Goal: Task Accomplishment & Management: Use online tool/utility

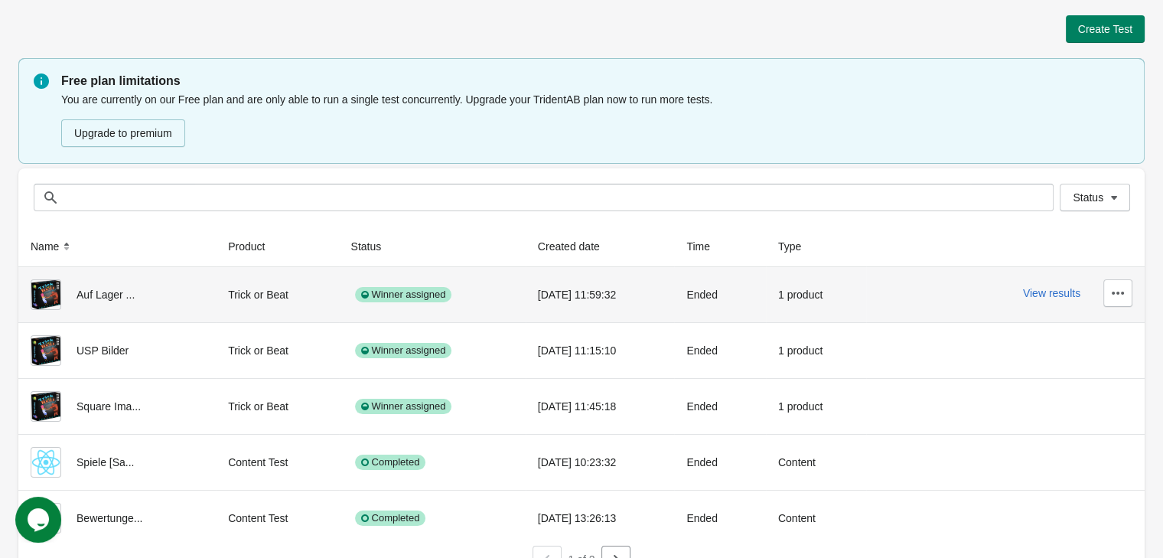
scroll to position [27, 0]
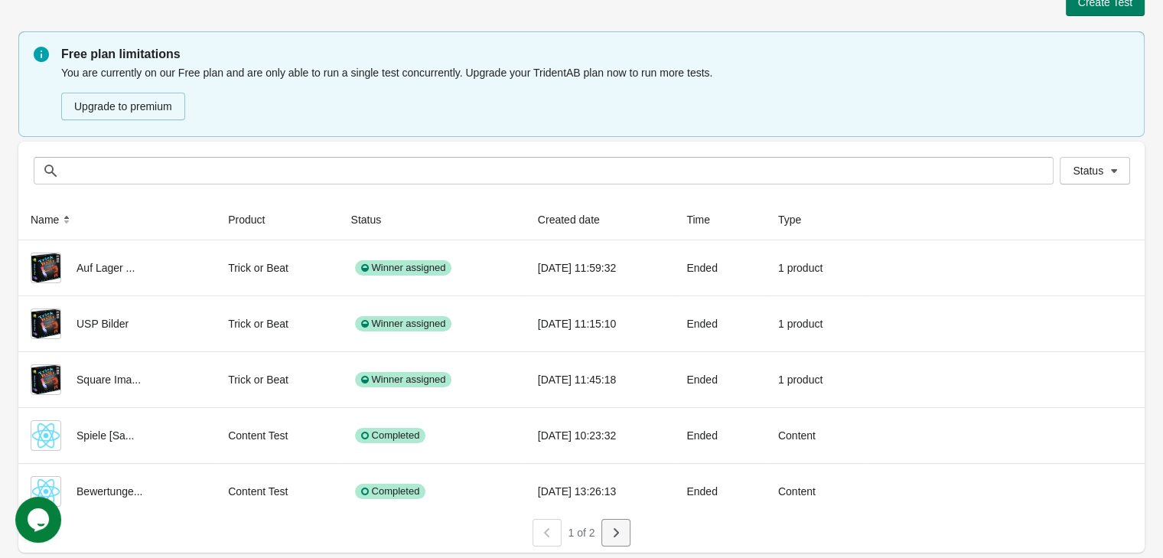
click at [615, 543] on button "button" at bounding box center [615, 533] width 29 height 28
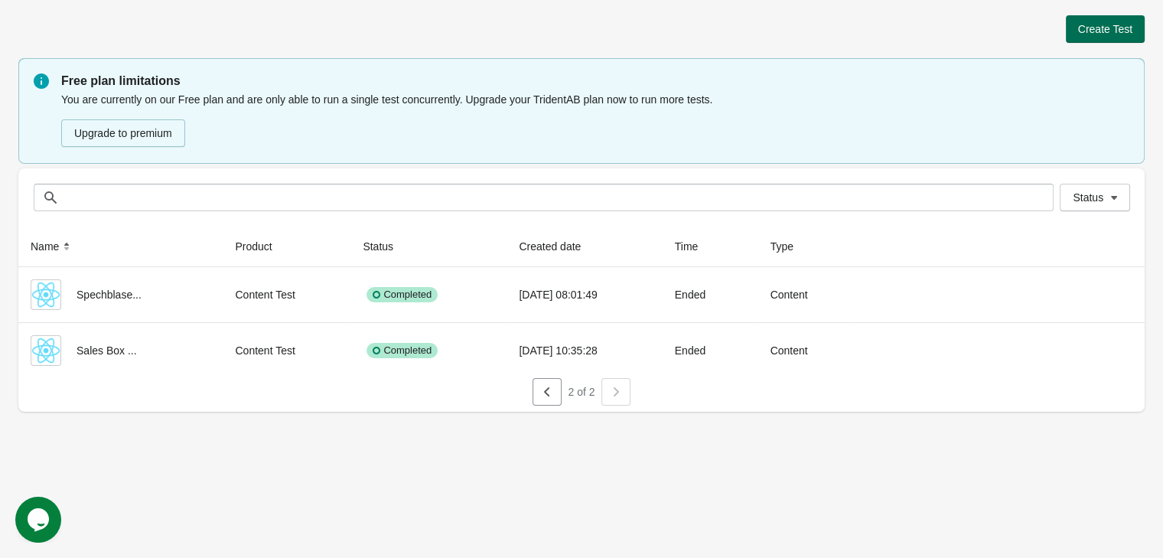
click at [1123, 35] on span "Create Test" at bounding box center [1105, 29] width 54 height 12
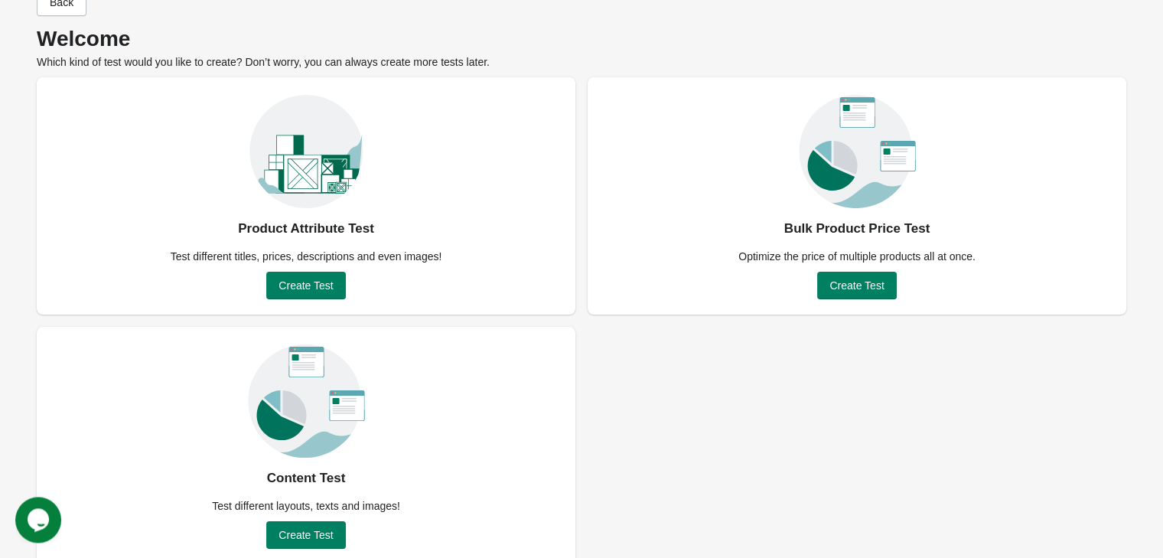
scroll to position [60, 0]
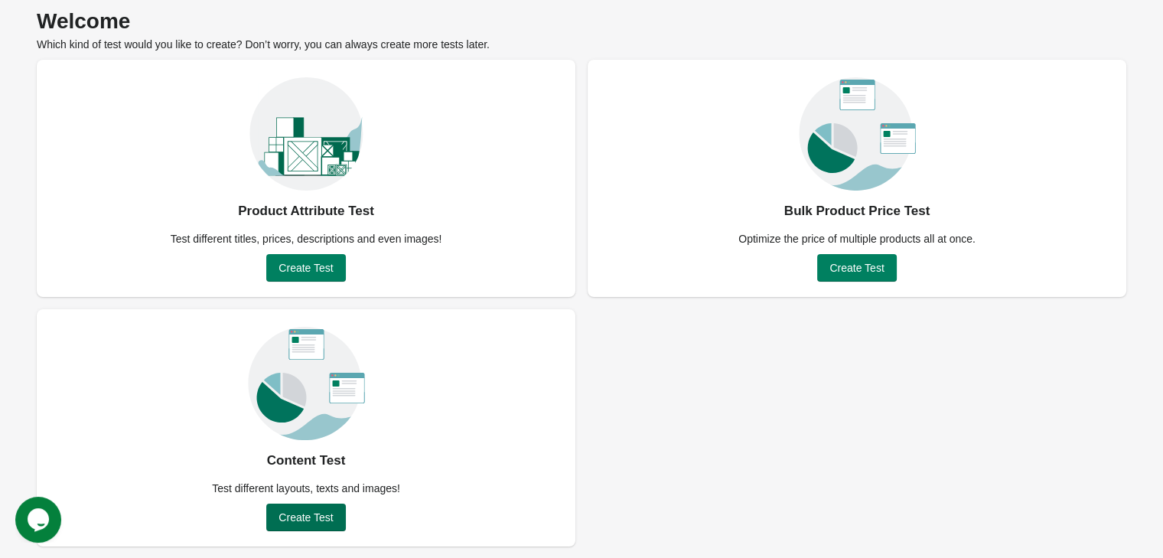
click at [339, 514] on button "Create Test" at bounding box center [305, 517] width 79 height 28
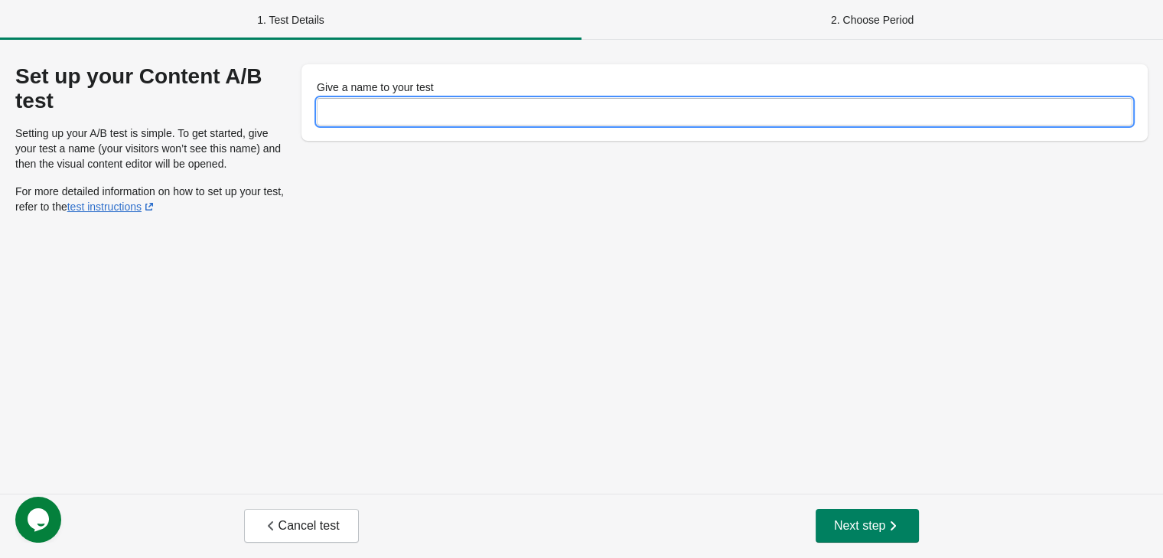
click at [366, 99] on input "Give a name to your test" at bounding box center [724, 112] width 815 height 28
type input "**********"
click at [844, 518] on span "Next step" at bounding box center [867, 525] width 67 height 15
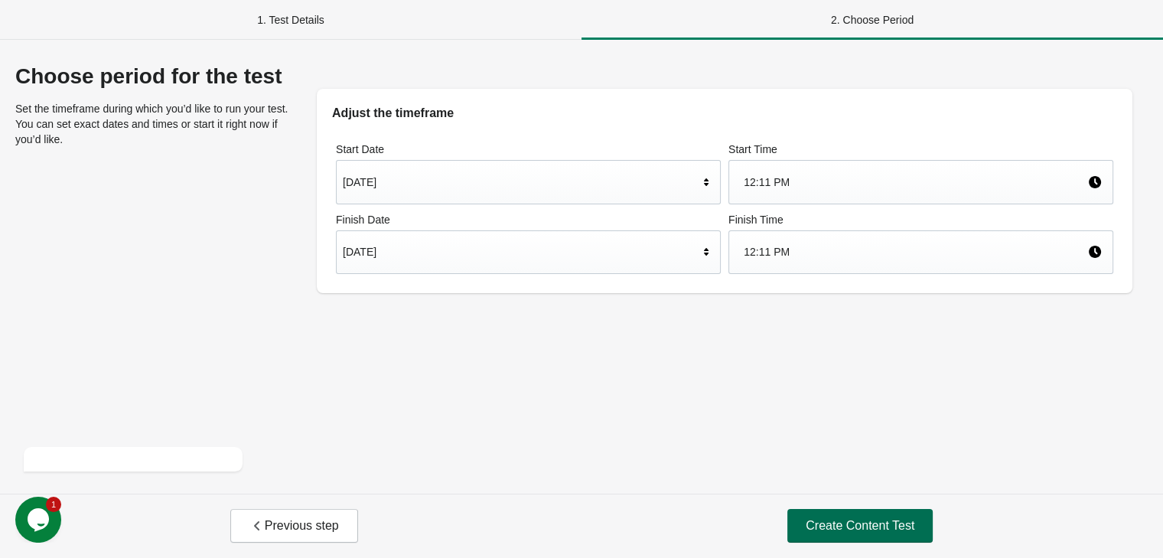
click at [820, 517] on button "Create Content Test" at bounding box center [859, 526] width 145 height 34
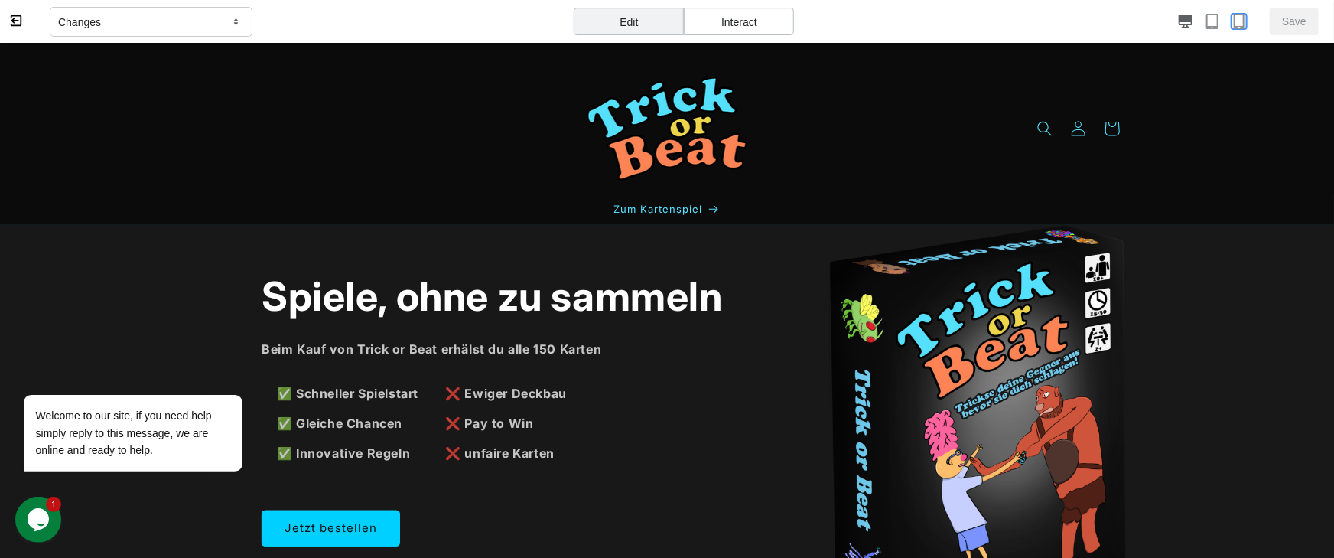
click at [1162, 24] on icon "button" at bounding box center [1238, 21] width 15 height 15
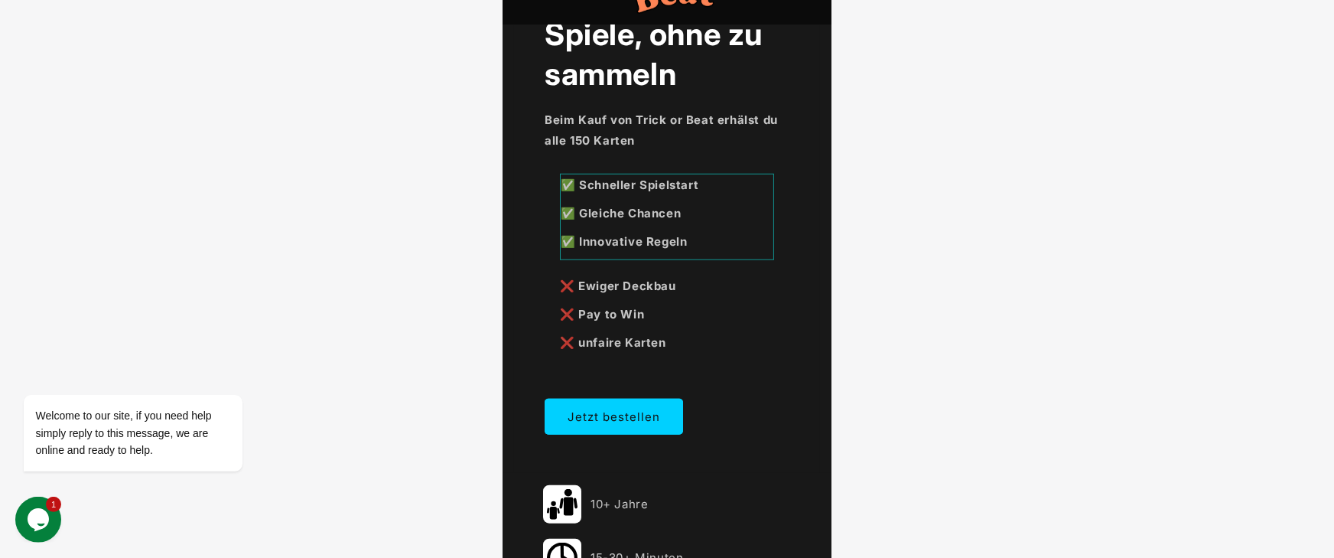
scroll to position [539, 0]
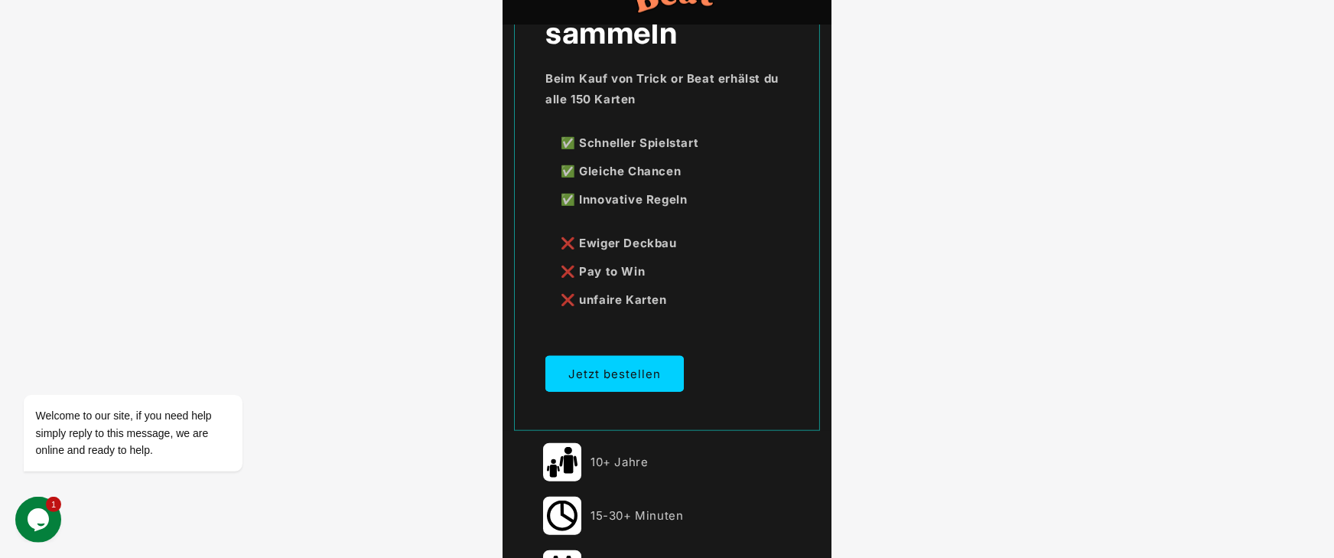
click at [792, 190] on div "Spiele, ohne zu sammeln Beim Kauf von Trick or Beat erhälst du alle 150 Karten …" at bounding box center [666, 187] width 306 height 489
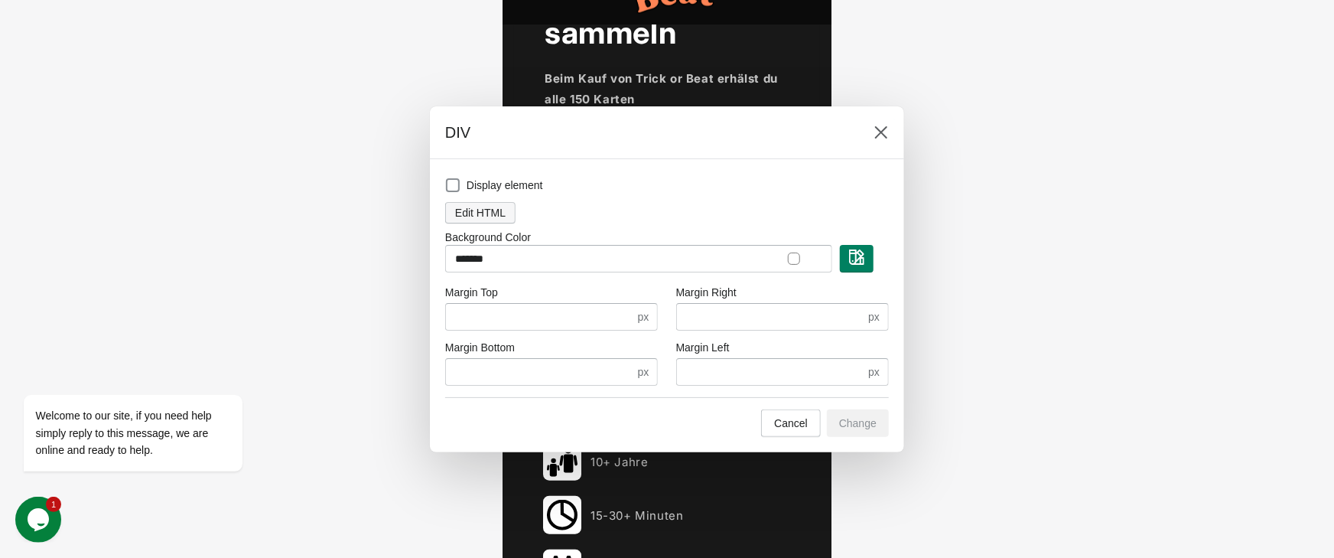
click at [490, 215] on span "Edit HTML" at bounding box center [480, 213] width 50 height 12
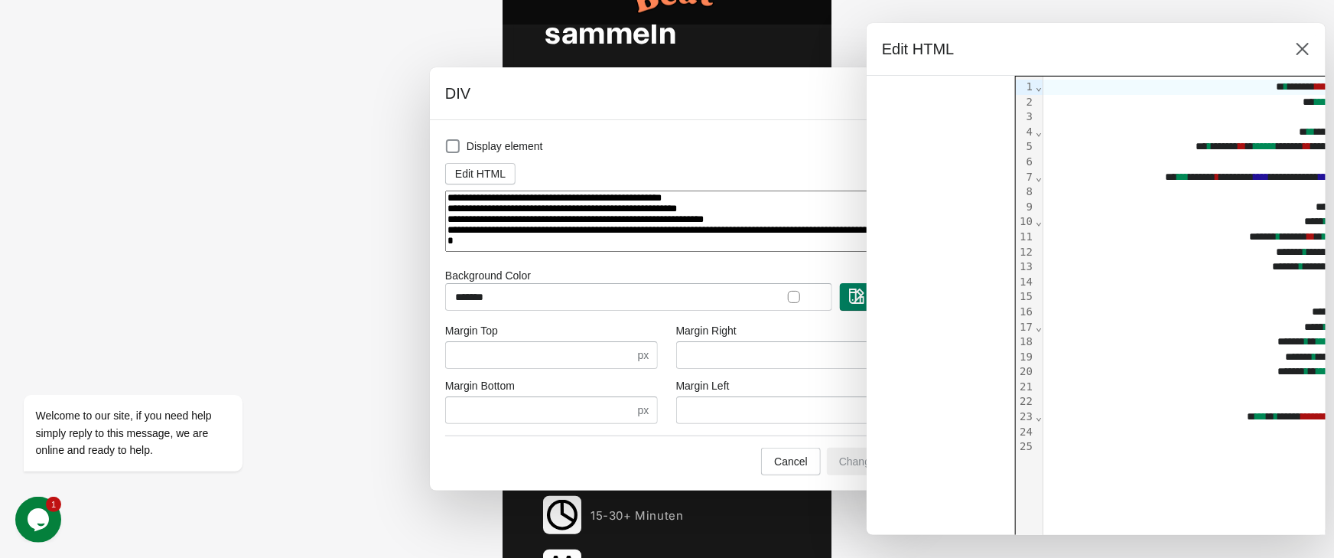
click at [564, 216] on textarea at bounding box center [667, 221] width 444 height 62
click at [542, 234] on textarea at bounding box center [667, 221] width 444 height 62
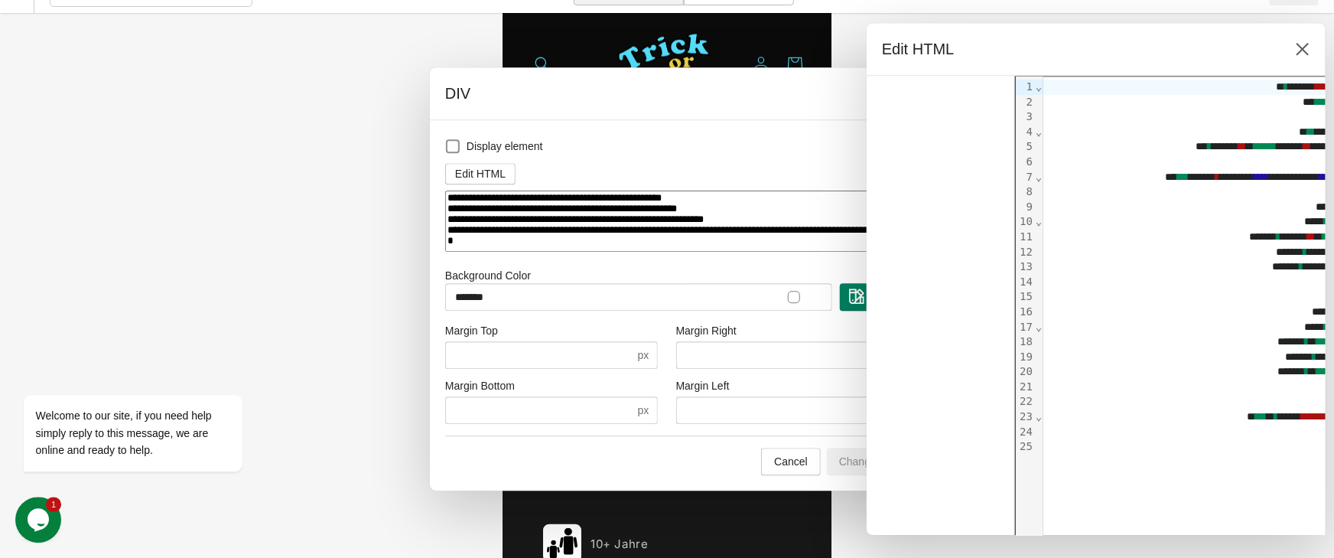
scroll to position [0, 0]
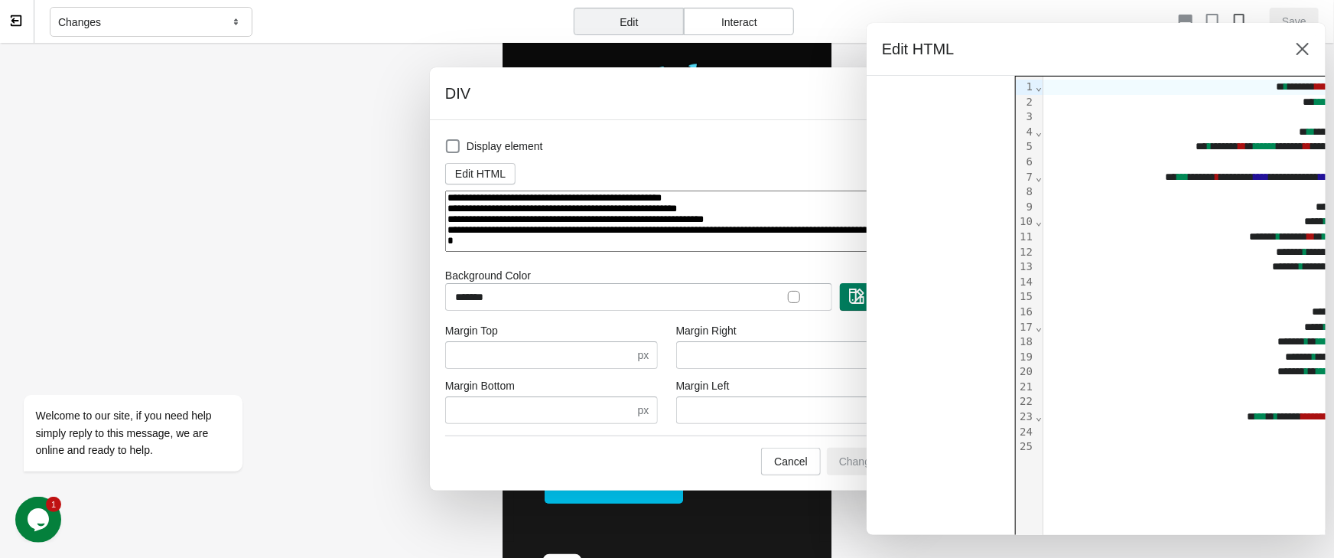
click at [457, 200] on textarea at bounding box center [667, 221] width 444 height 62
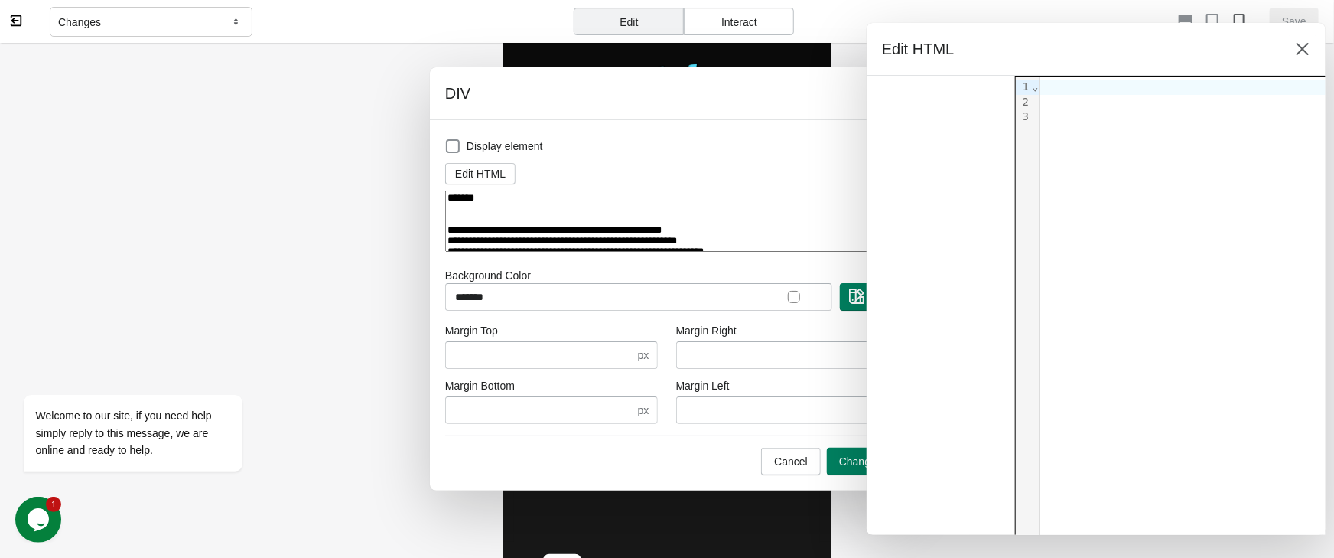
paste textarea "**********"
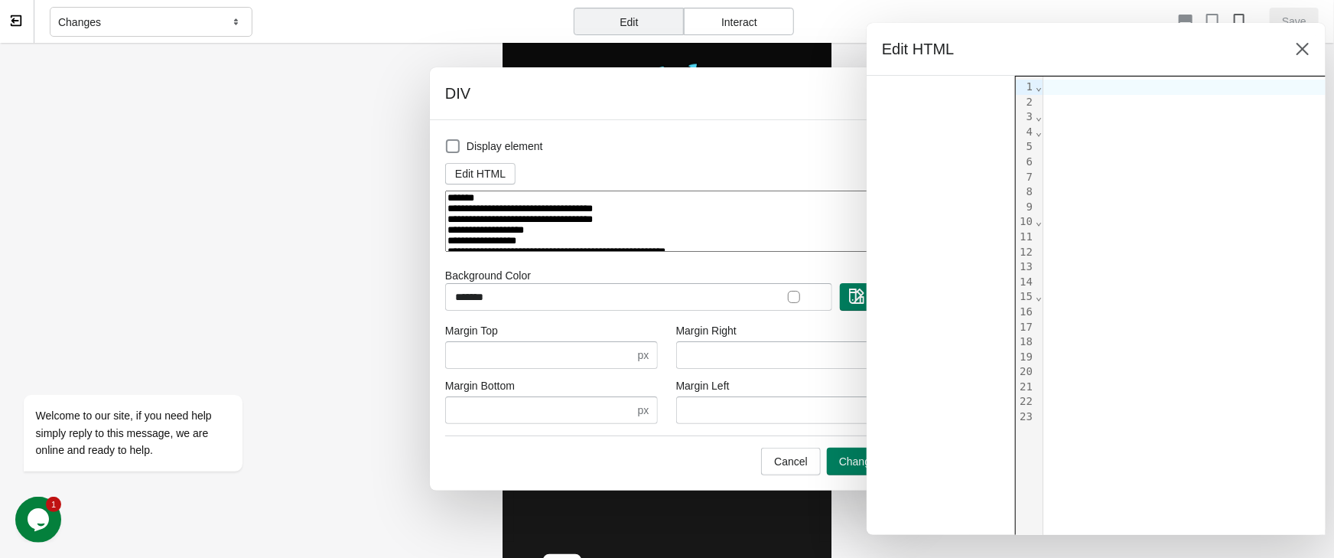
scroll to position [145, 0]
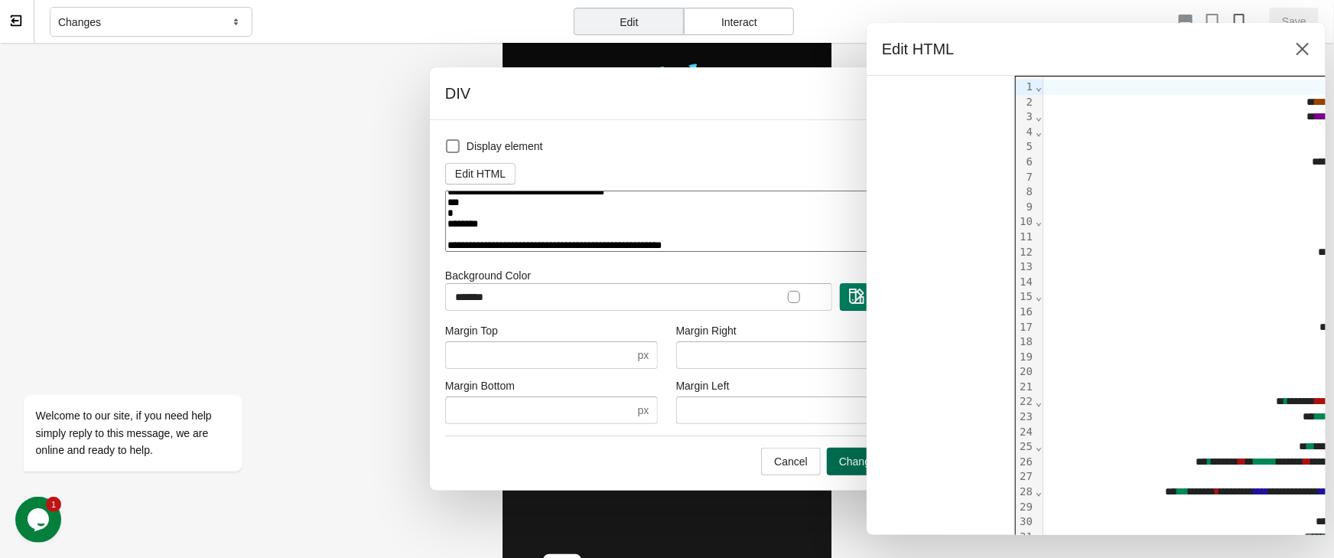
type textarea "**********"
click at [847, 463] on span "Change" at bounding box center [857, 461] width 37 height 12
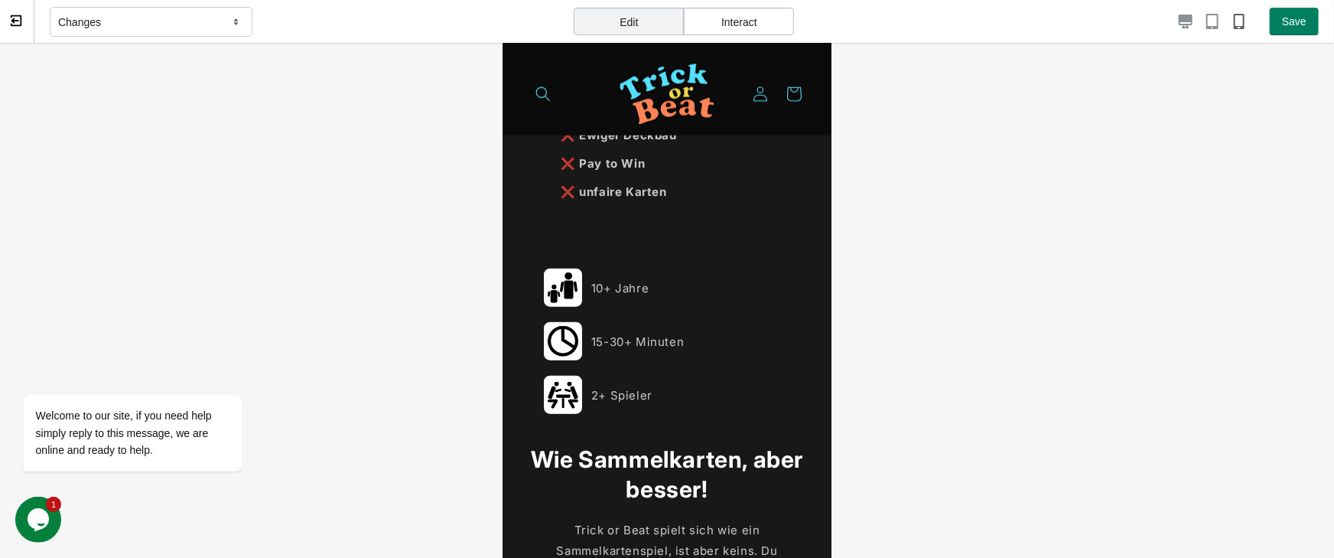
scroll to position [0, 0]
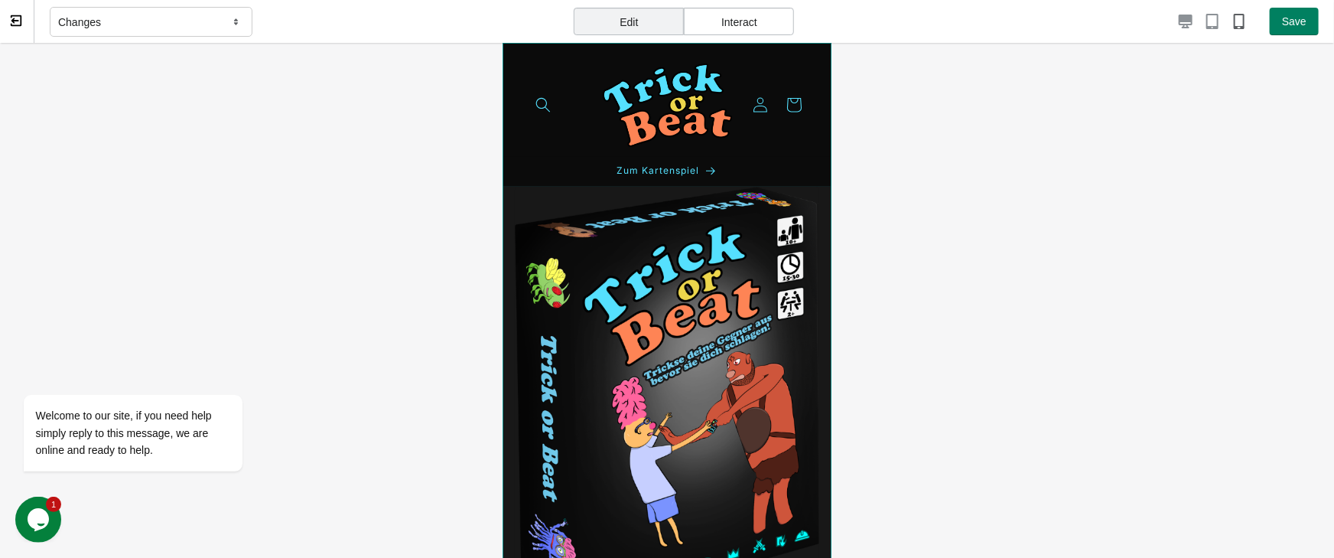
drag, startPoint x: 828, startPoint y: 122, endPoint x: 1336, endPoint y: 180, distance: 512.0
click at [814, 200] on img at bounding box center [666, 399] width 306 height 427
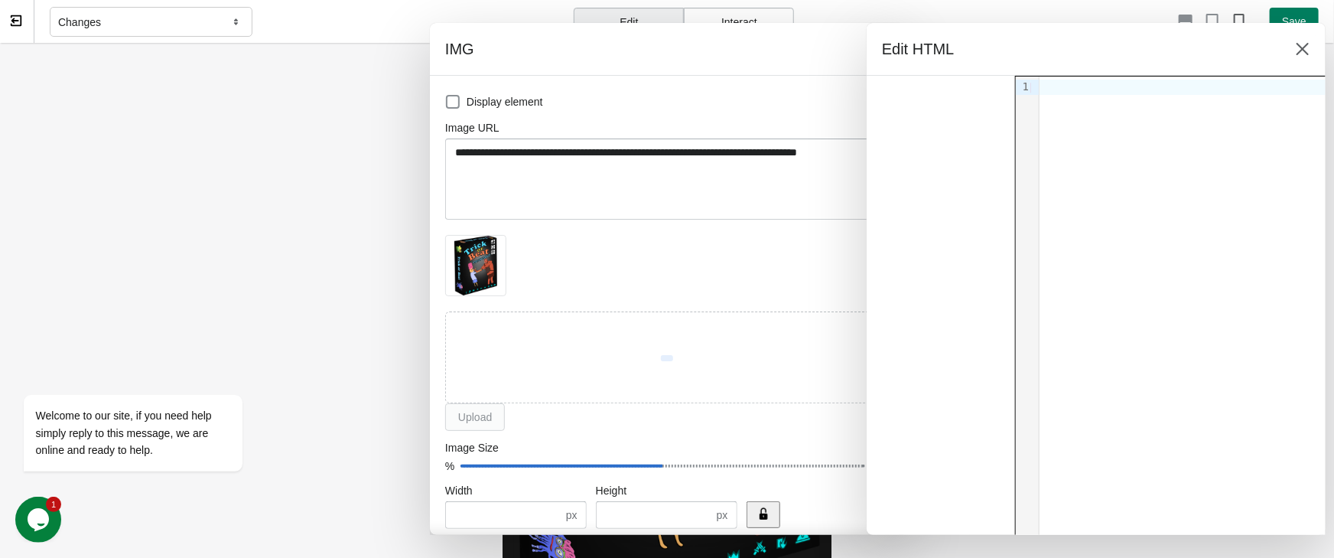
click at [318, 222] on div at bounding box center [667, 279] width 1334 height 558
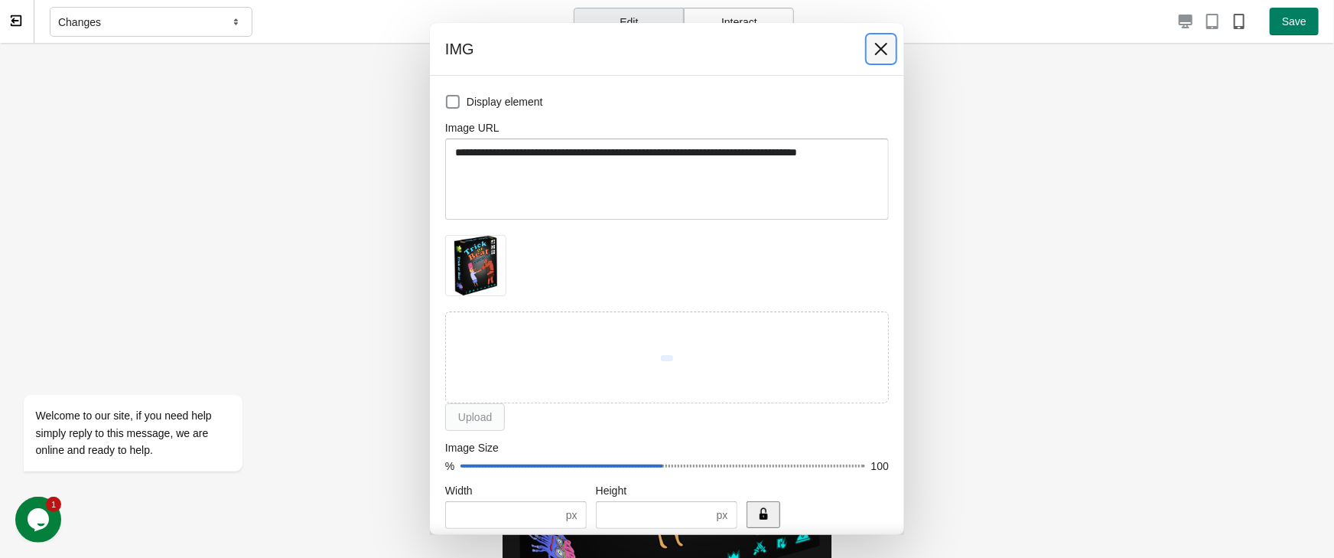
click at [880, 52] on icon at bounding box center [880, 48] width 15 height 15
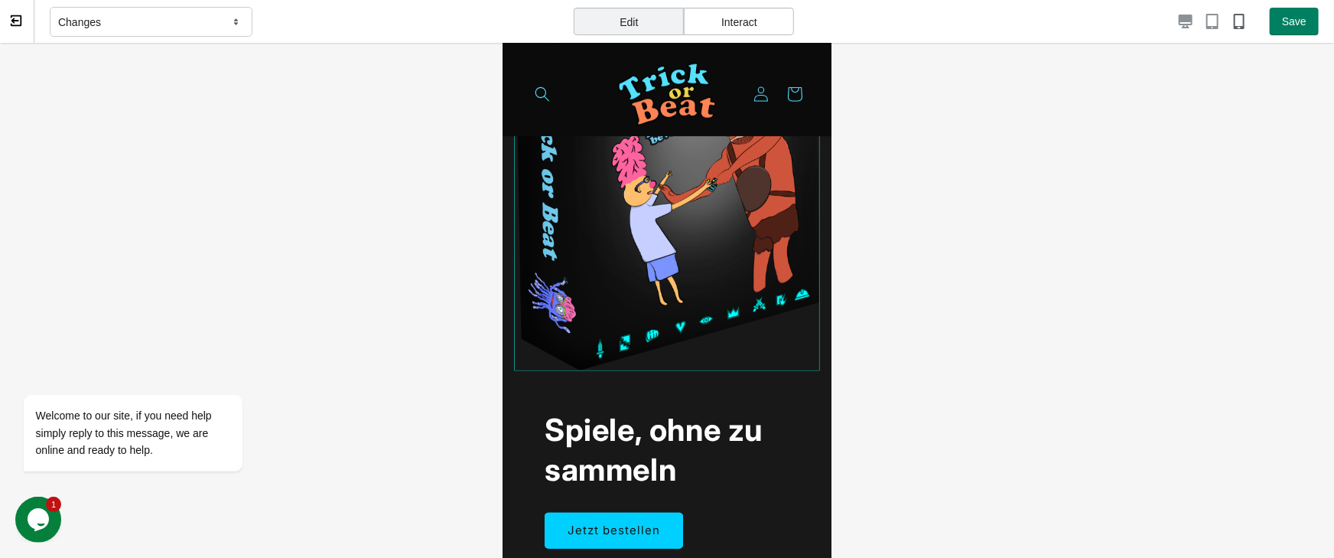
scroll to position [224, 0]
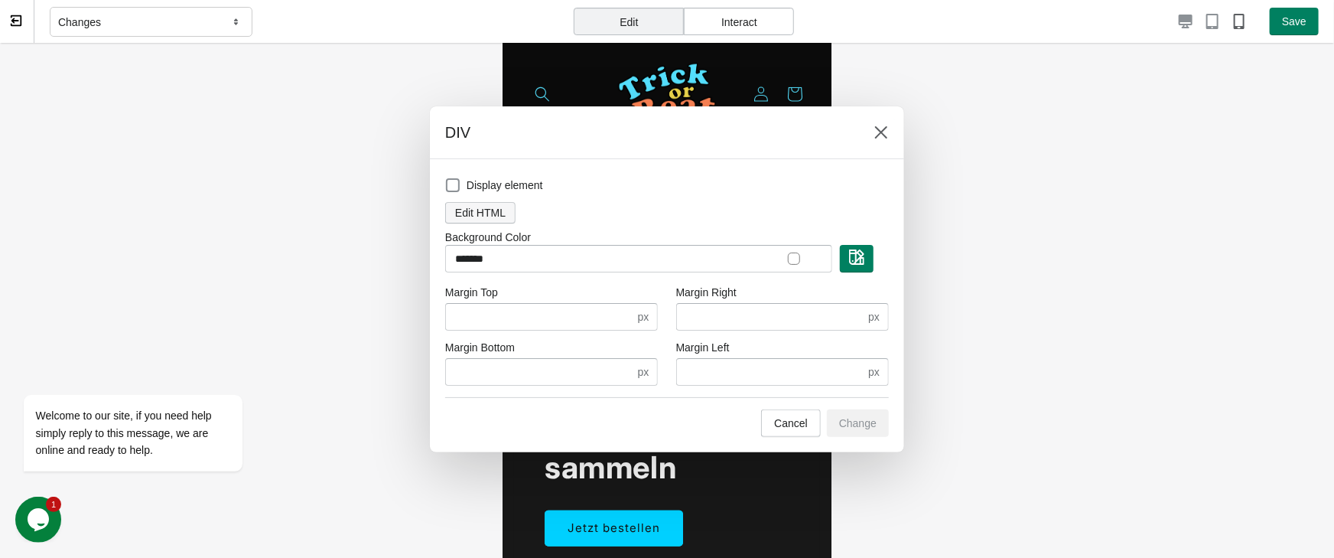
click at [502, 217] on span "Edit HTML" at bounding box center [480, 213] width 50 height 12
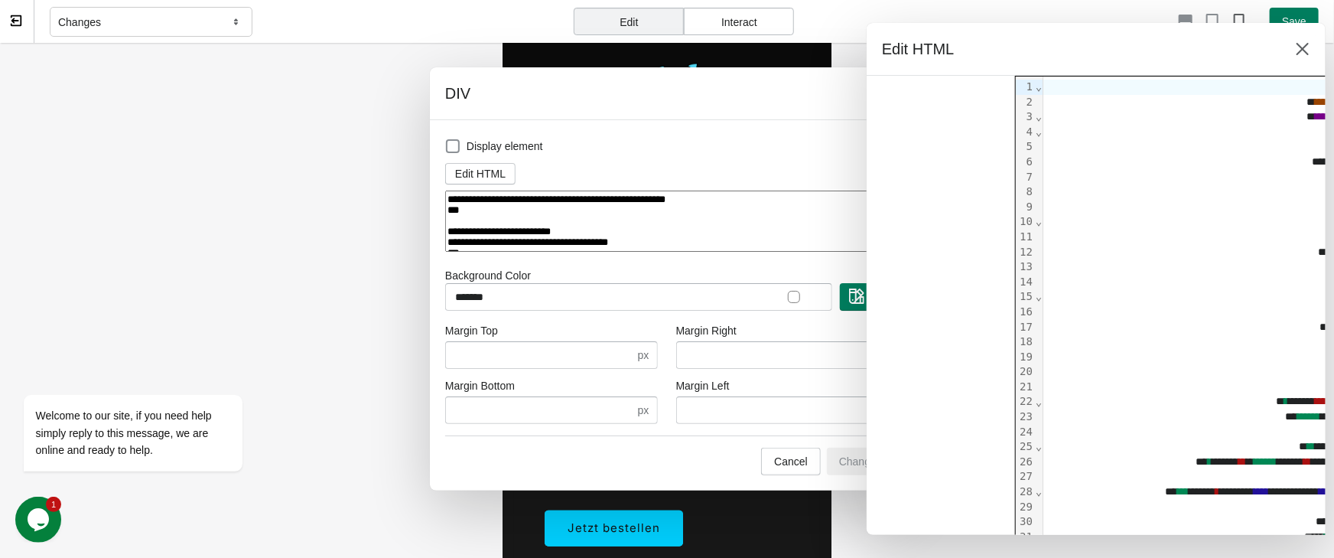
scroll to position [158, 0]
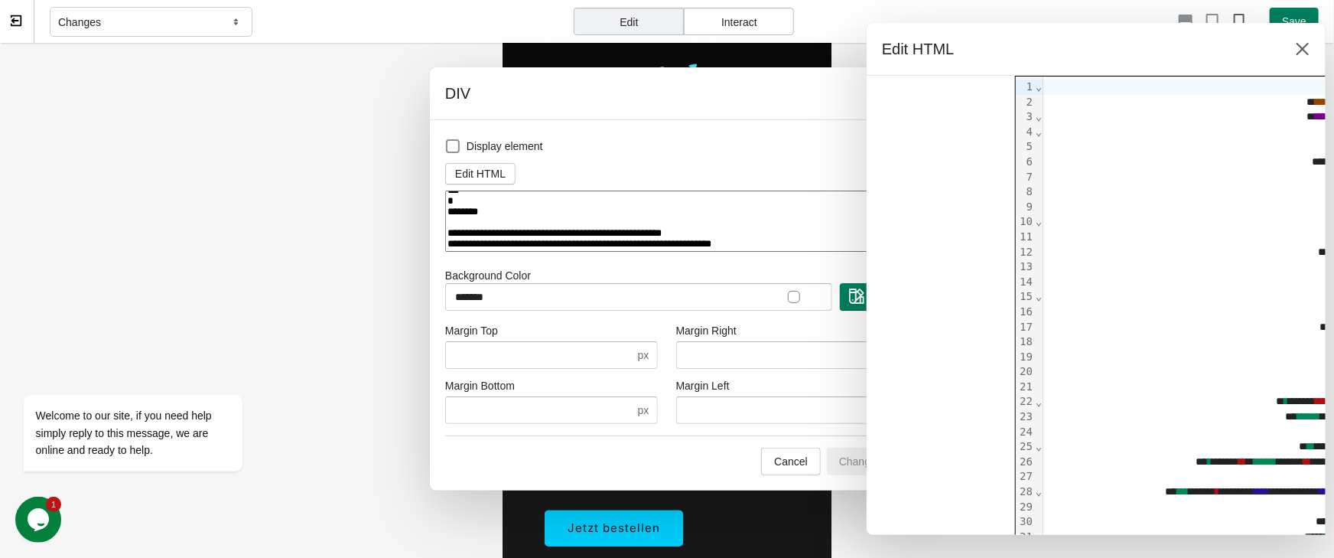
click at [560, 240] on textarea at bounding box center [667, 221] width 444 height 62
paste textarea "**********"
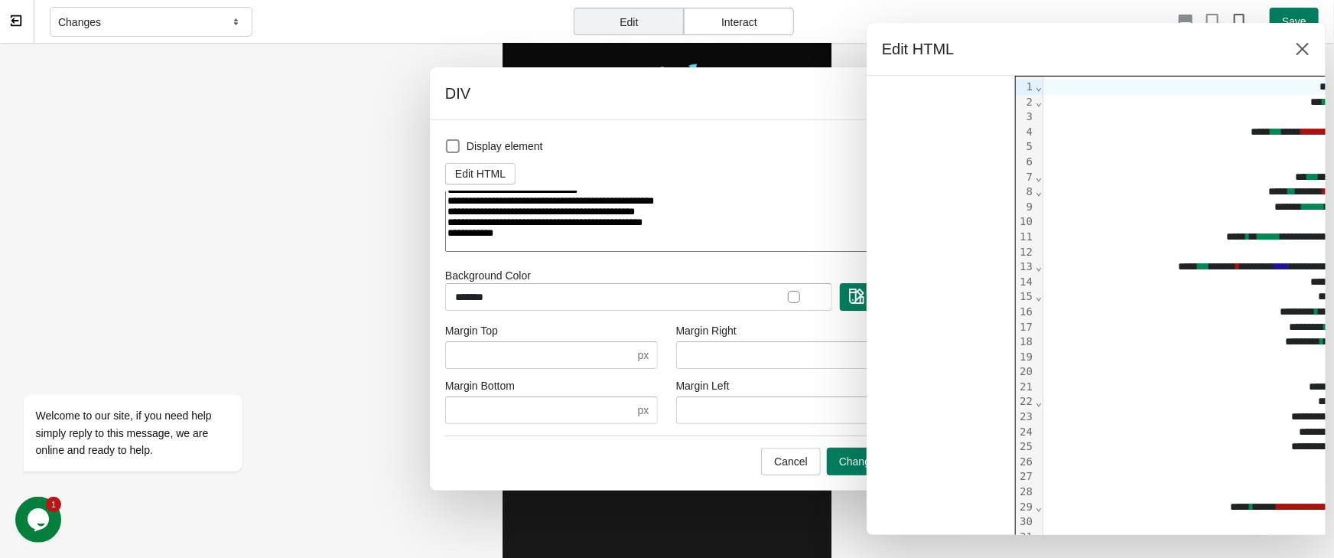
scroll to position [380, 0]
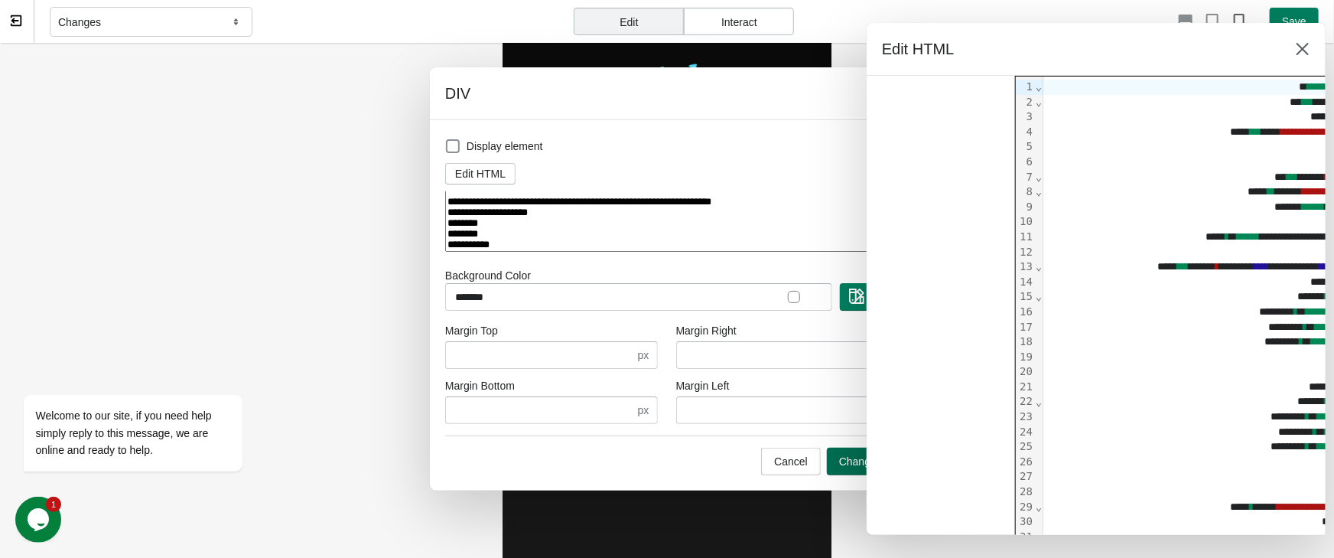
type textarea "**********"
click at [841, 463] on span "Change" at bounding box center [857, 461] width 37 height 12
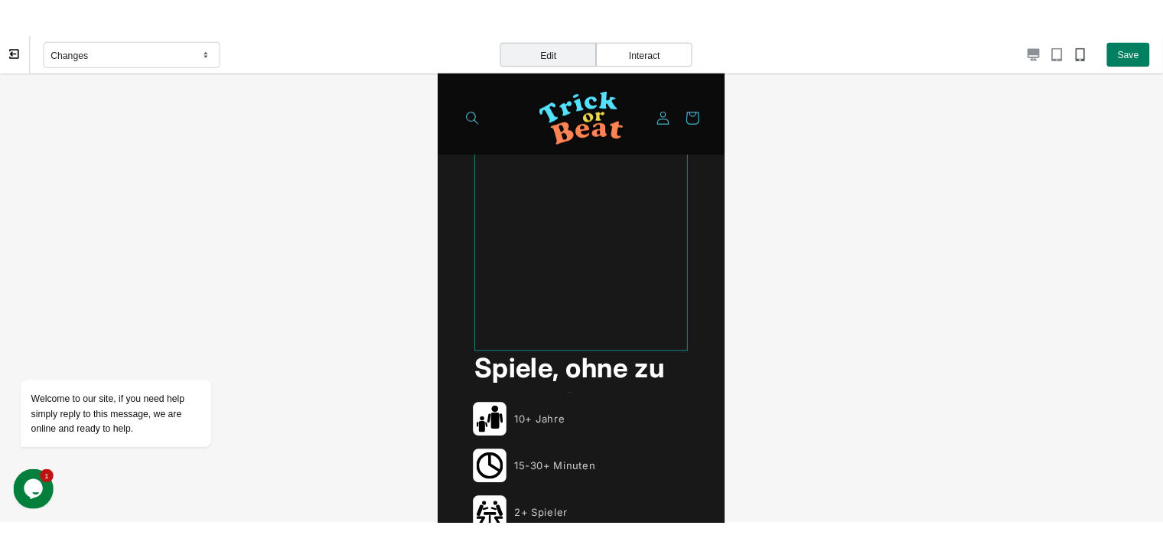
scroll to position [448, 0]
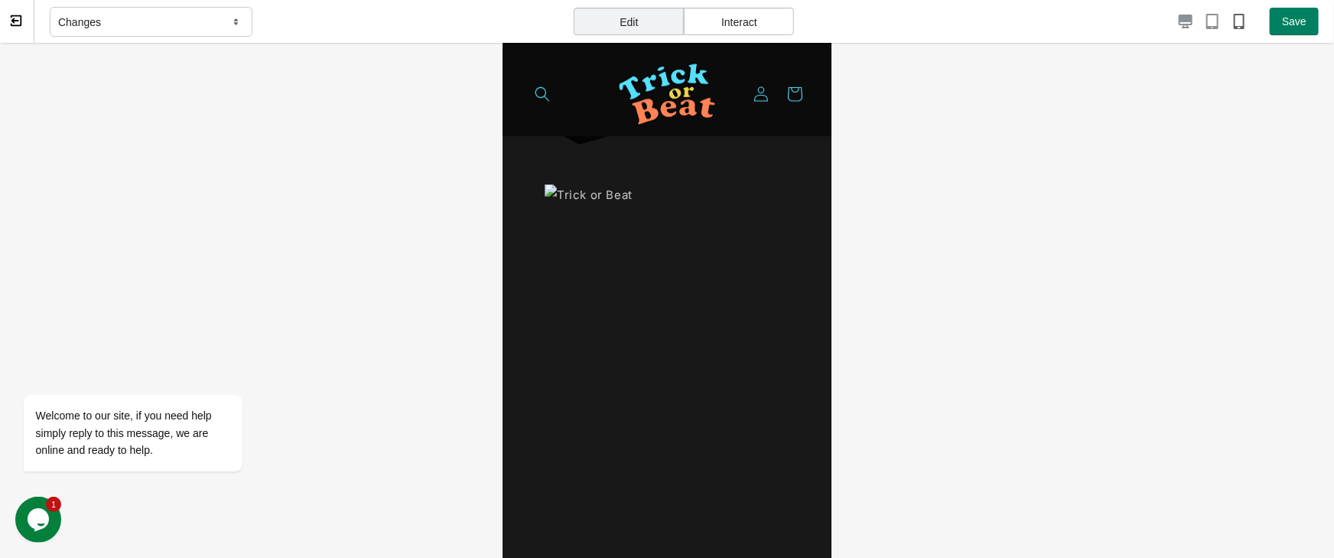
click at [11, 15] on icon at bounding box center [16, 21] width 14 height 14
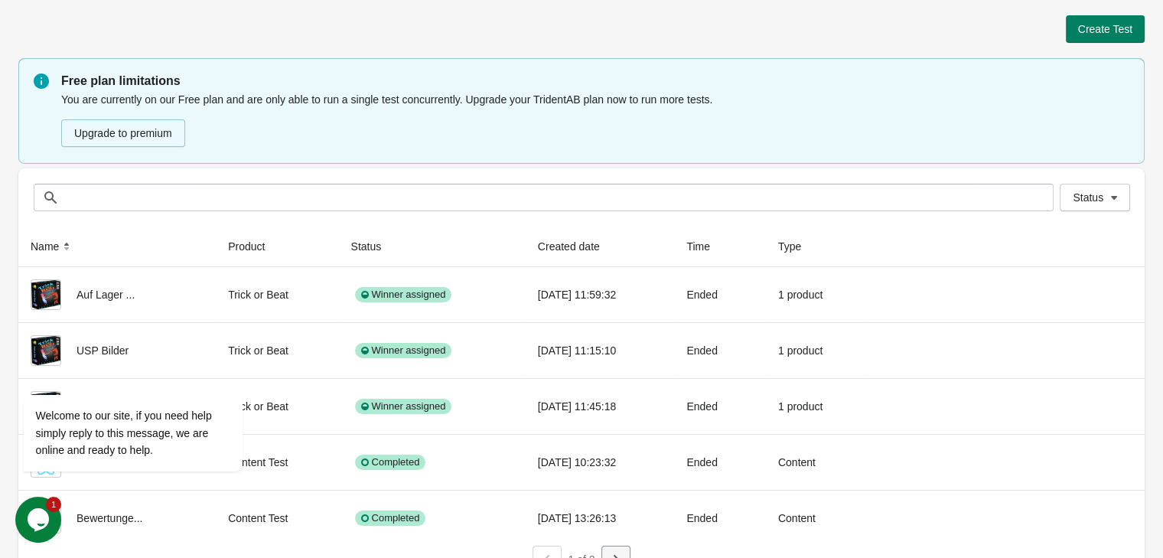
click at [616, 552] on icon "button" at bounding box center [615, 558] width 15 height 15
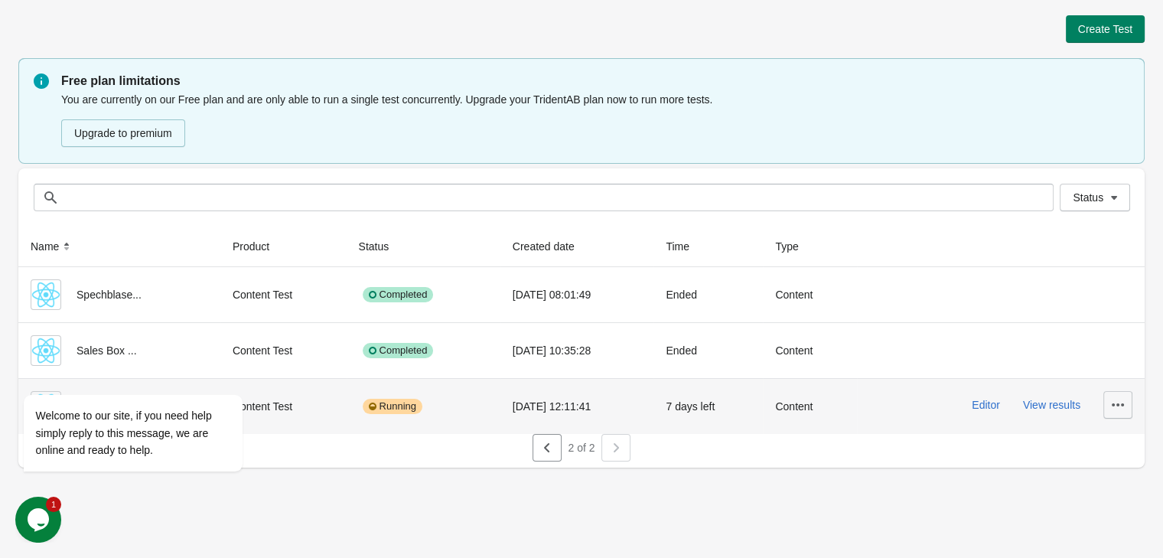
click at [1104, 400] on button "button" at bounding box center [1117, 405] width 29 height 28
click at [1103, 443] on span "Delete" at bounding box center [1103, 444] width 31 height 15
click at [1106, 443] on span "Delete" at bounding box center [1103, 444] width 31 height 15
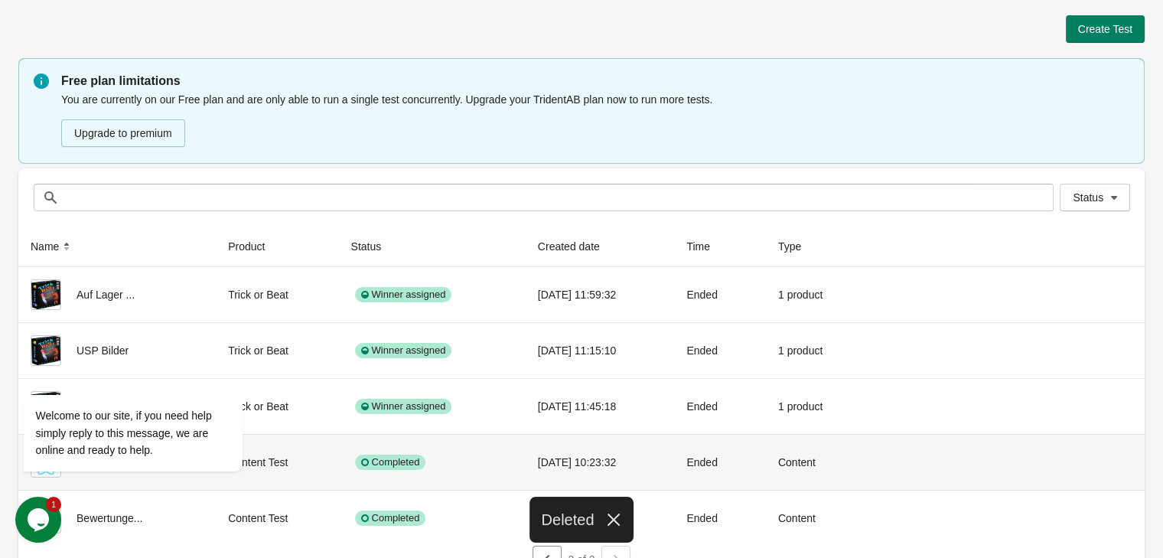
click at [1113, 14] on div "Create Test Free plan limitations You are currently on our Free plan and are on…" at bounding box center [581, 292] width 1126 height 585
click at [1104, 37] on button "Create Test" at bounding box center [1104, 29] width 79 height 28
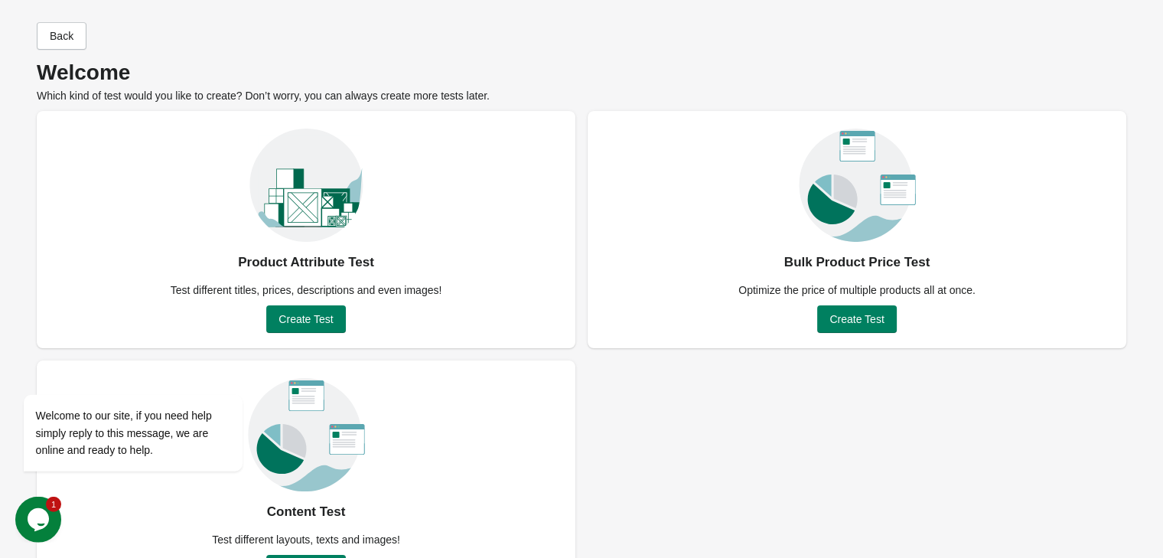
scroll to position [60, 0]
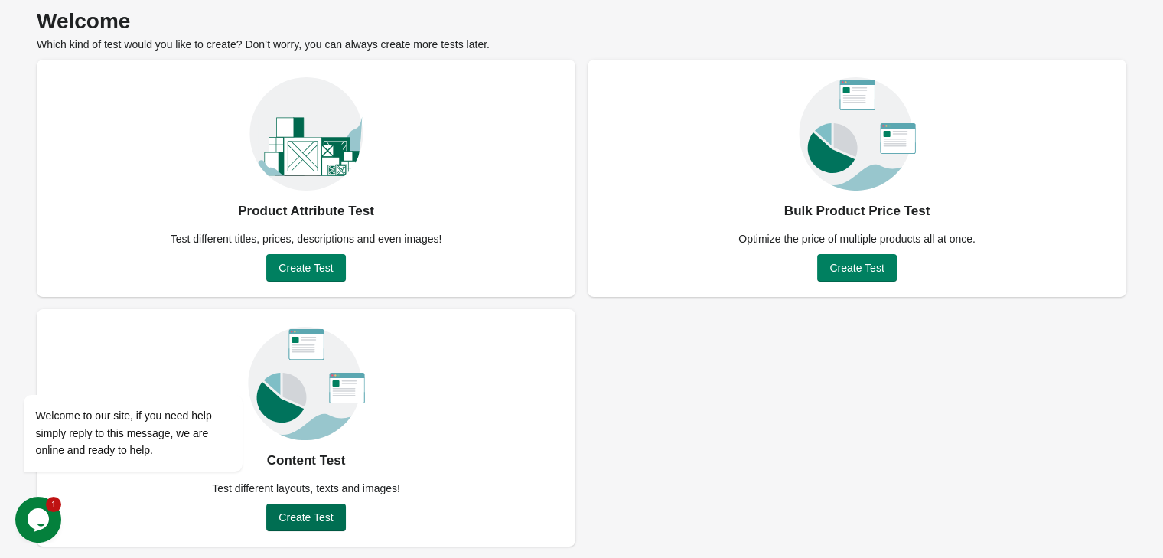
click at [304, 522] on span "Create Test" at bounding box center [305, 517] width 54 height 12
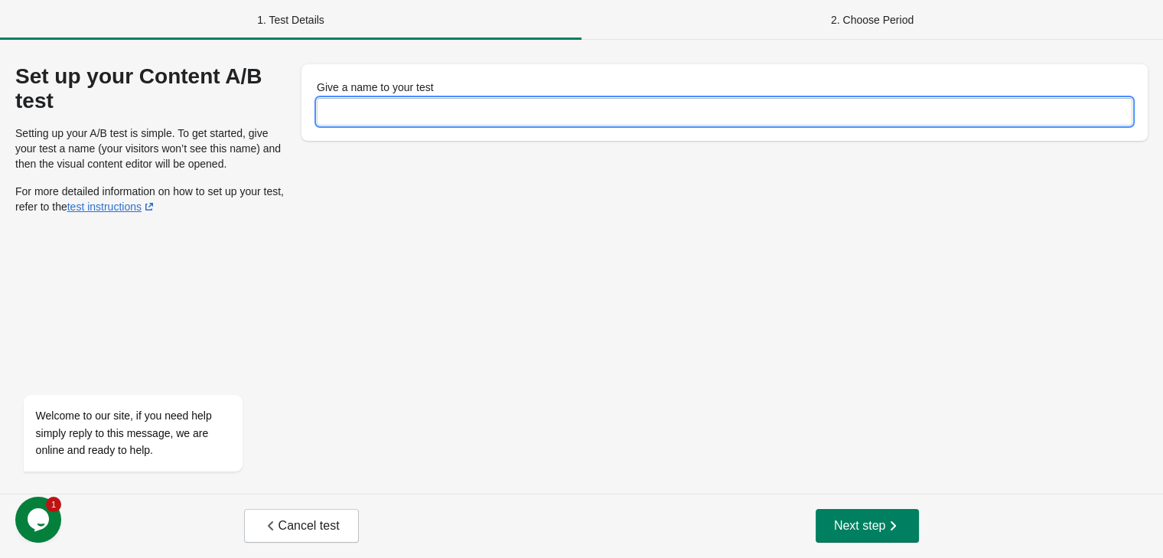
click at [399, 122] on input "Give a name to your test" at bounding box center [724, 112] width 815 height 28
type input "**********"
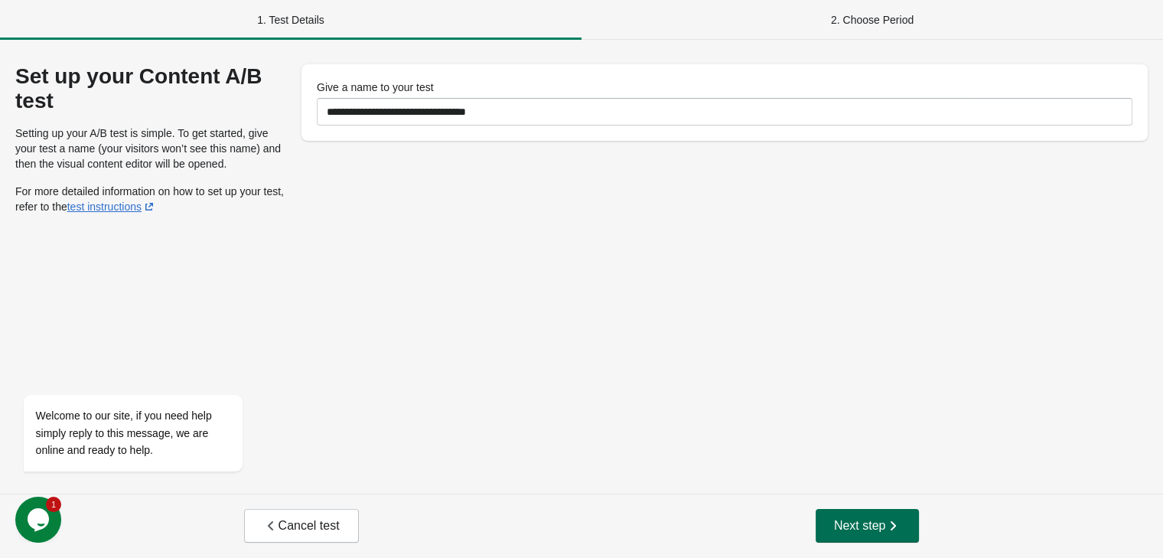
click at [847, 518] on span "Next step" at bounding box center [867, 525] width 67 height 15
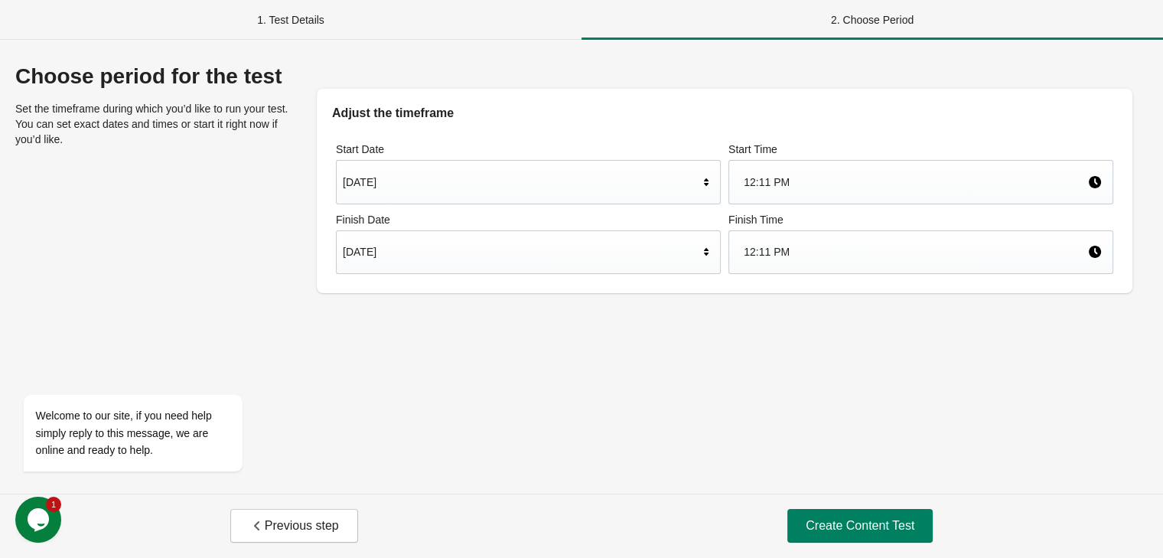
click at [561, 168] on div "Sep 9, 2025" at bounding box center [521, 182] width 356 height 29
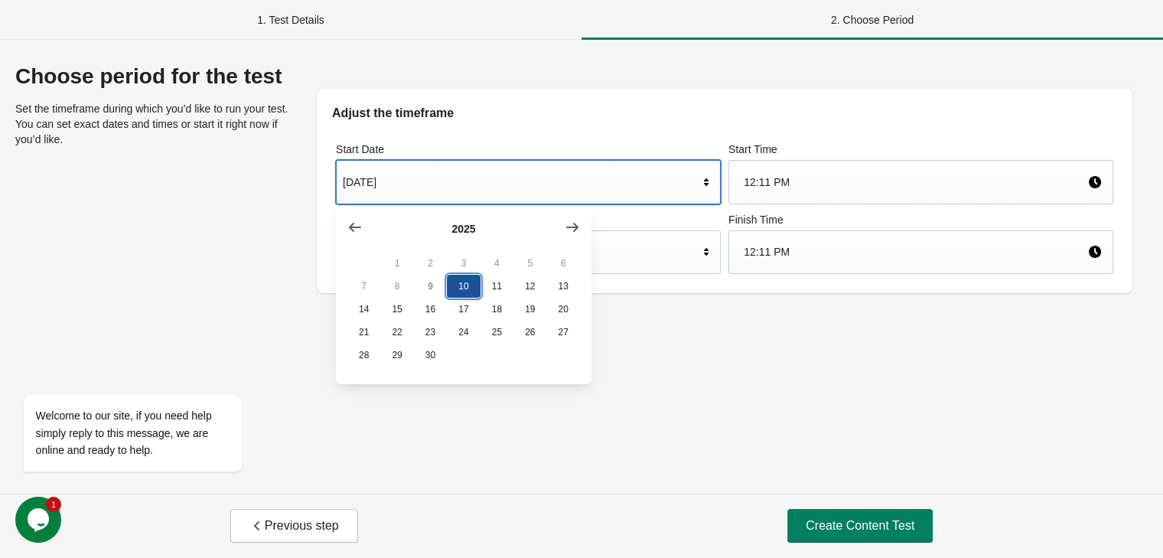
click at [454, 286] on button "10" at bounding box center [463, 286] width 33 height 23
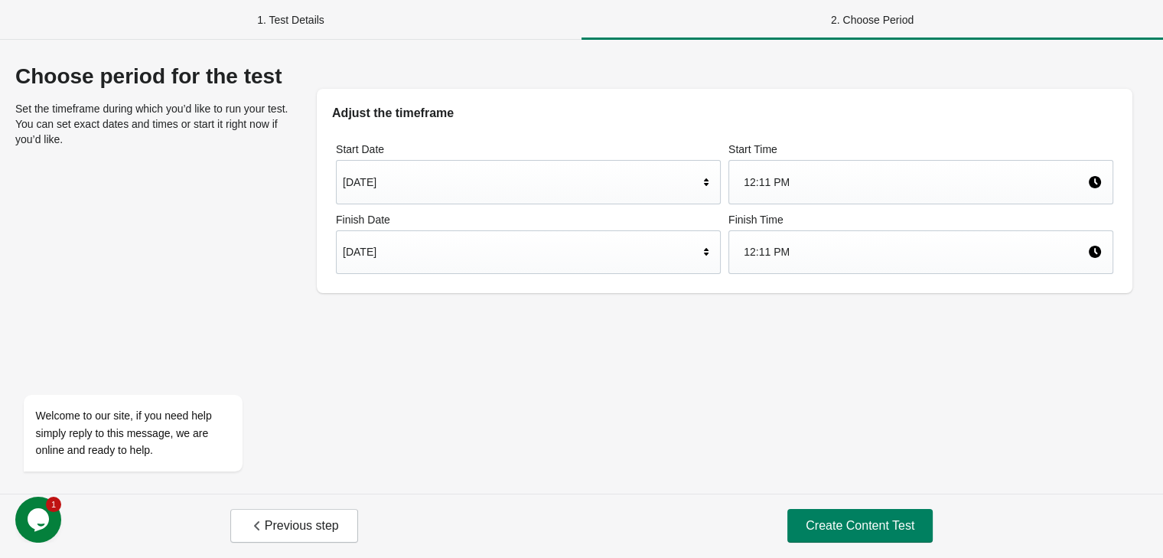
click at [765, 178] on div "12:11 PM" at bounding box center [914, 182] width 343 height 29
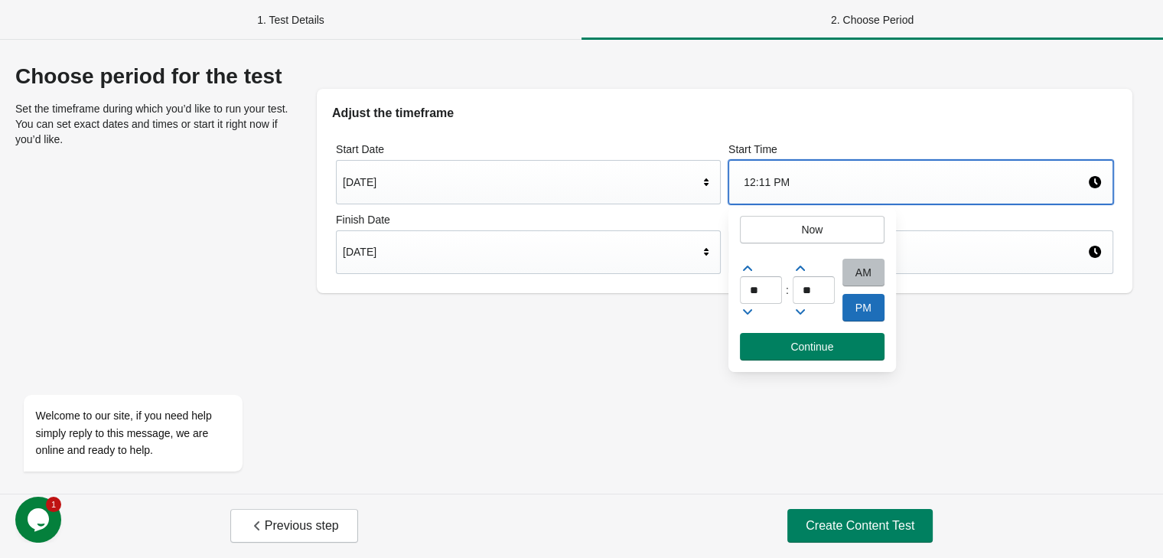
click at [473, 168] on div "Sep 10, 2025" at bounding box center [521, 182] width 356 height 29
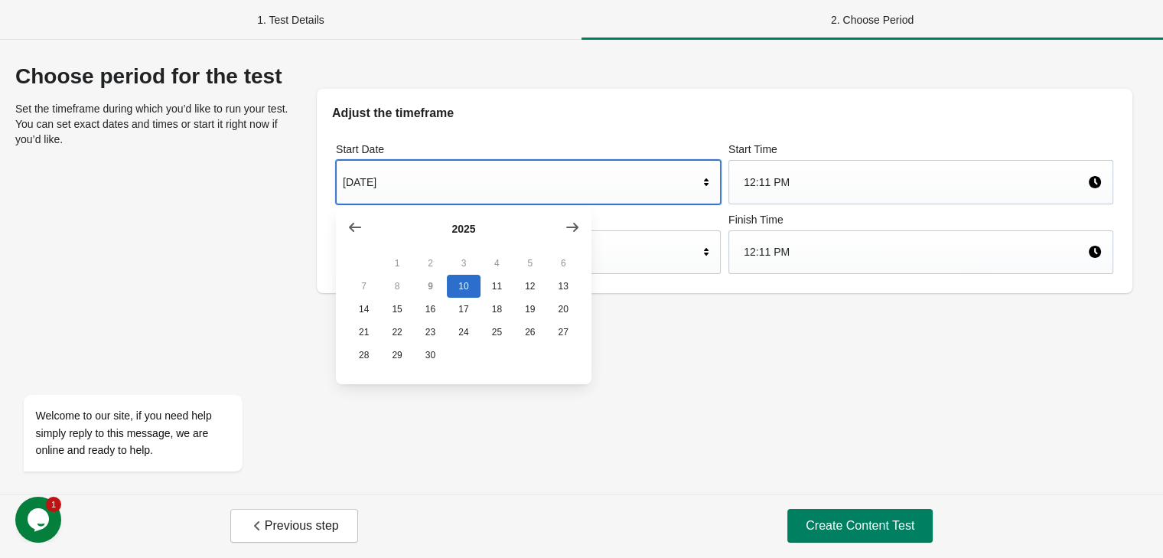
click at [437, 298] on button "9" at bounding box center [430, 286] width 33 height 23
click at [430, 283] on button "9" at bounding box center [430, 286] width 33 height 23
click at [353, 224] on icon "button" at bounding box center [355, 227] width 12 height 9
click at [563, 230] on button "button" at bounding box center [572, 227] width 28 height 28
click at [821, 200] on div "12:11 PM" at bounding box center [920, 182] width 385 height 44
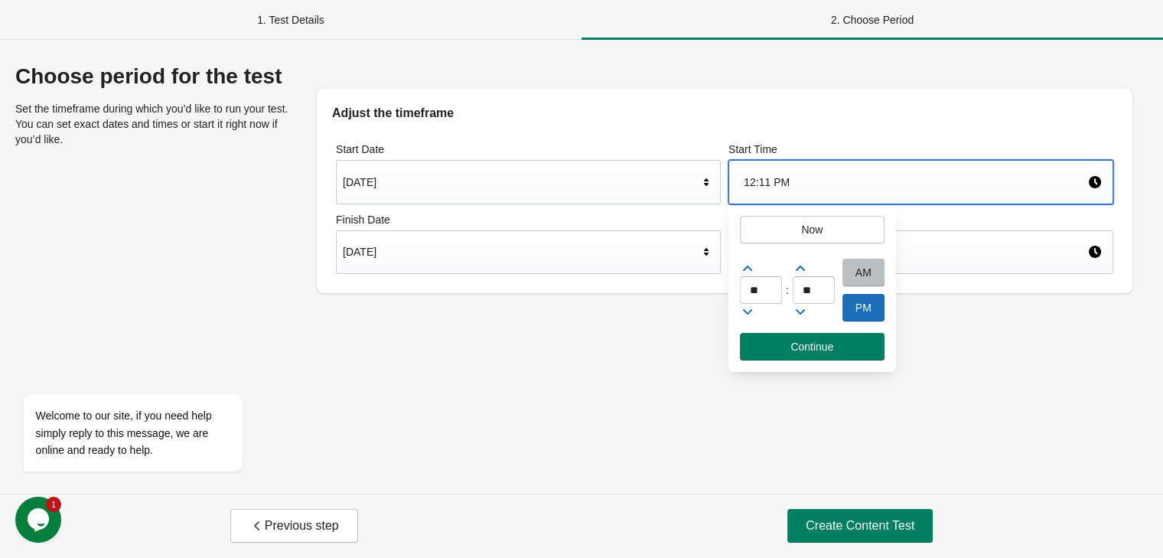
click at [747, 308] on icon at bounding box center [747, 311] width 15 height 15
click at [747, 268] on icon at bounding box center [747, 267] width 9 height 5
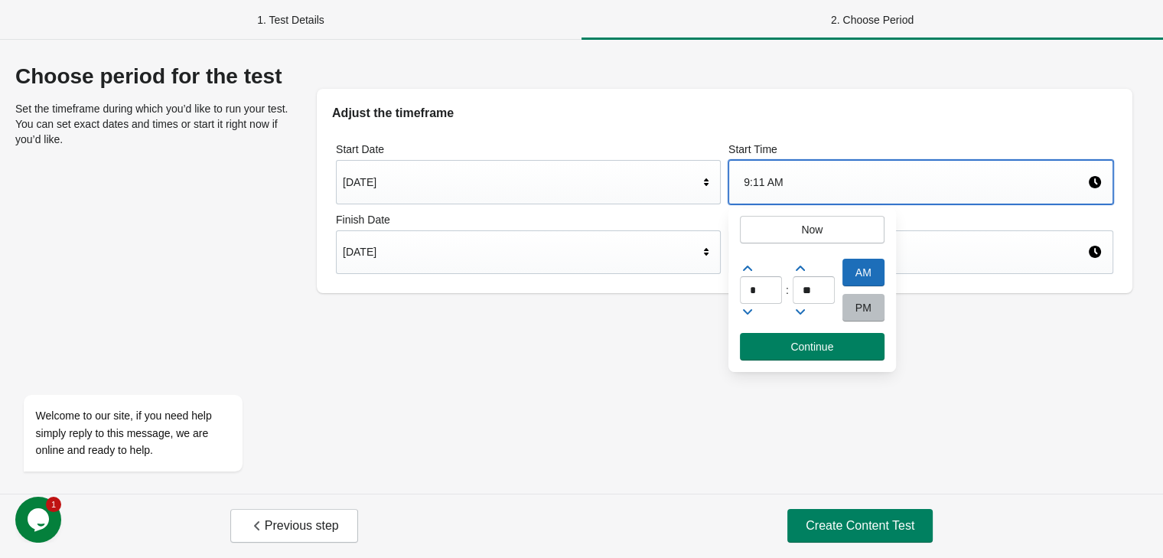
click at [747, 268] on icon at bounding box center [747, 267] width 9 height 5
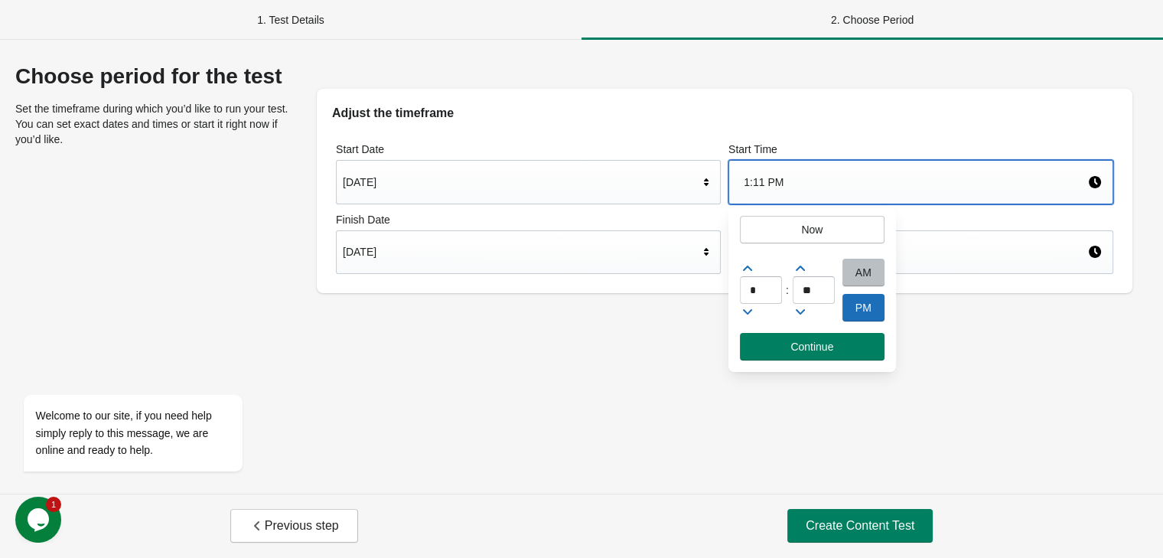
click at [747, 268] on icon at bounding box center [747, 267] width 9 height 5
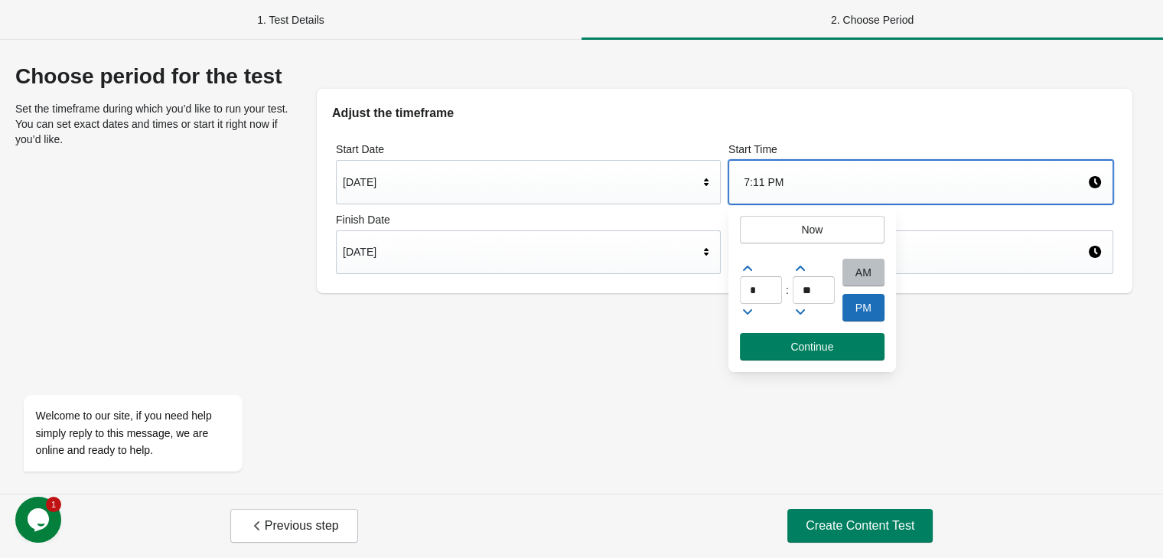
click at [747, 268] on icon at bounding box center [747, 267] width 9 height 5
click at [751, 310] on icon at bounding box center [747, 311] width 9 height 5
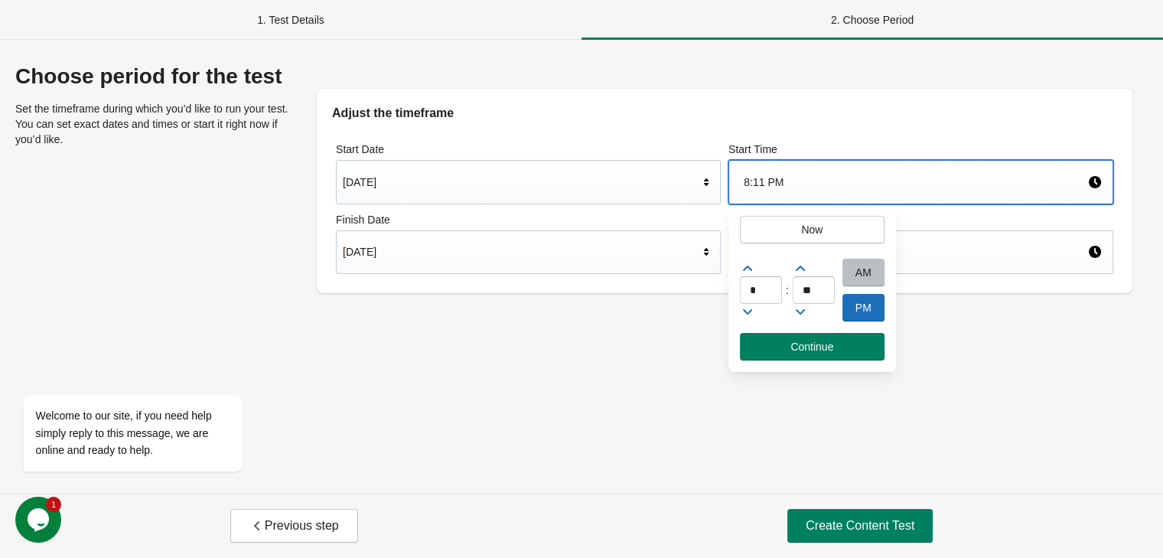
click at [751, 310] on icon at bounding box center [747, 311] width 9 height 5
type input "*"
click at [786, 341] on span "Continue" at bounding box center [812, 346] width 120 height 12
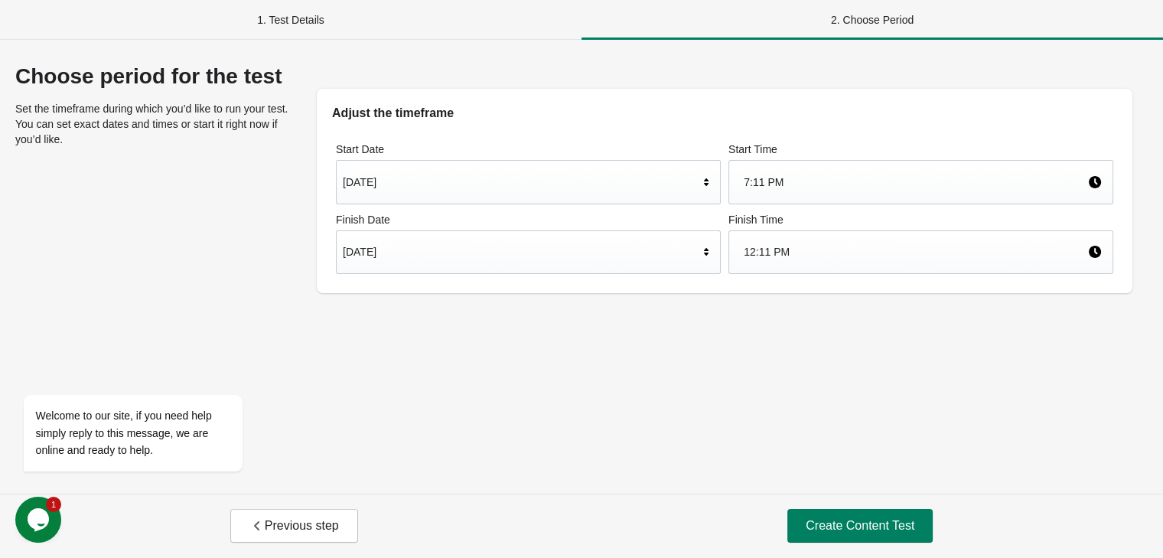
click at [568, 181] on div "Sep 10, 2025" at bounding box center [521, 182] width 356 height 29
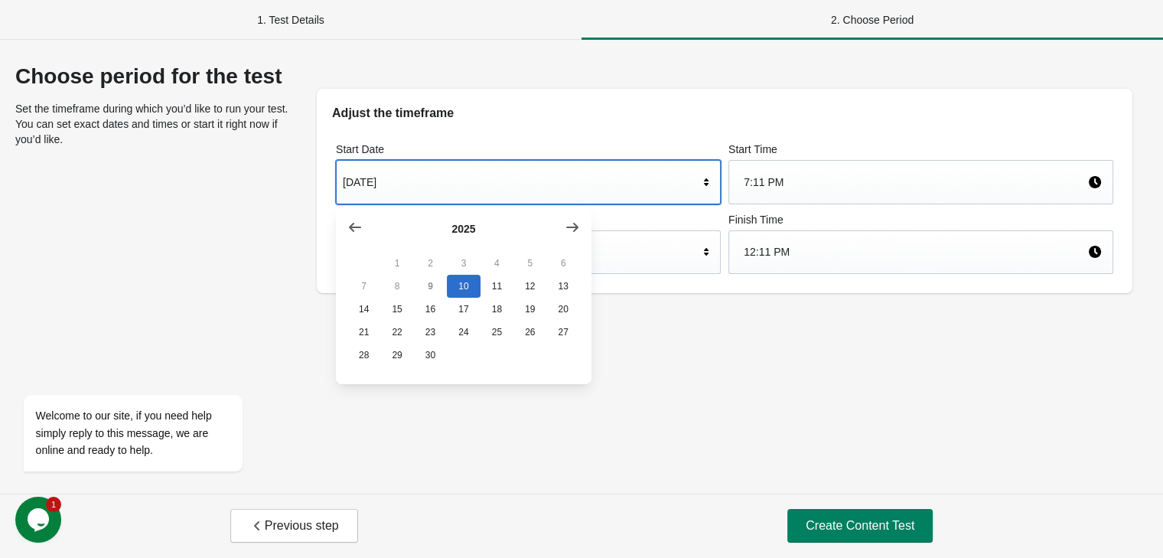
click at [438, 291] on button "9" at bounding box center [430, 286] width 33 height 23
click at [433, 291] on button "9" at bounding box center [430, 286] width 33 height 23
click at [433, 282] on button "9" at bounding box center [430, 286] width 33 height 23
click at [618, 128] on div "Start Date Sep 10, 2025 Start Time 7:11 PM Finish Date Sep 16, 2025 Finish Time…" at bounding box center [724, 207] width 815 height 171
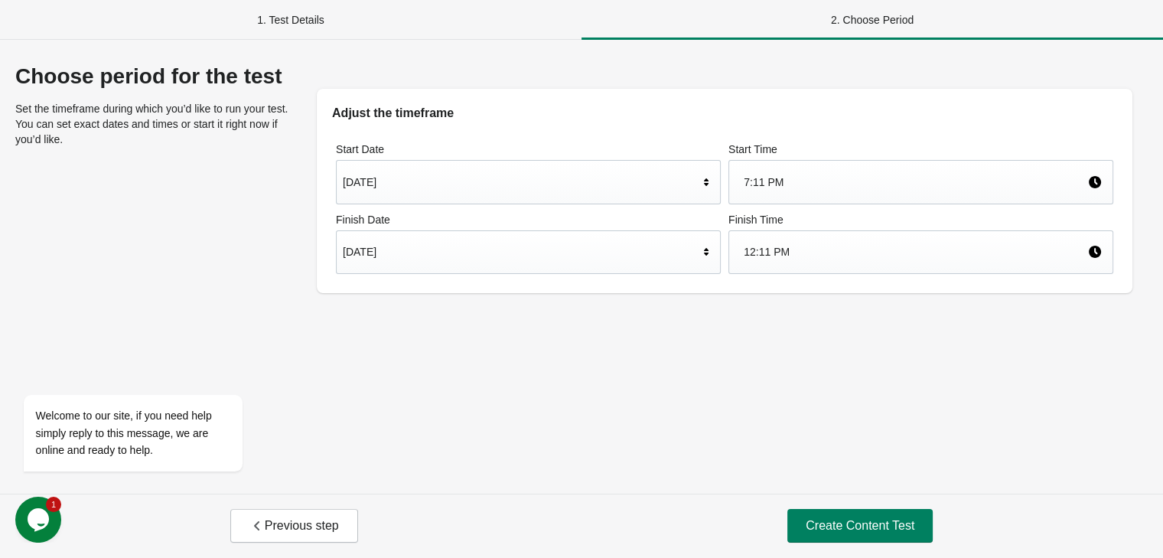
click at [301, 7] on div "1. Test Details" at bounding box center [290, 20] width 581 height 40
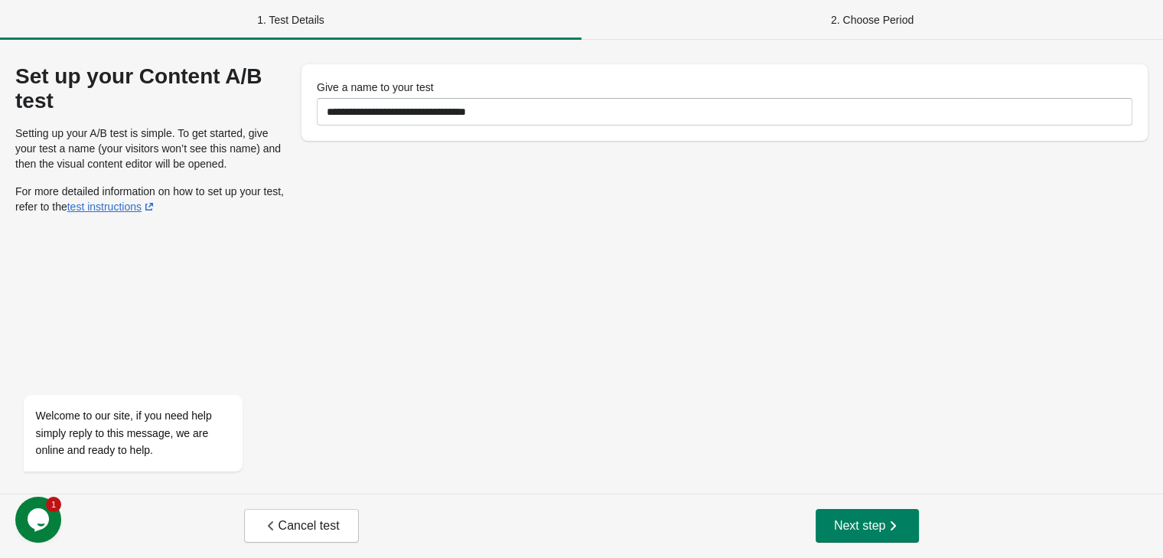
click at [743, 28] on div "2. Choose Period" at bounding box center [871, 20] width 581 height 40
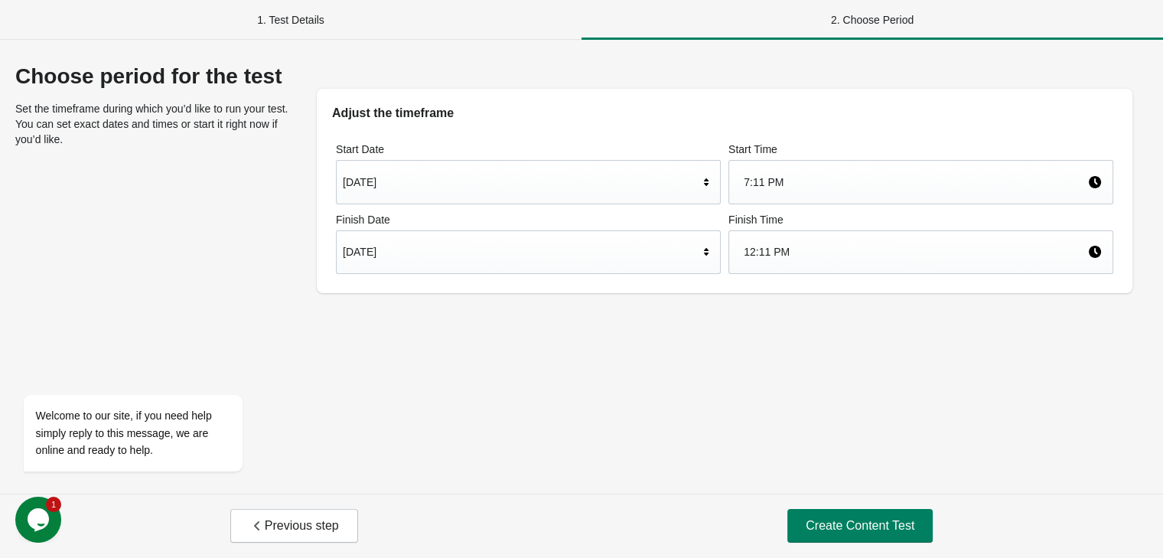
click at [509, 197] on div "Sep 10, 2025" at bounding box center [521, 182] width 356 height 29
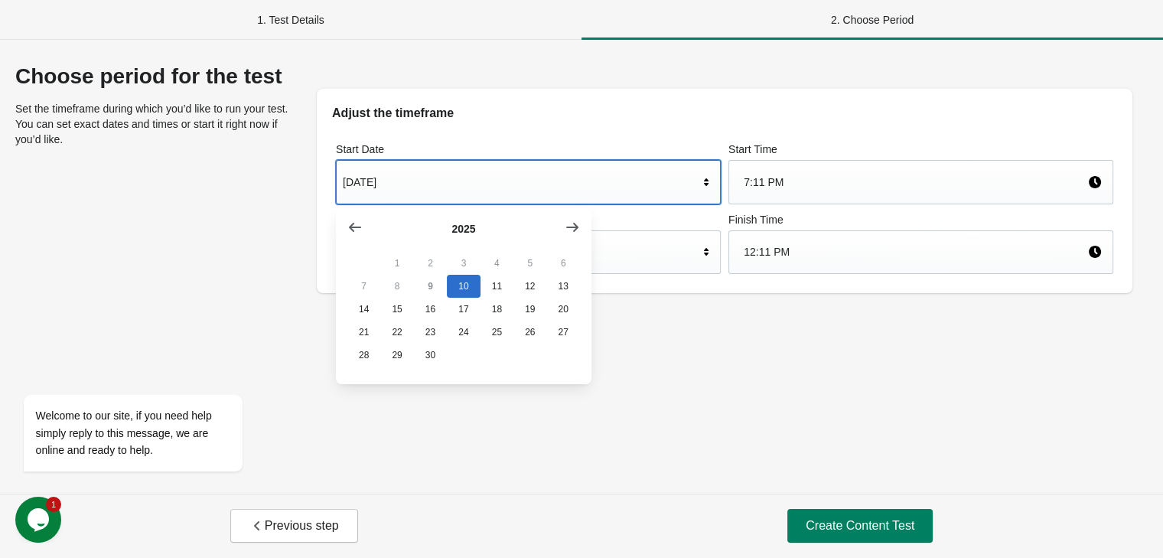
click at [918, 188] on div "7:11 PM" at bounding box center [914, 182] width 343 height 29
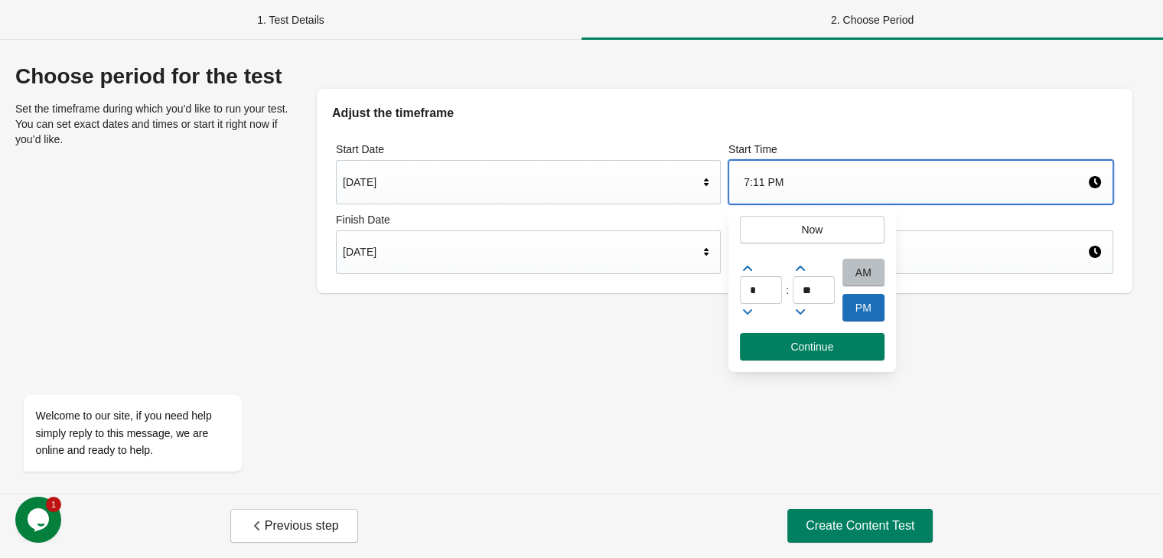
click at [860, 269] on div "AM" at bounding box center [863, 273] width 42 height 28
click at [745, 296] on input "*" at bounding box center [761, 290] width 42 height 28
click at [748, 265] on icon at bounding box center [747, 268] width 15 height 15
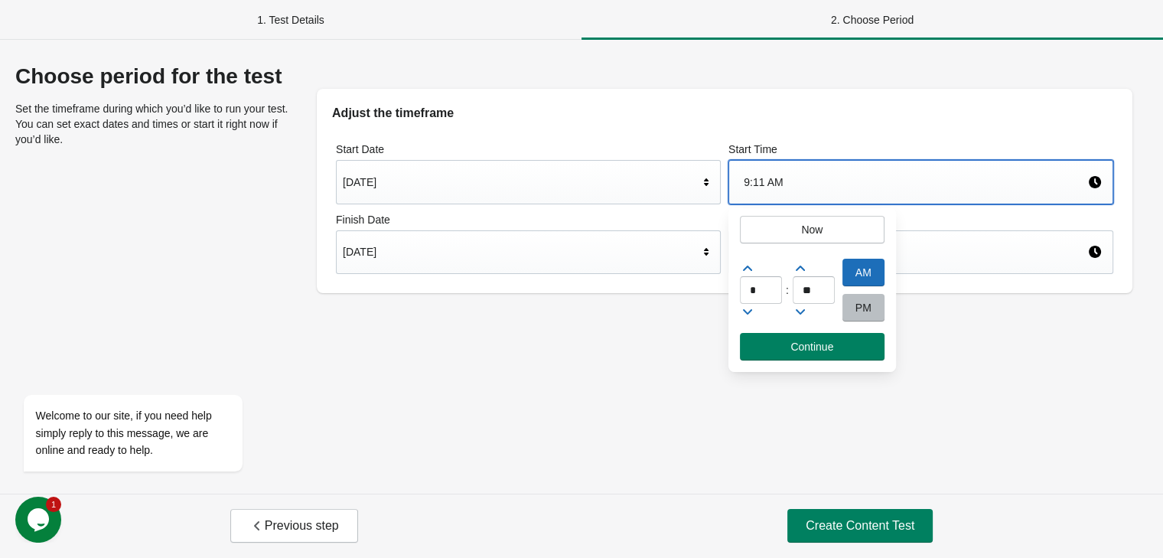
click at [748, 265] on icon at bounding box center [747, 268] width 15 height 15
click at [745, 311] on icon at bounding box center [747, 311] width 9 height 5
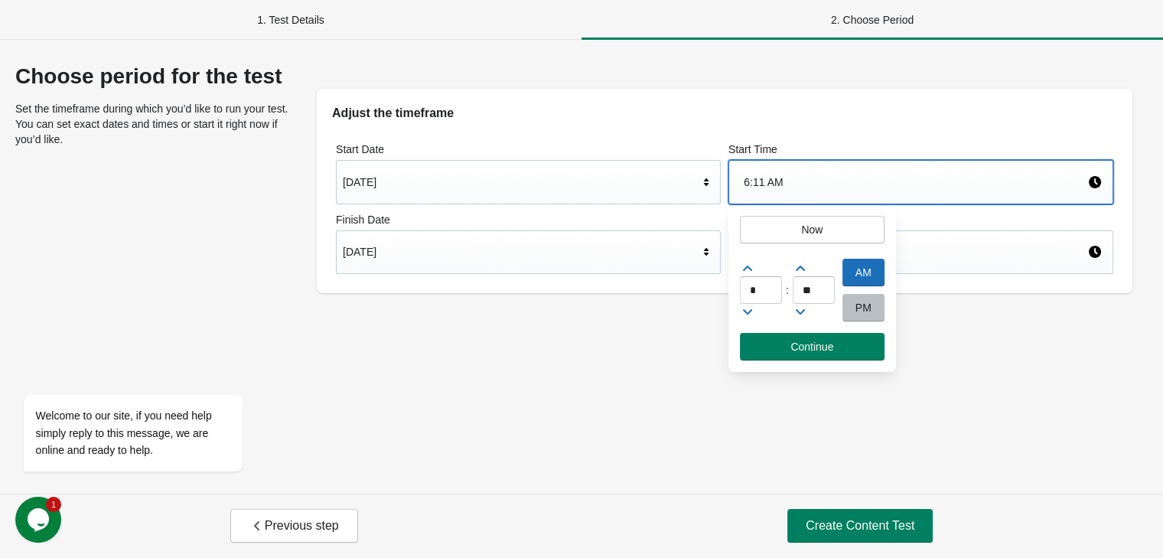
click at [745, 311] on icon at bounding box center [747, 311] width 9 height 5
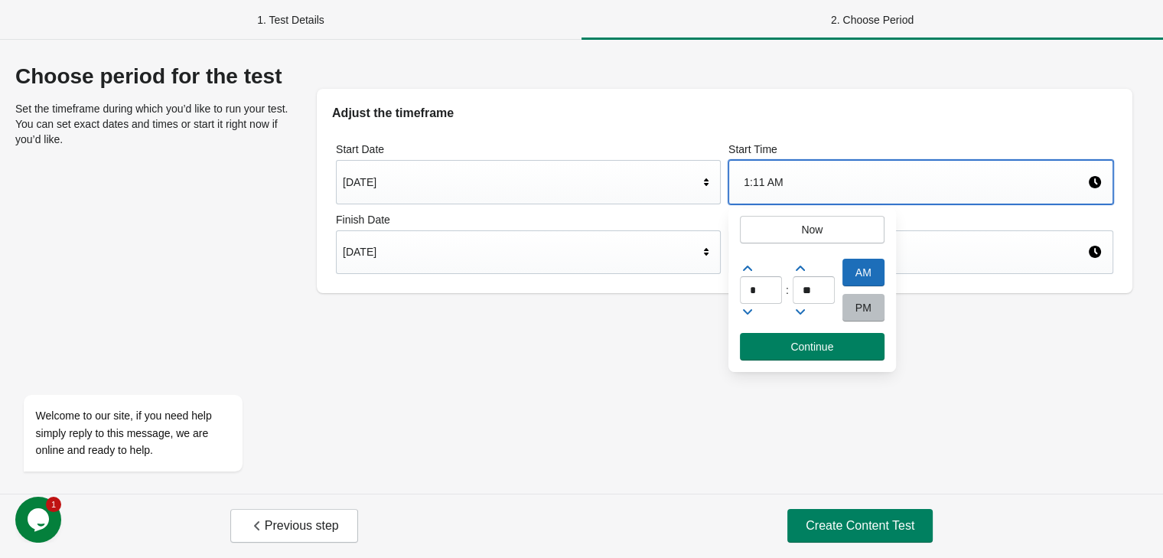
click at [745, 311] on icon at bounding box center [747, 311] width 9 height 5
type input "*"
click at [851, 516] on button "Create Content Test" at bounding box center [859, 526] width 145 height 34
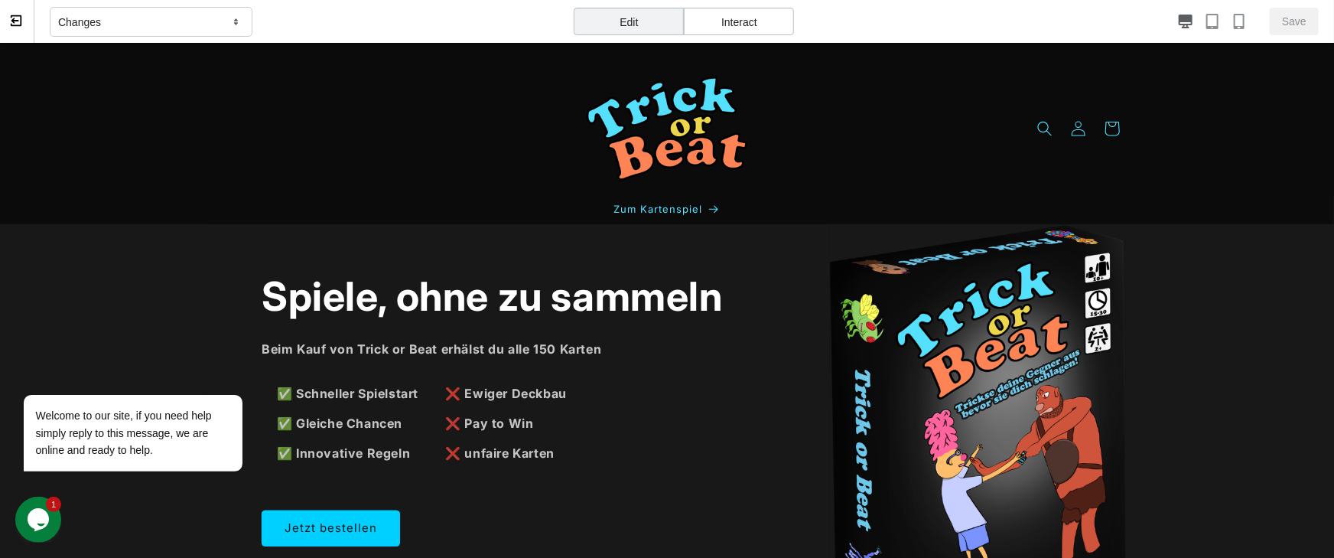
click at [759, 22] on div "Interact" at bounding box center [739, 22] width 110 height 28
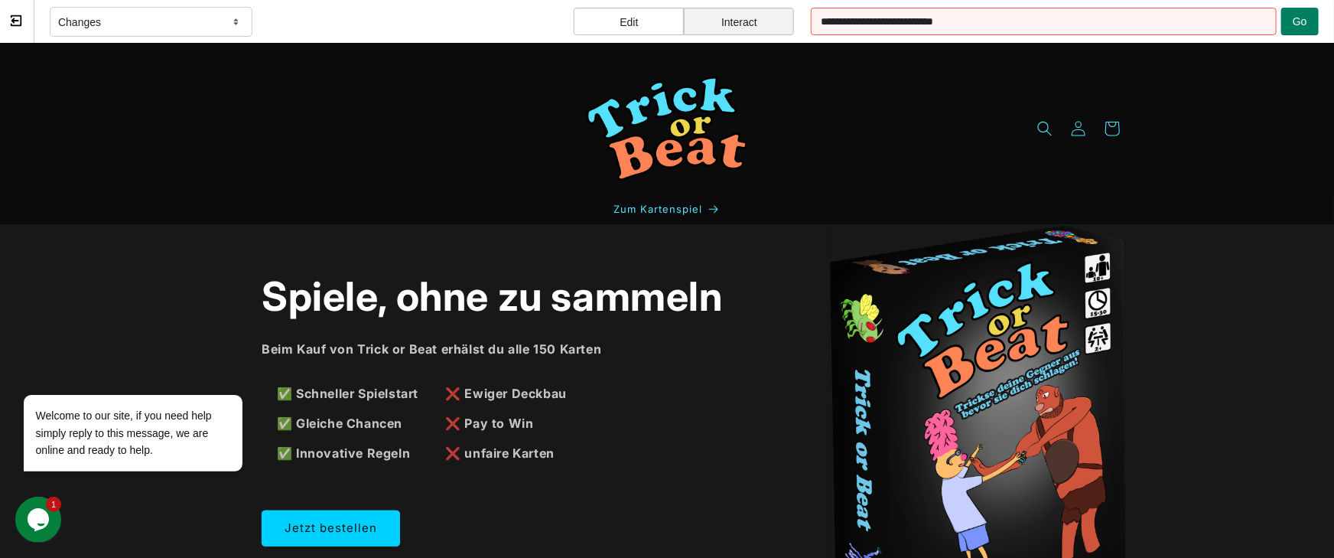
click at [651, 34] on div "Edit" at bounding box center [629, 22] width 110 height 28
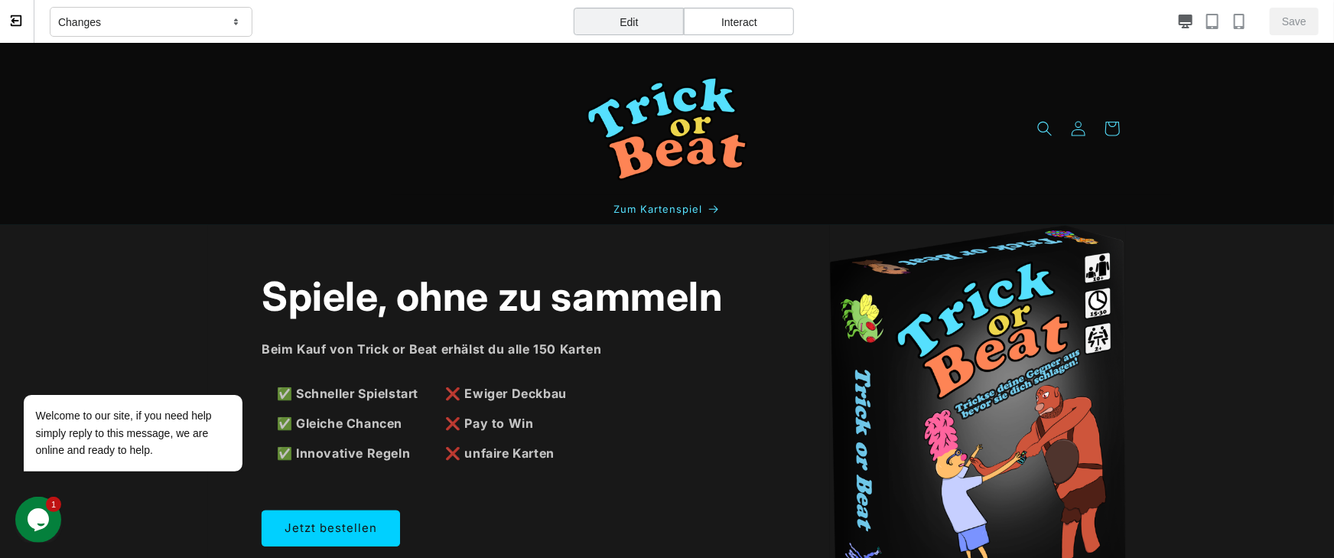
click at [1162, 22] on div "Save" at bounding box center [1065, 22] width 508 height 28
click at [1162, 18] on icon "button" at bounding box center [1238, 21] width 15 height 15
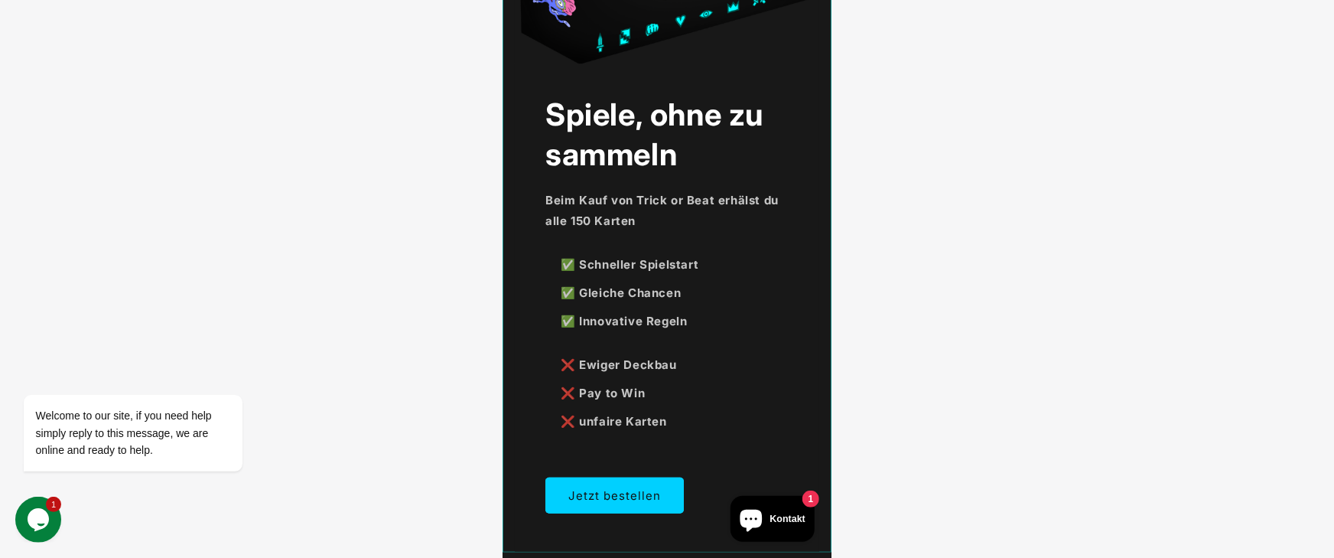
scroll to position [275, 0]
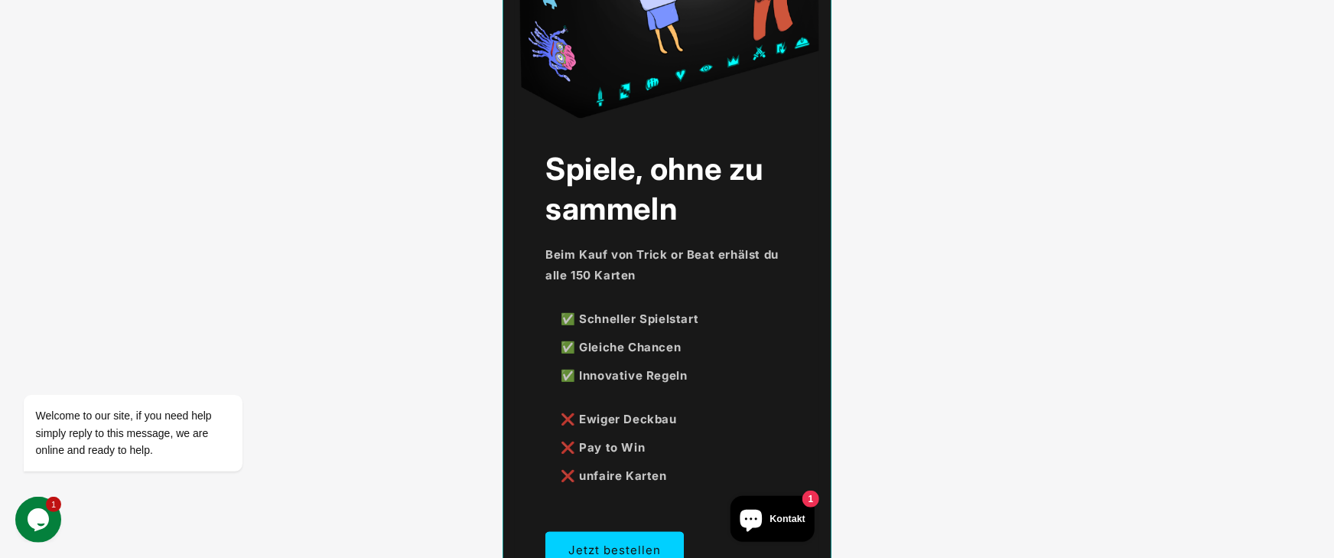
click at [821, 455] on div "Spiele, ohne zu sammeln Beim Kauf von Trick or Beat erhälst du alle 150 Karten …" at bounding box center [666, 150] width 329 height 913
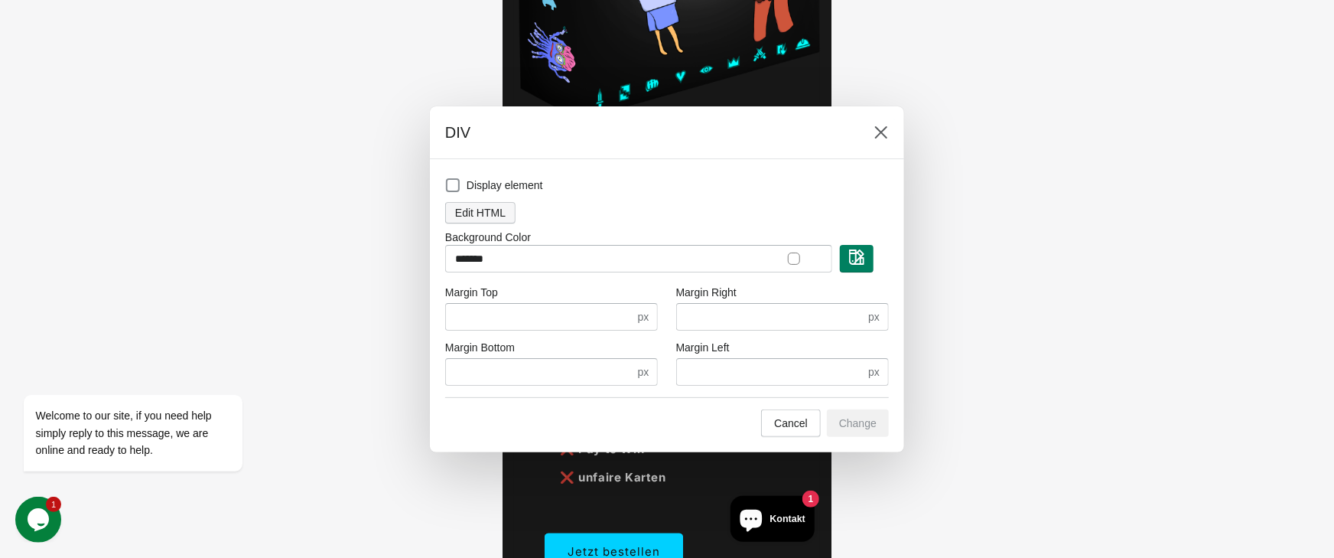
click at [480, 219] on span "Edit HTML" at bounding box center [480, 213] width 50 height 12
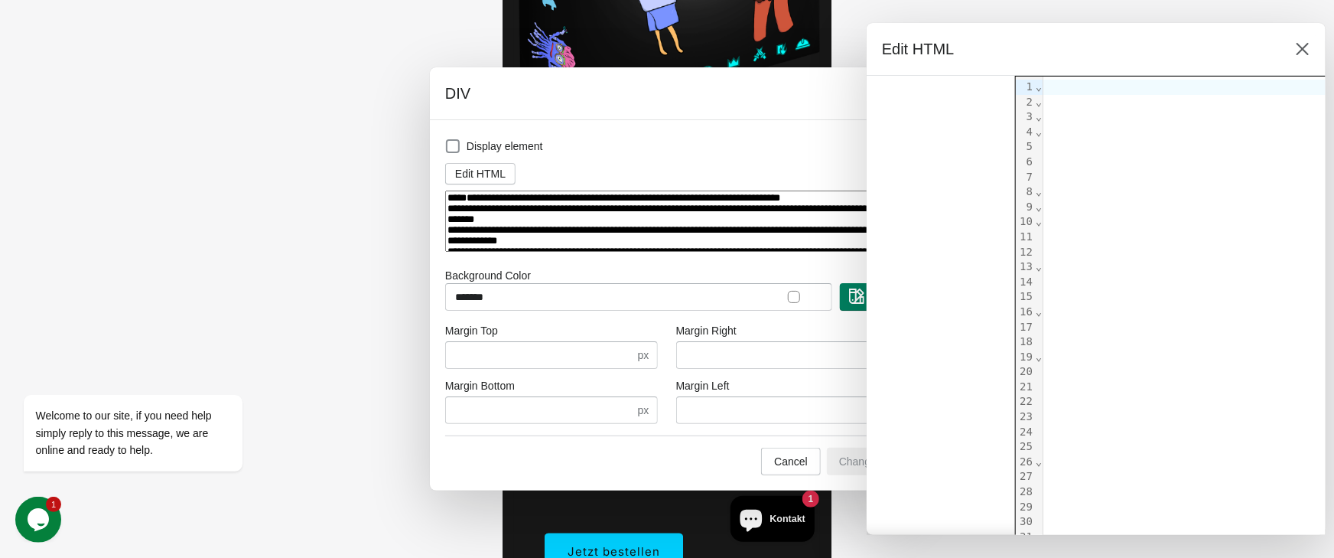
scroll to position [0, 0]
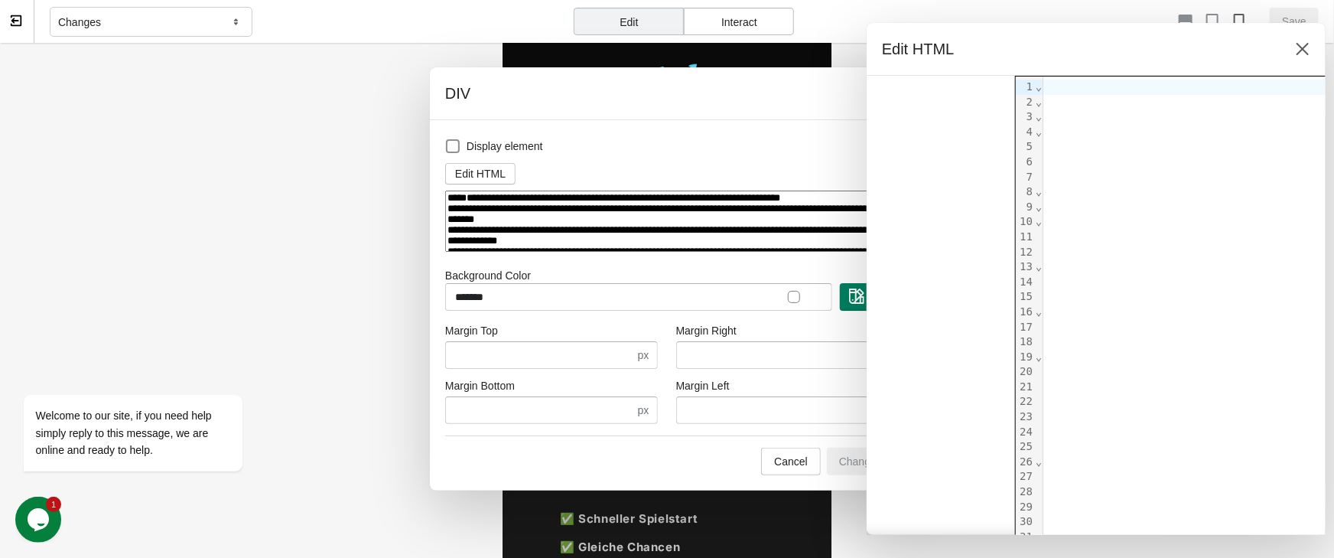
click at [532, 241] on textarea at bounding box center [667, 221] width 444 height 62
paste textarea "**********"
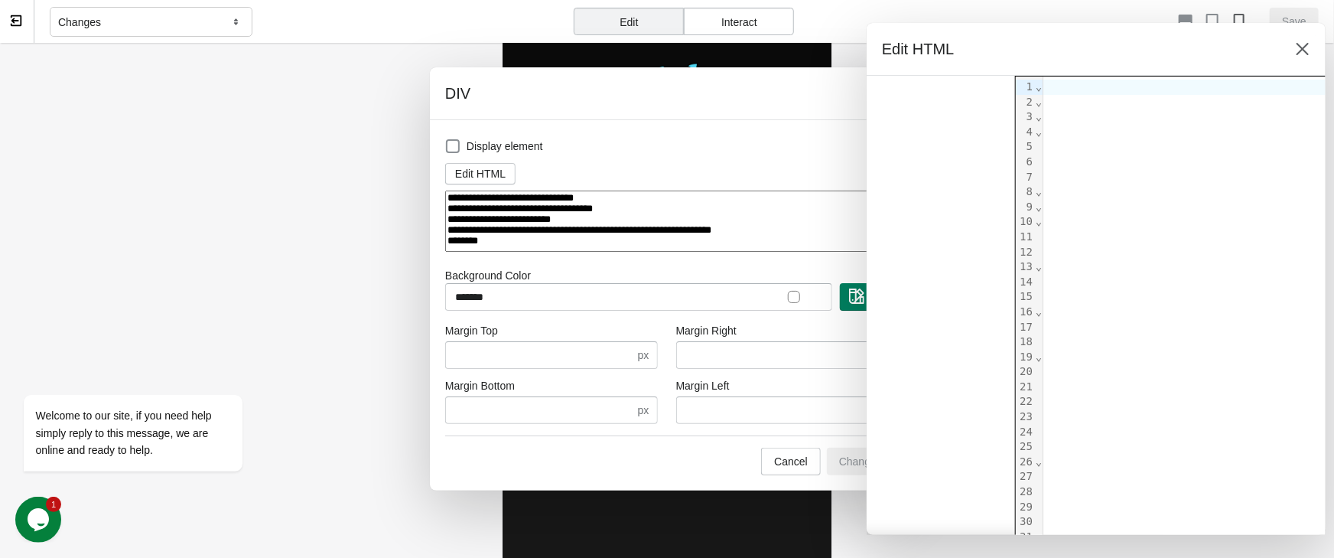
scroll to position [380, 0]
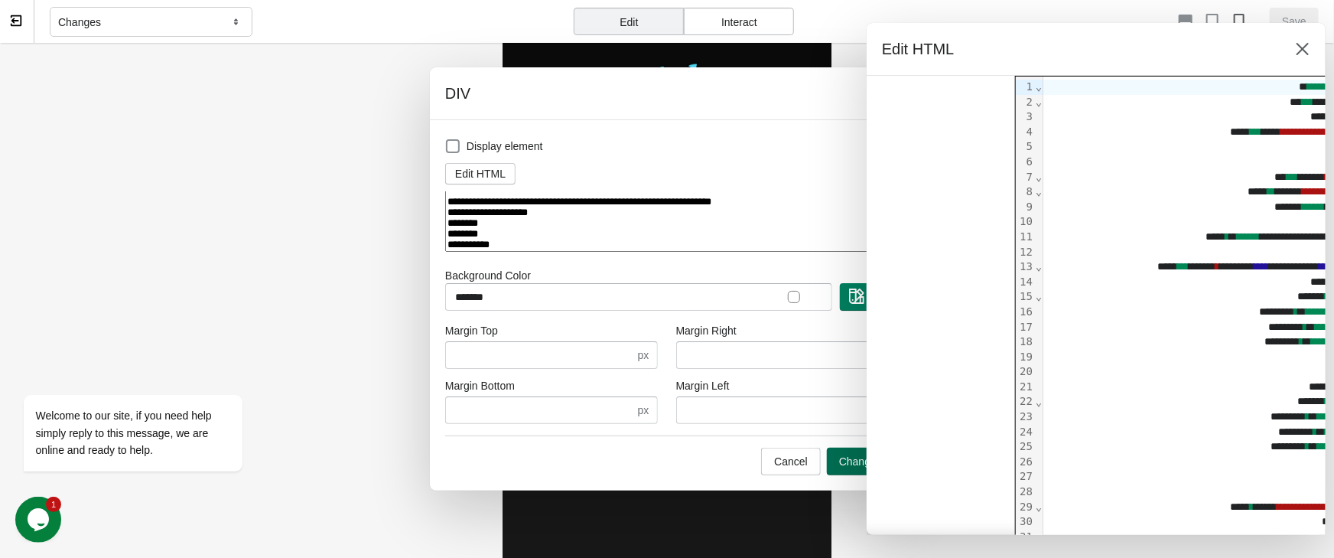
type textarea "**********"
click at [853, 451] on button "Change" at bounding box center [858, 461] width 62 height 28
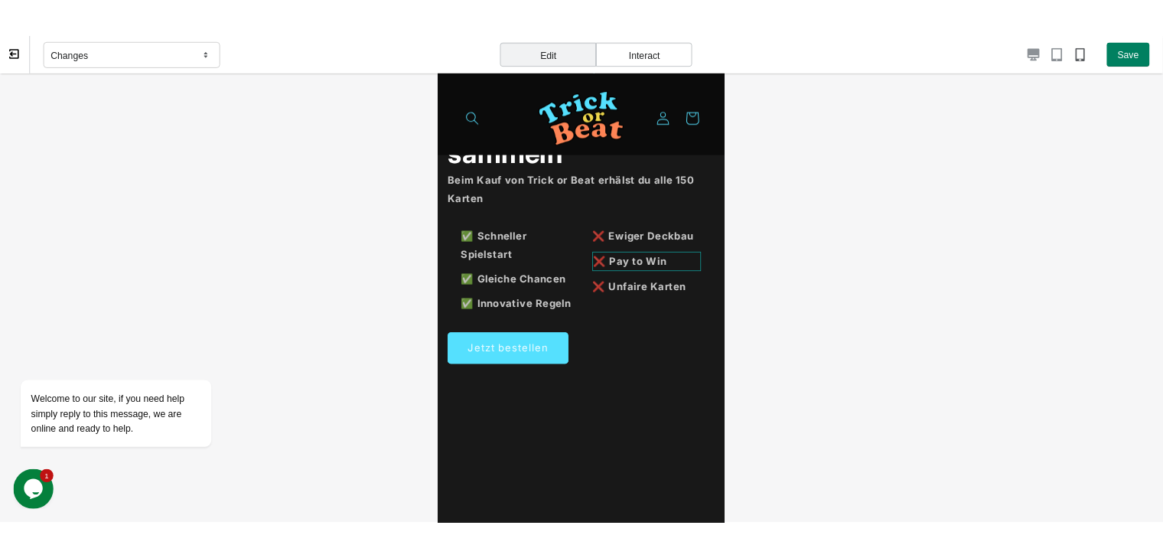
scroll to position [112, 0]
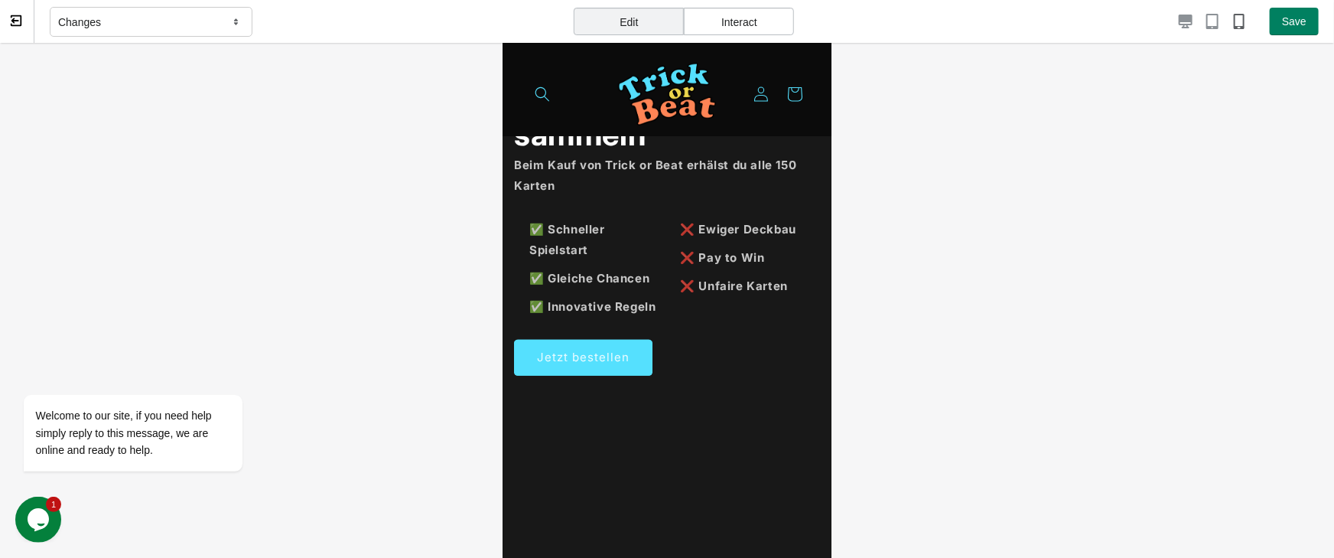
click at [24, 17] on span at bounding box center [16, 21] width 15 height 15
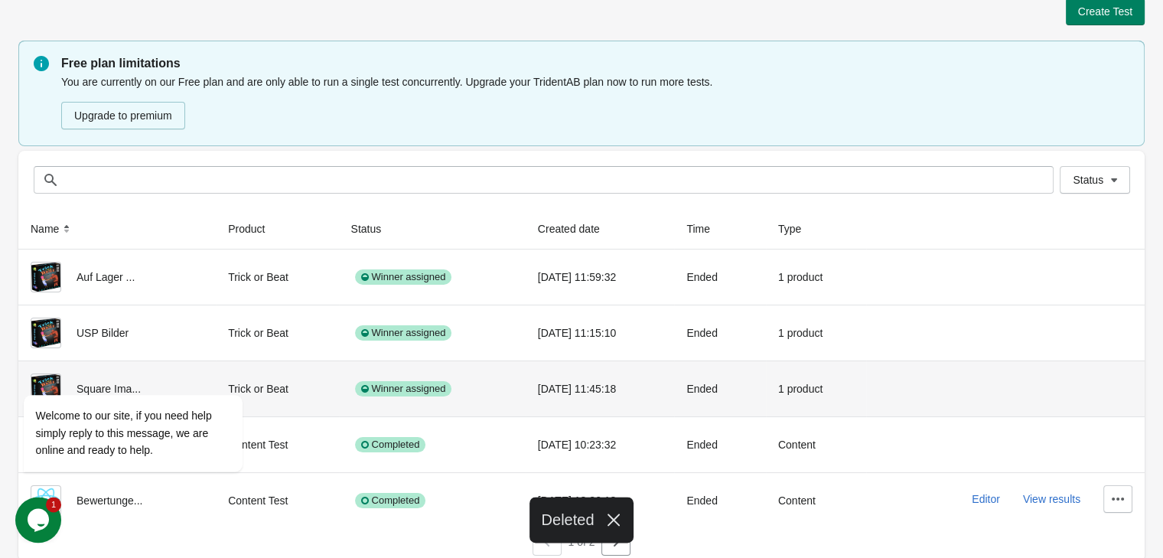
scroll to position [27, 0]
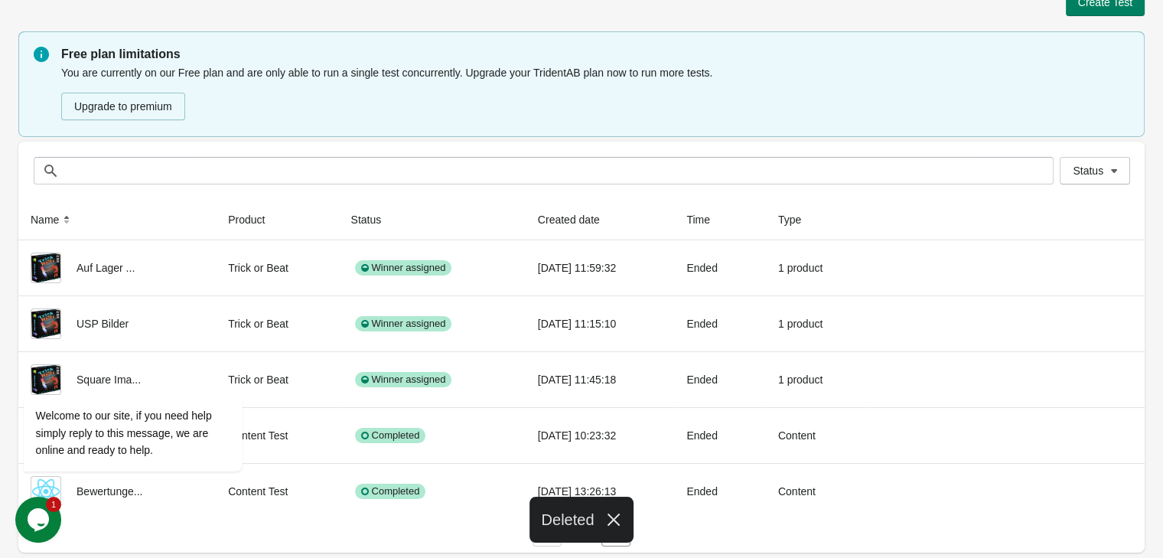
click at [616, 515] on icon "button" at bounding box center [613, 519] width 15 height 15
click at [622, 537] on icon "button" at bounding box center [615, 532] width 15 height 15
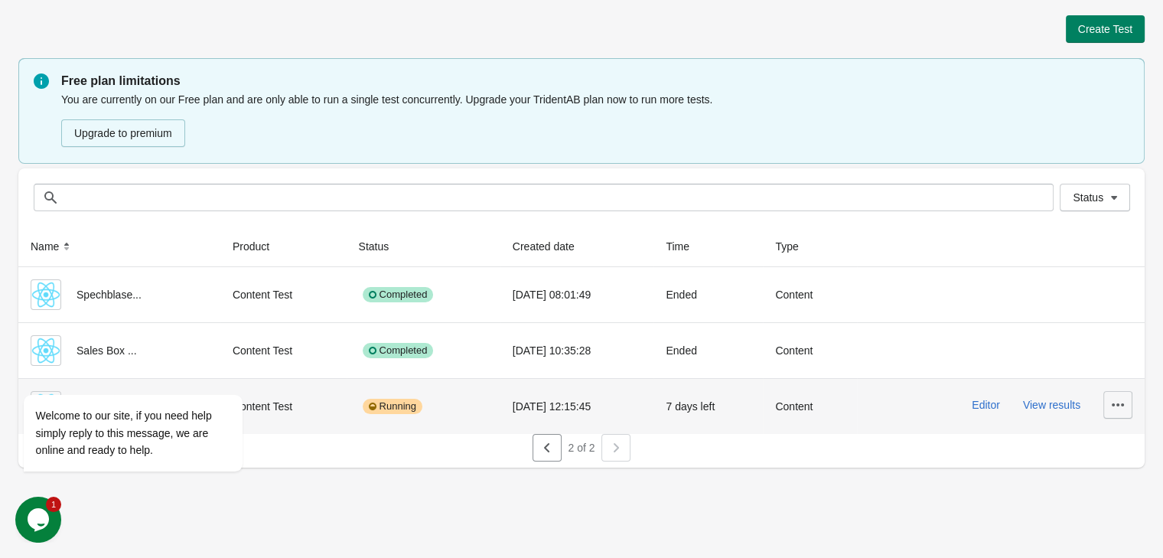
click at [1117, 412] on button "button" at bounding box center [1117, 405] width 29 height 28
click at [1103, 451] on span "Delete" at bounding box center [1103, 444] width 31 height 15
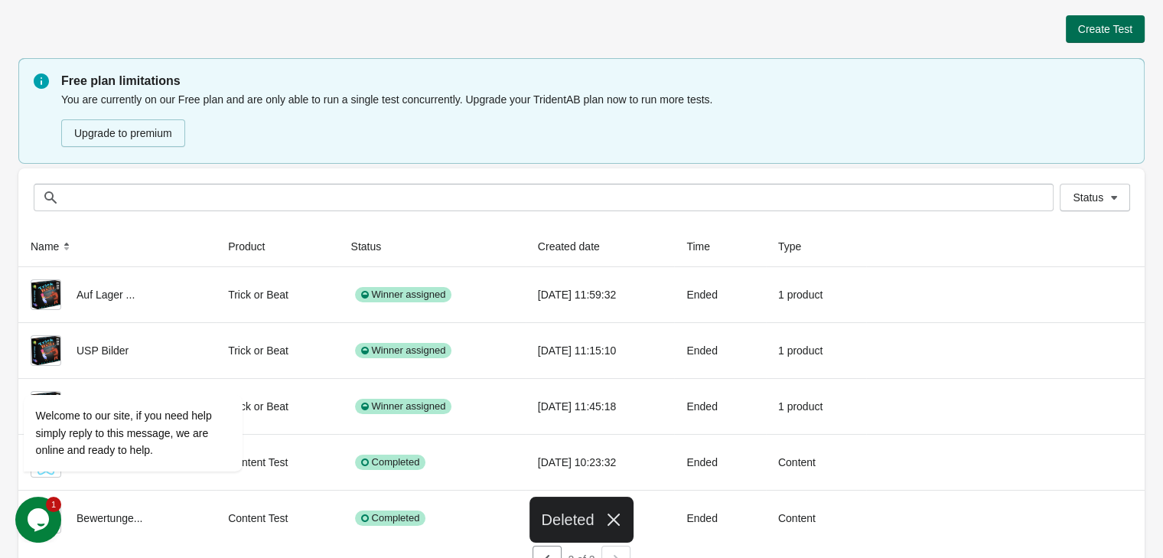
click at [1132, 24] on button "Create Test" at bounding box center [1104, 29] width 79 height 28
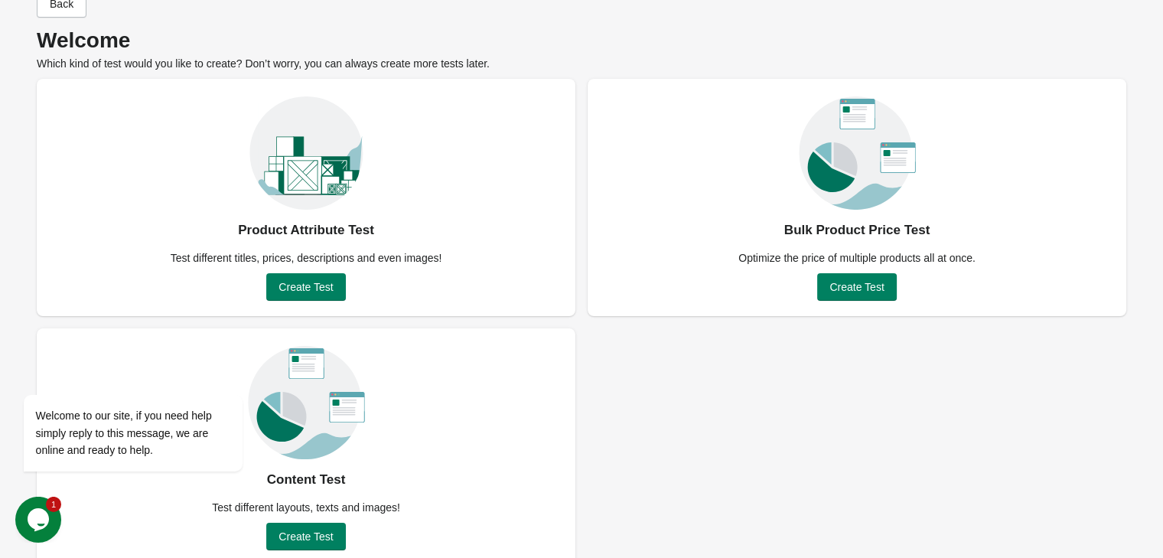
scroll to position [60, 0]
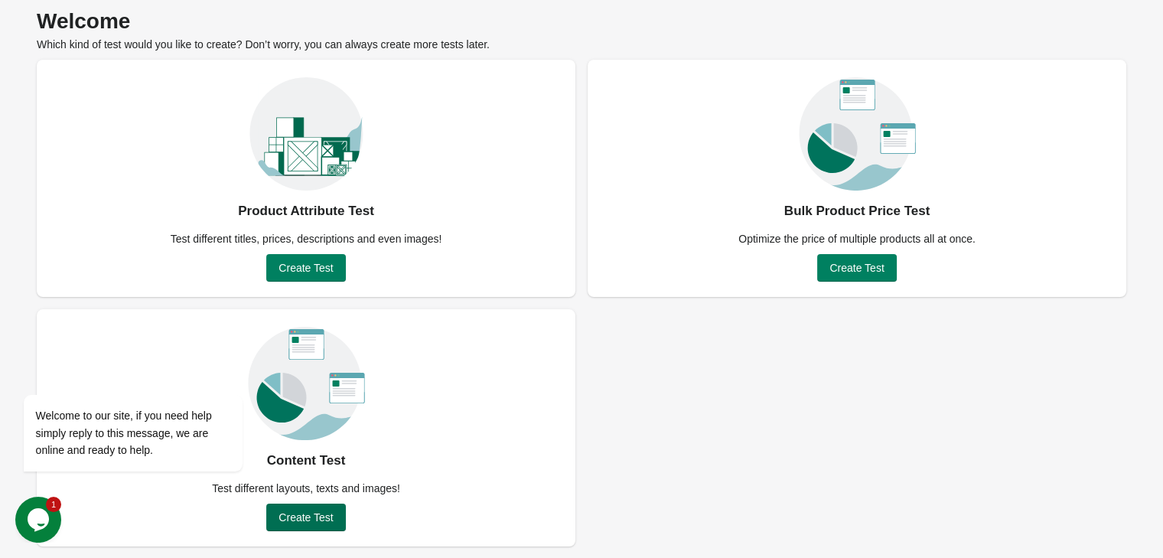
click at [302, 527] on button "Create Test" at bounding box center [305, 517] width 79 height 28
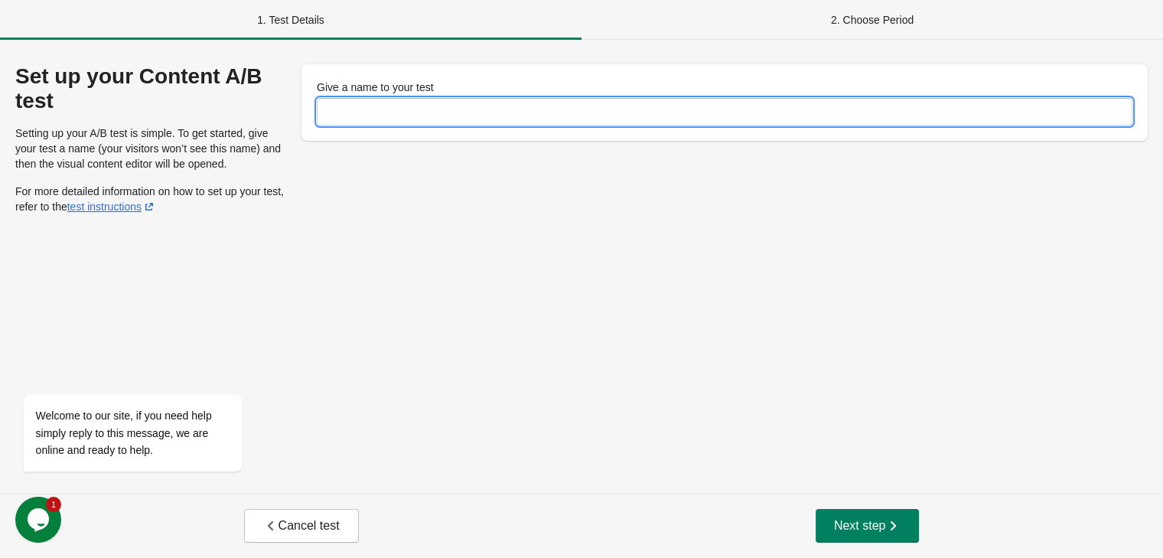
click at [366, 123] on input "Give a name to your test" at bounding box center [724, 112] width 815 height 28
type input "**********"
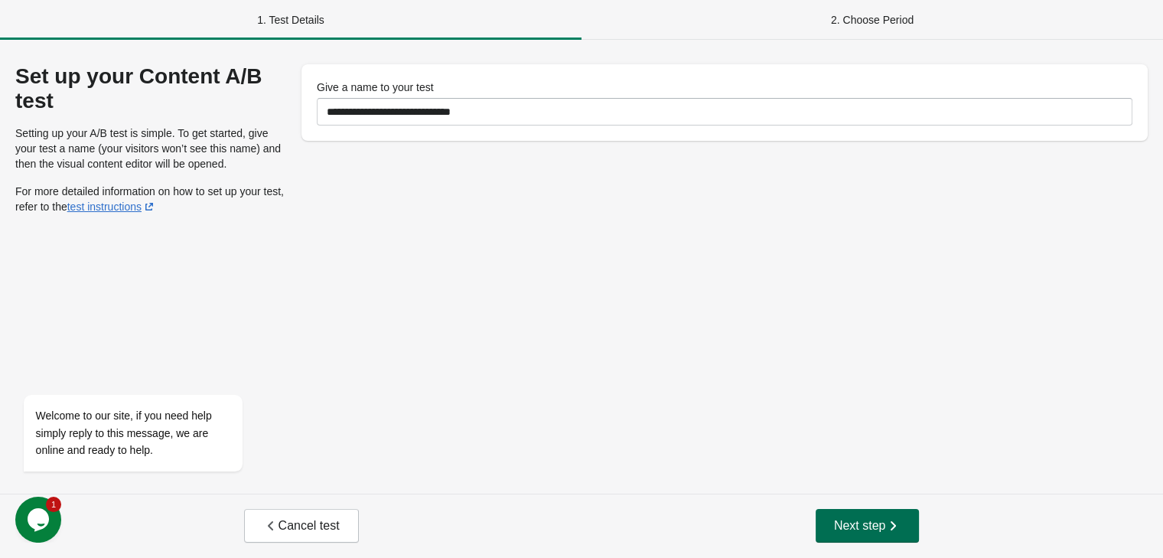
click at [873, 520] on span "Next step" at bounding box center [867, 525] width 67 height 15
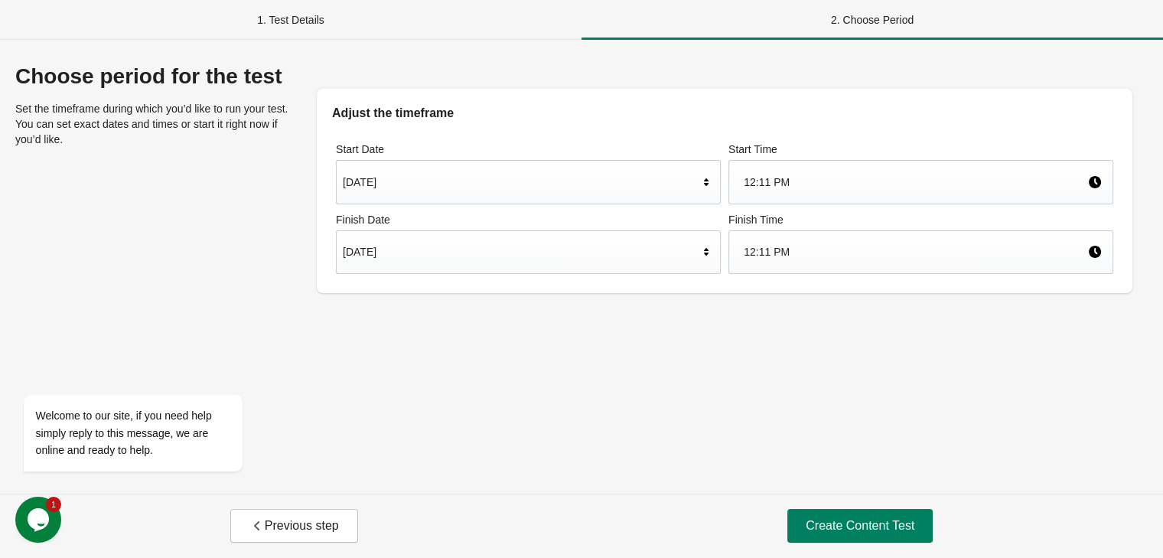
click at [805, 192] on div "12:11 PM" at bounding box center [914, 182] width 343 height 29
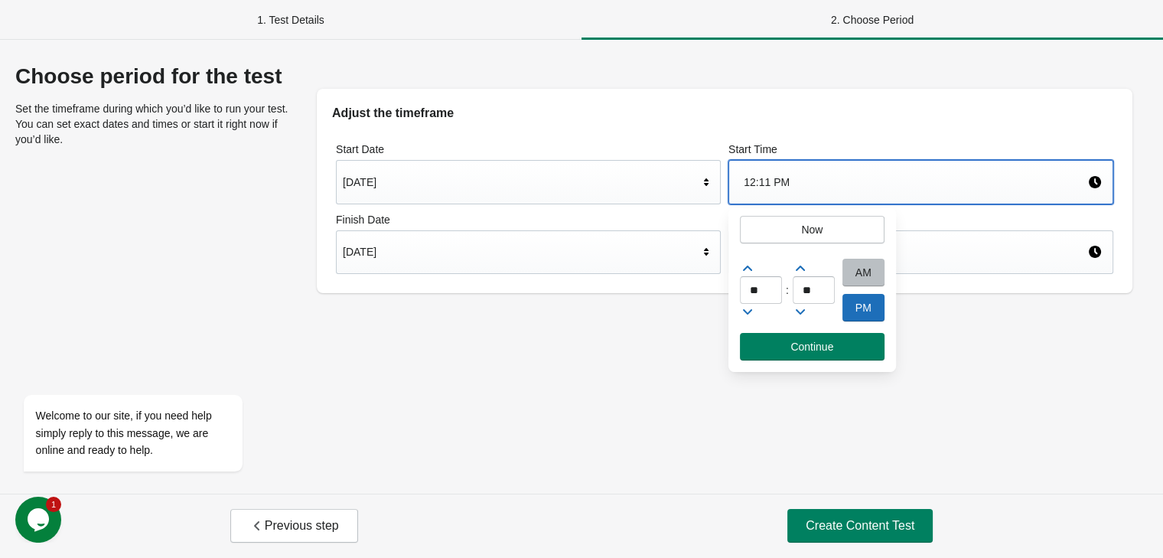
click at [750, 304] on icon at bounding box center [747, 311] width 15 height 15
click at [753, 276] on input "**" at bounding box center [761, 290] width 42 height 28
click at [751, 274] on icon at bounding box center [747, 268] width 15 height 15
type input "*"
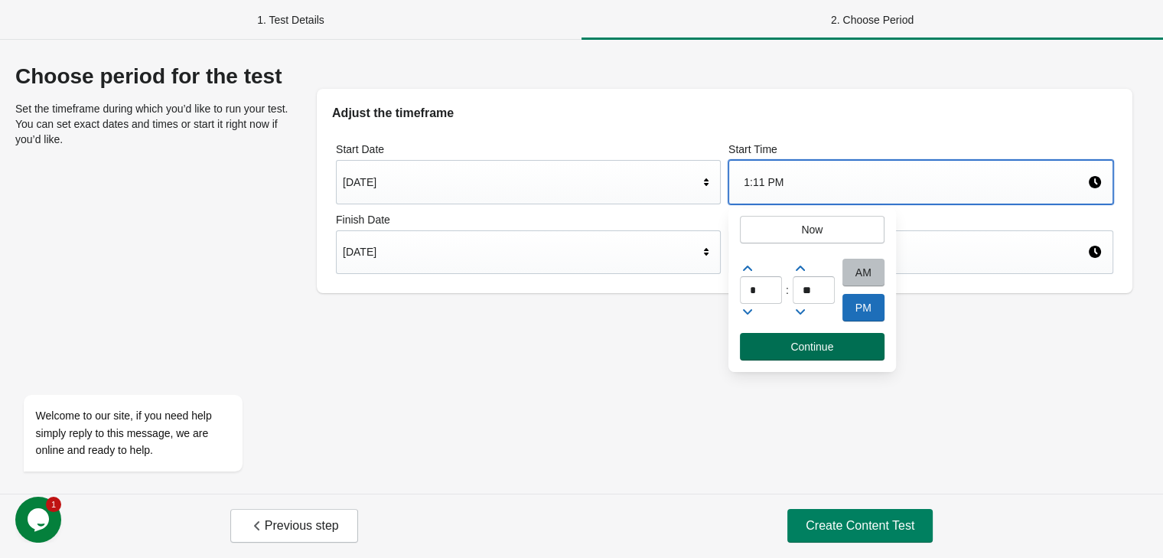
click at [783, 340] on button "Continue" at bounding box center [812, 347] width 145 height 28
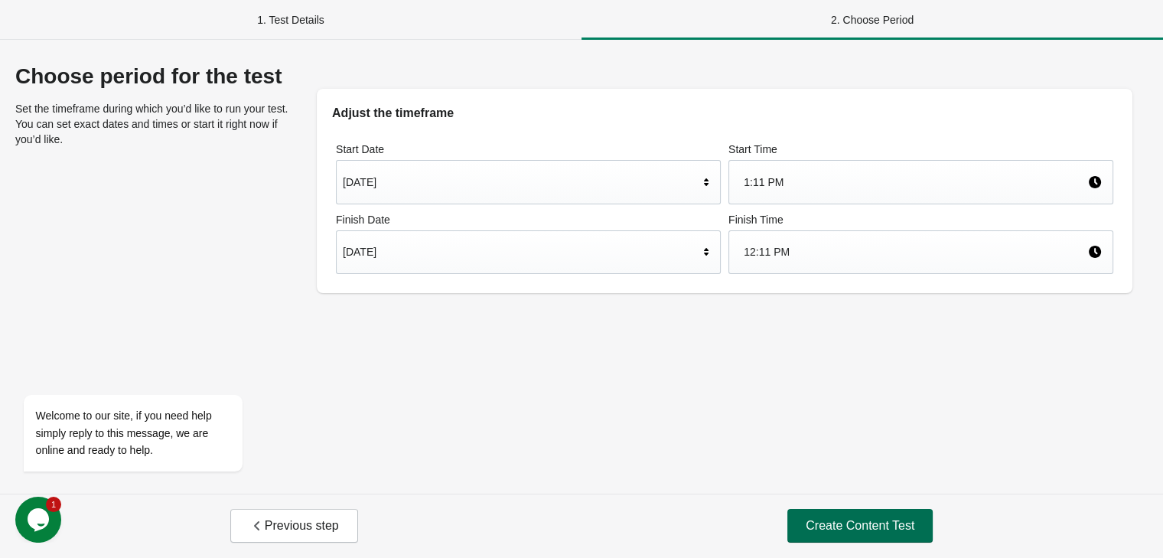
click at [859, 515] on button "Create Content Test" at bounding box center [859, 526] width 145 height 34
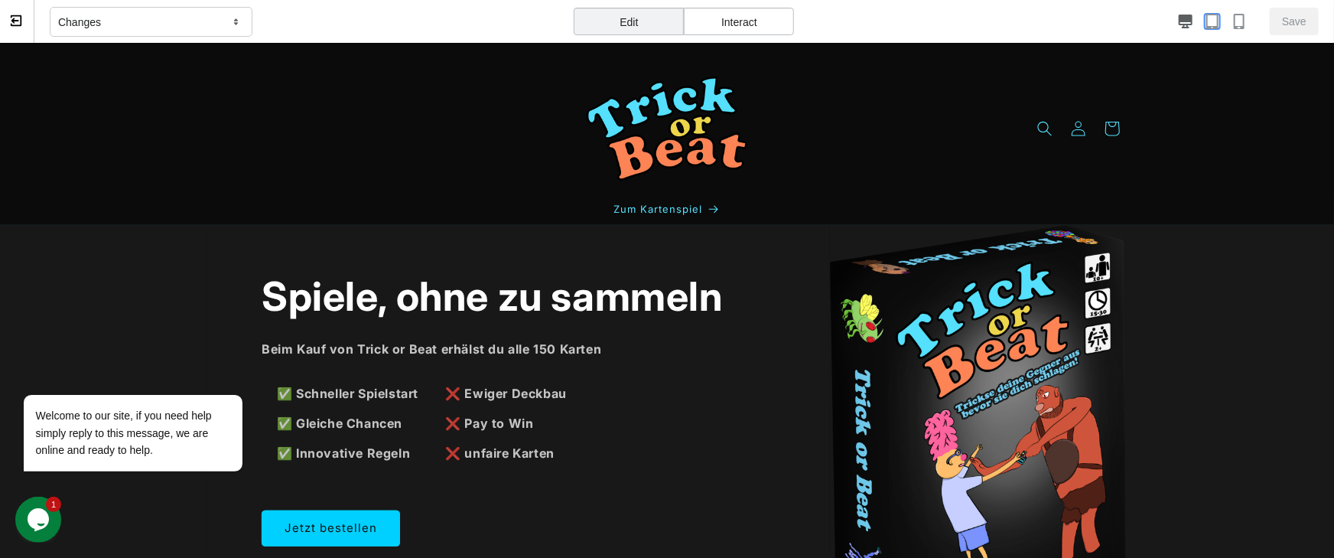
click at [1162, 14] on icon "button" at bounding box center [1212, 21] width 12 height 15
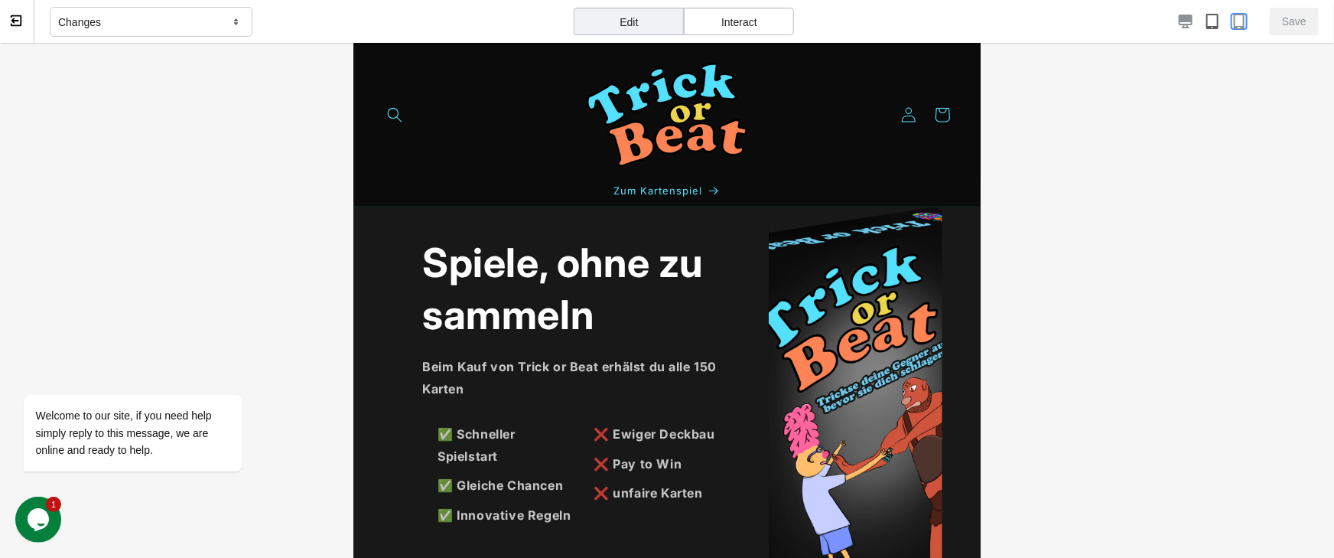
click at [1162, 20] on icon "button" at bounding box center [1238, 21] width 15 height 15
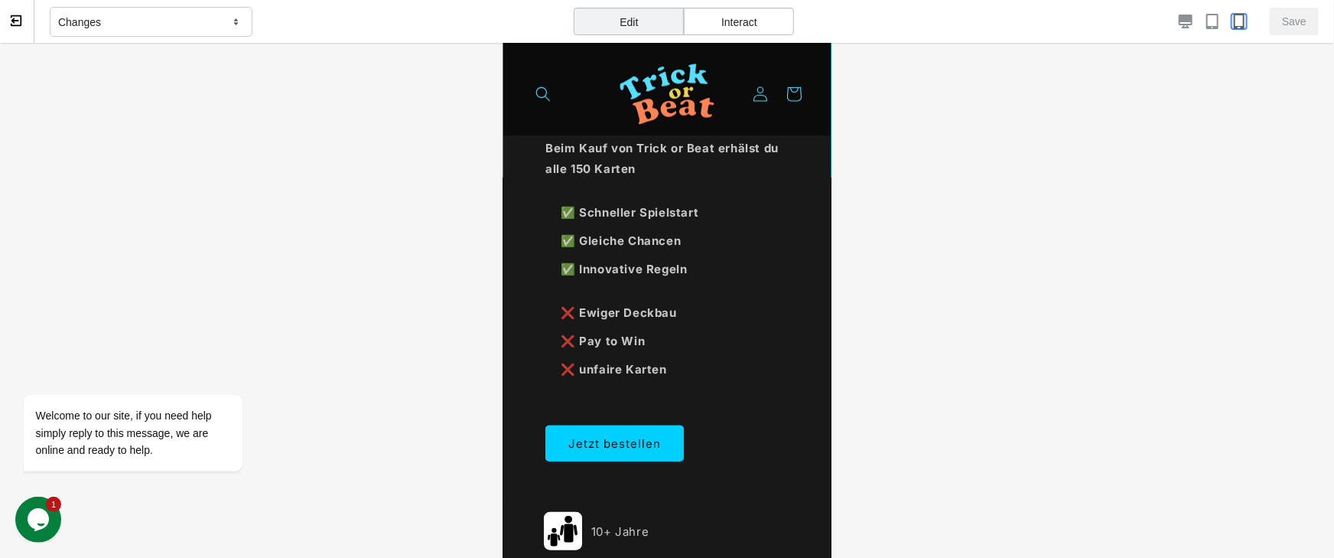
scroll to position [587, 0]
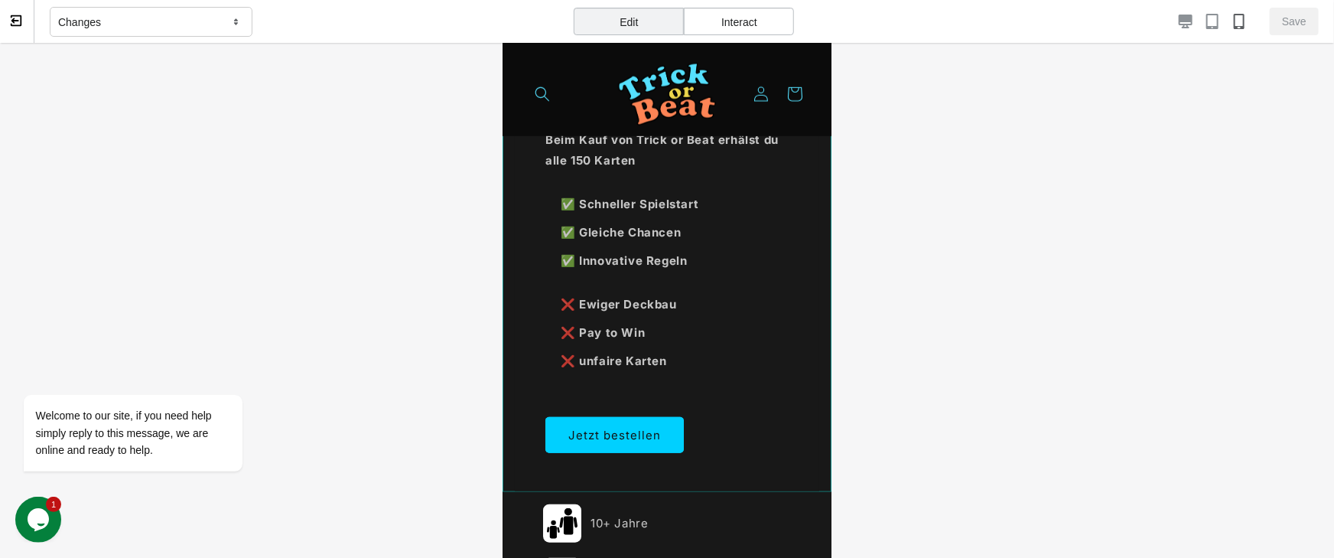
click at [821, 473] on div "Spiele, ohne zu sammeln Beim Kauf von Trick or Beat erhälst du alle 150 Karten …" at bounding box center [666, 34] width 329 height 913
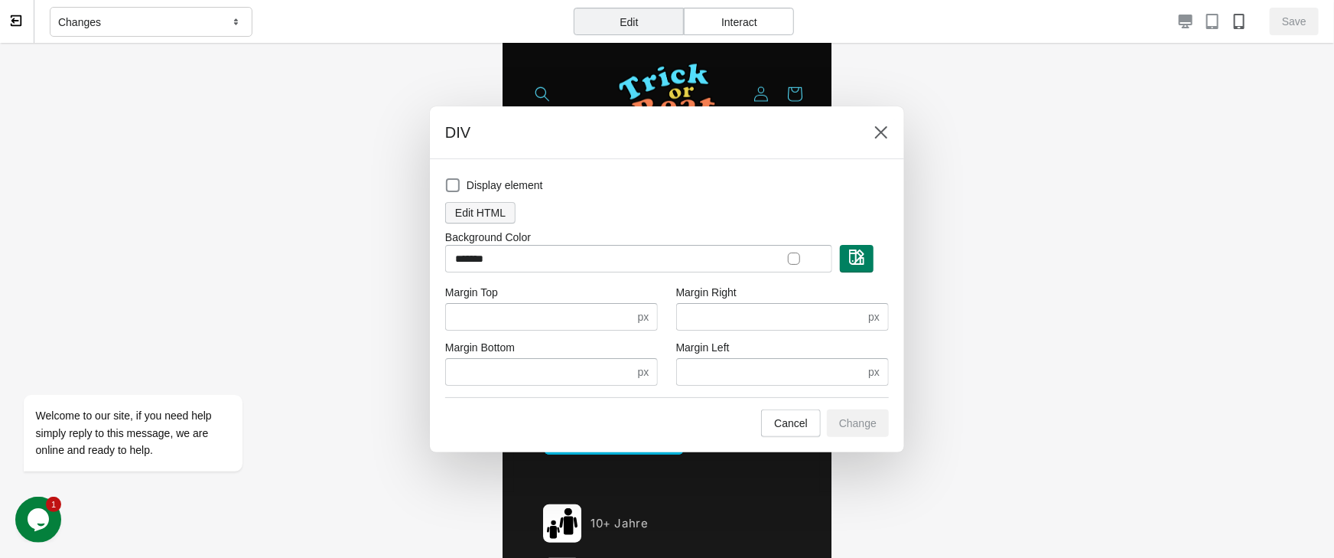
click at [501, 203] on button "Edit HTML" at bounding box center [480, 212] width 70 height 21
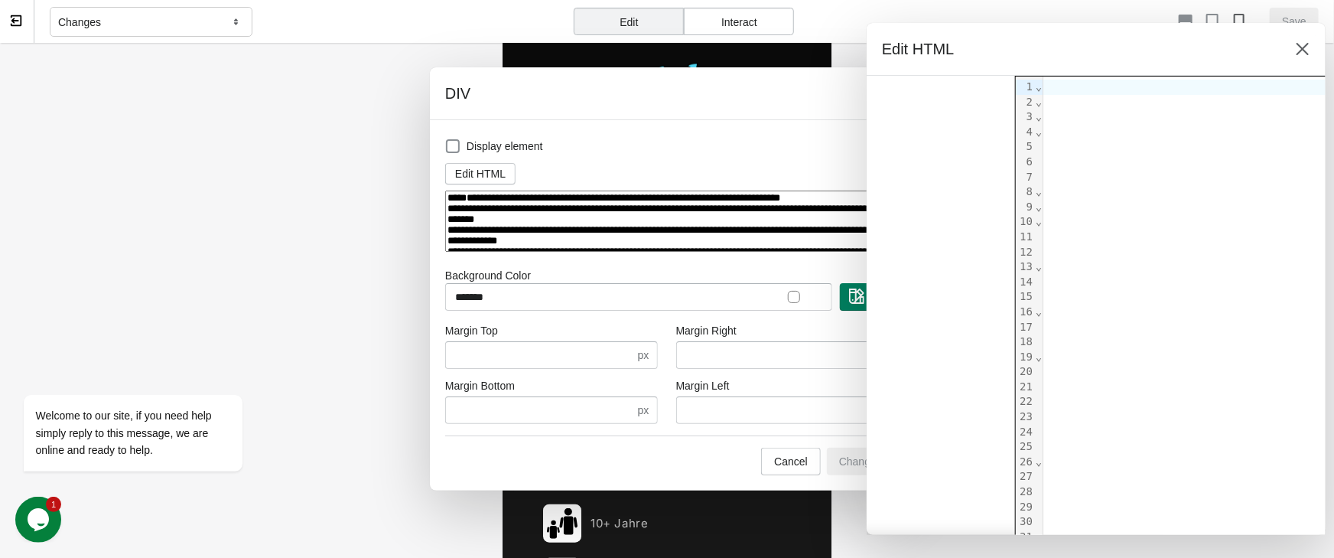
click at [502, 200] on textarea at bounding box center [667, 221] width 444 height 62
click at [493, 223] on textarea at bounding box center [667, 221] width 444 height 62
click at [656, 244] on textarea at bounding box center [667, 221] width 444 height 62
paste textarea "**********"
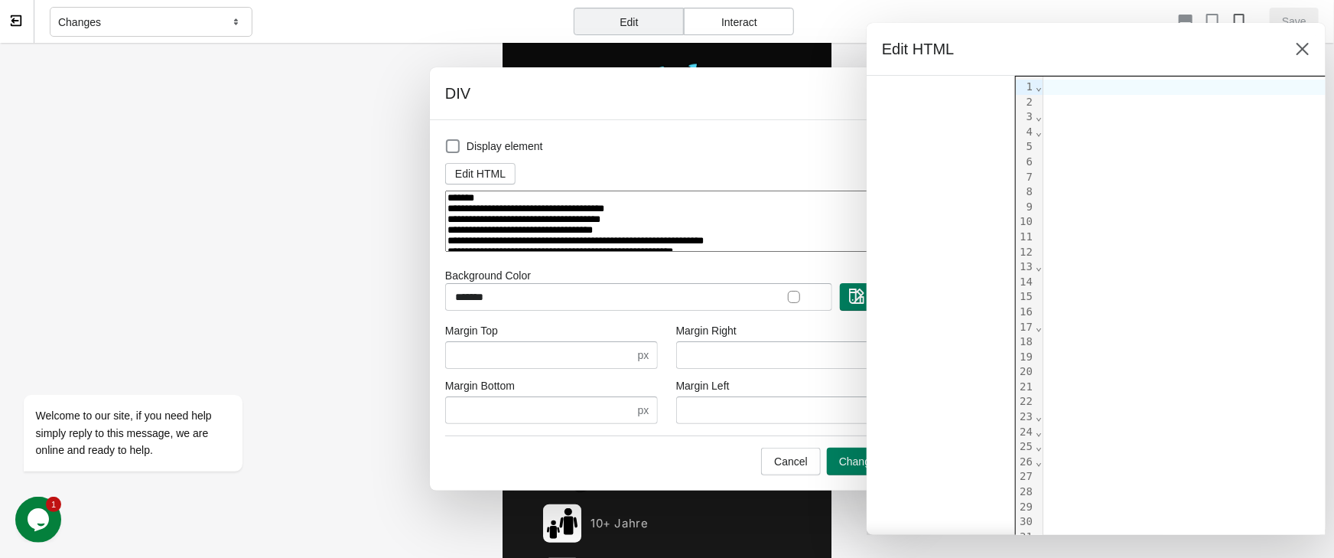
scroll to position [941, 0]
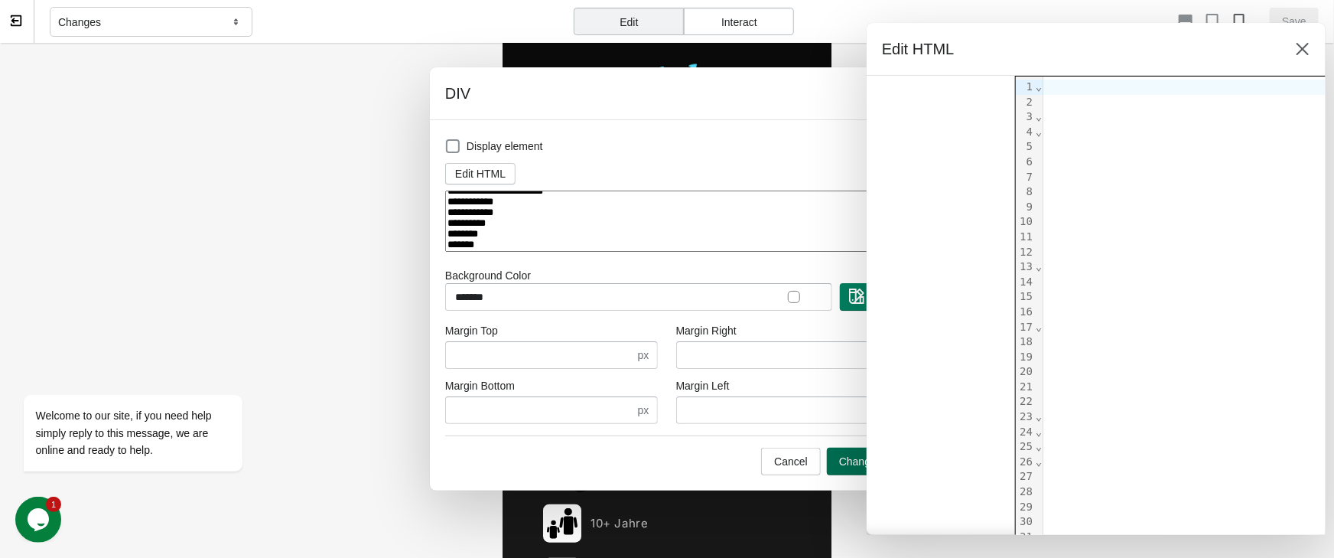
type textarea "**********"
click at [860, 461] on span "Change" at bounding box center [857, 461] width 37 height 12
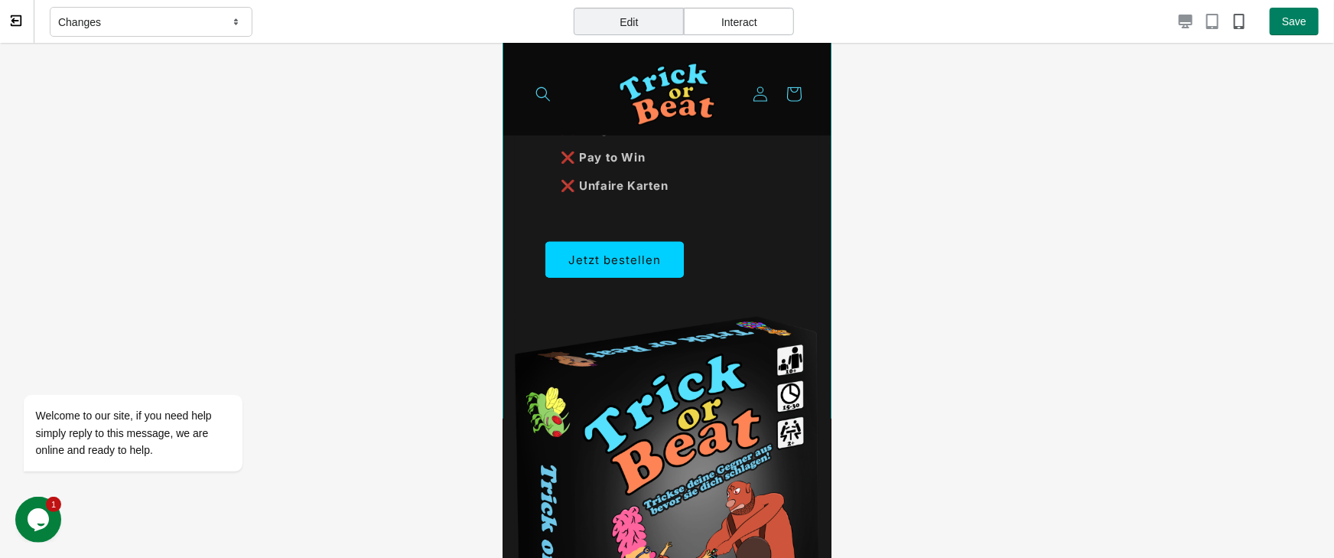
scroll to position [0, 0]
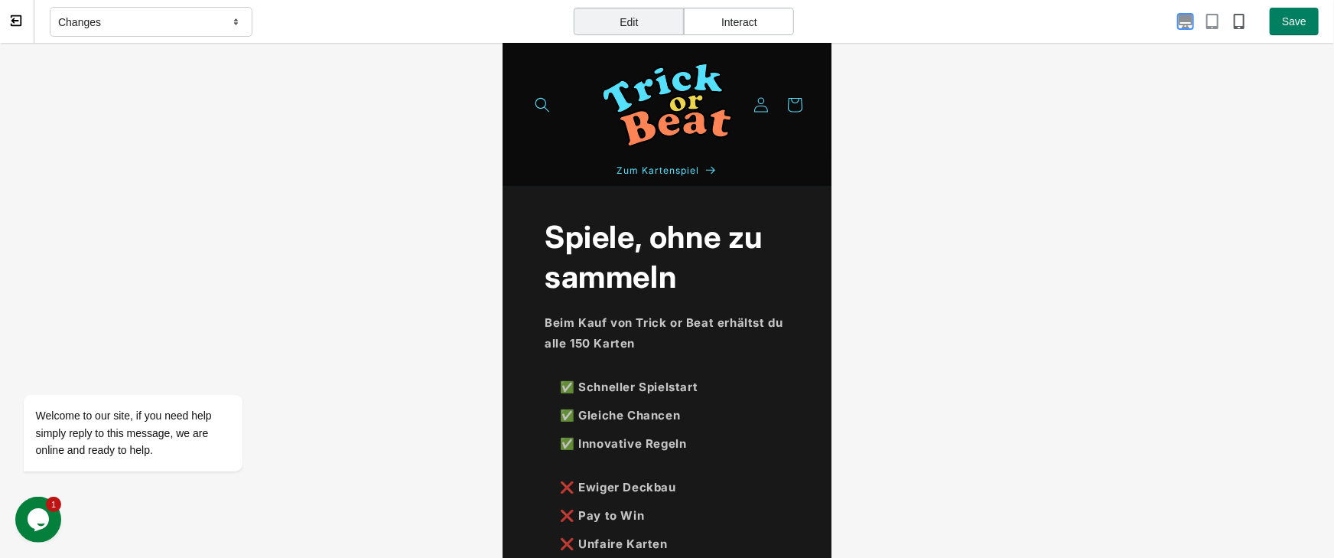
click at [1162, 24] on icon "button" at bounding box center [1185, 21] width 15 height 15
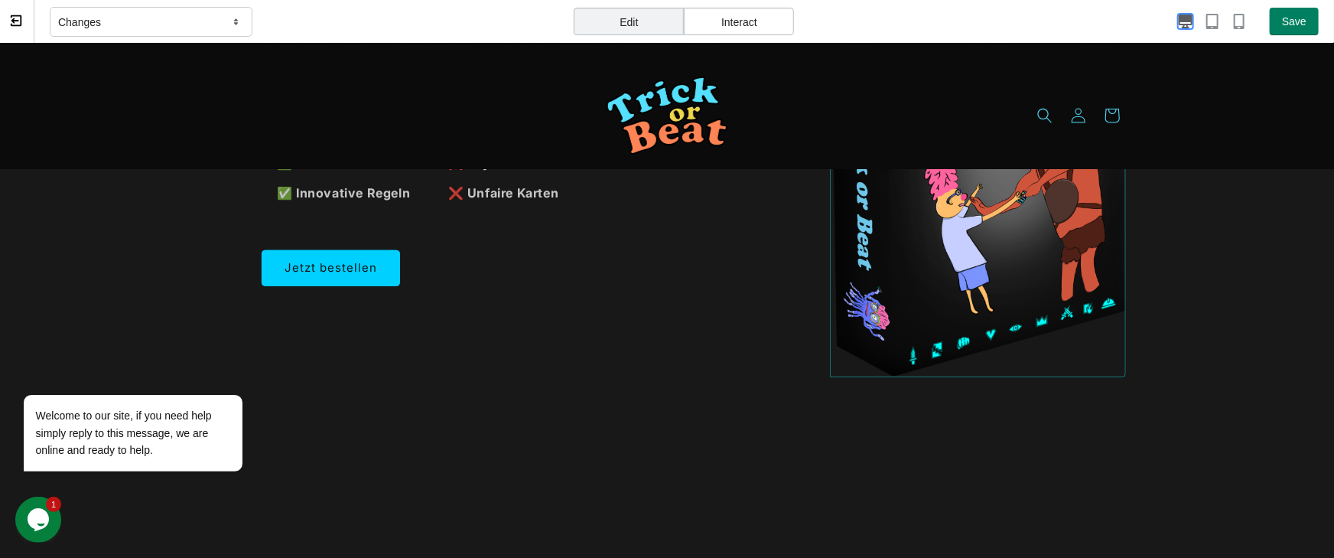
scroll to position [224, 0]
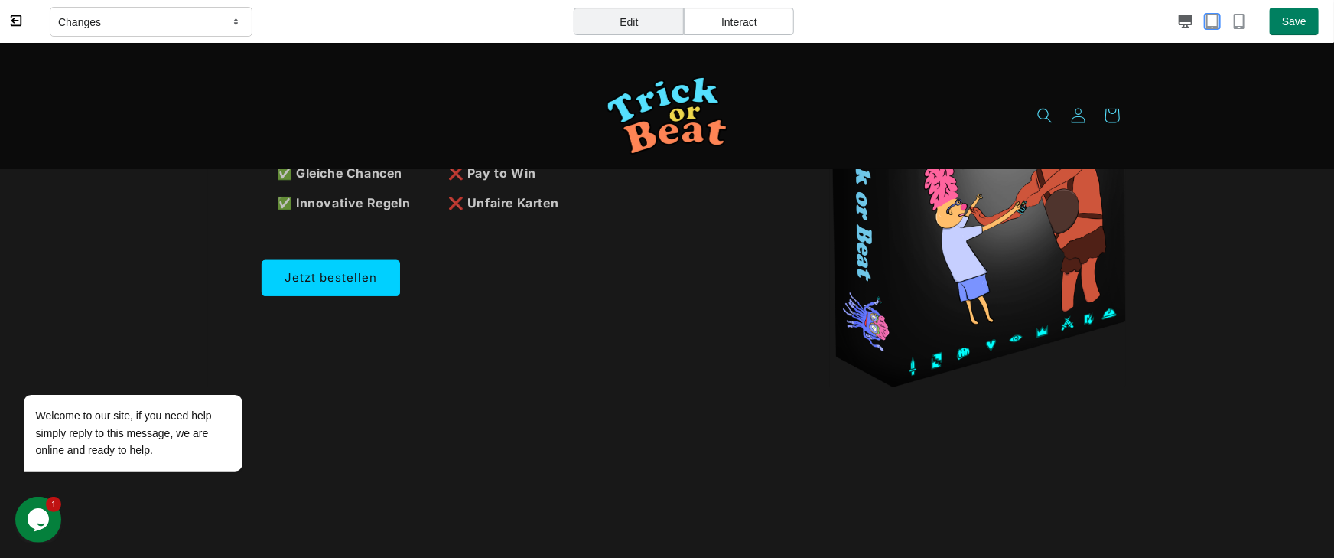
click at [1162, 27] on icon "button" at bounding box center [1212, 21] width 12 height 15
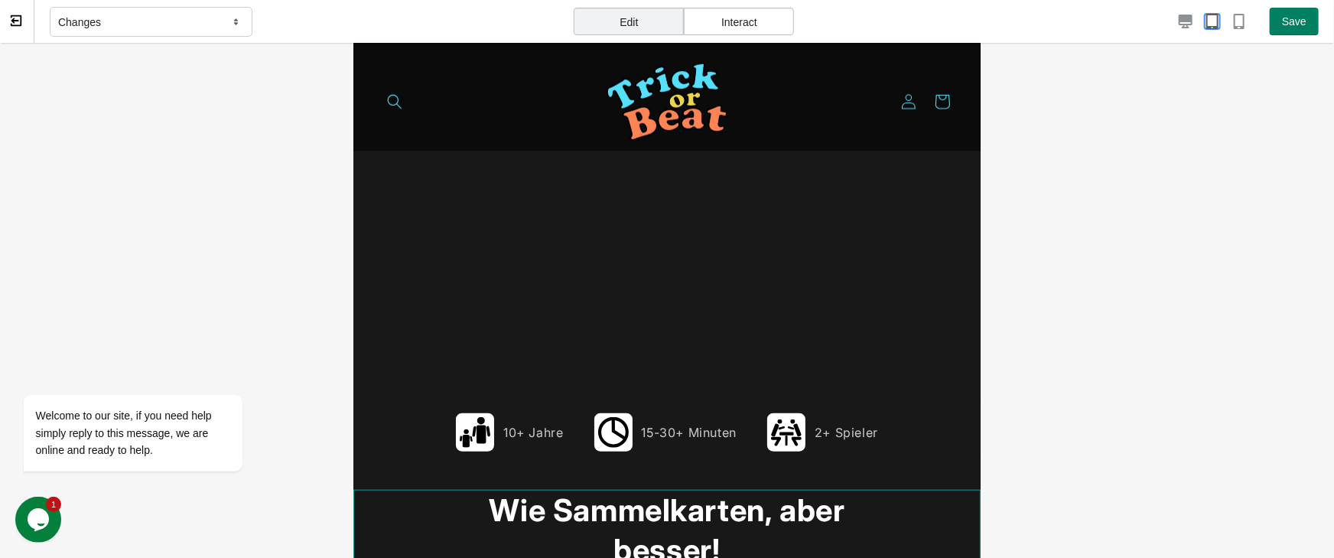
scroll to position [673, 0]
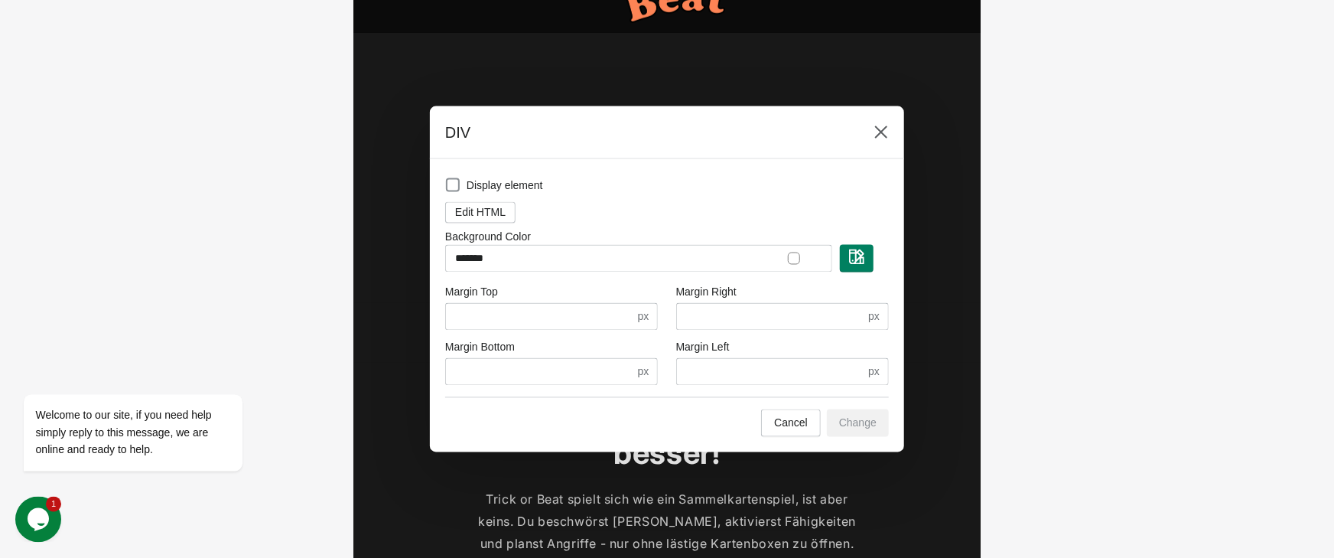
scroll to position [224, 0]
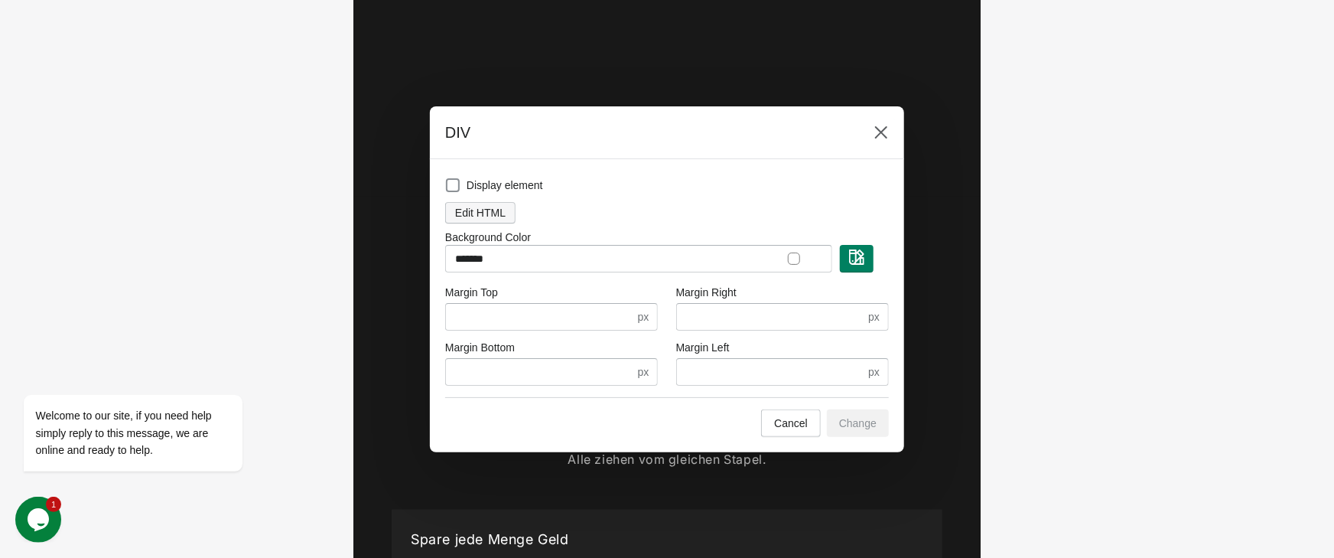
click at [501, 210] on span "Edit HTML" at bounding box center [480, 213] width 50 height 12
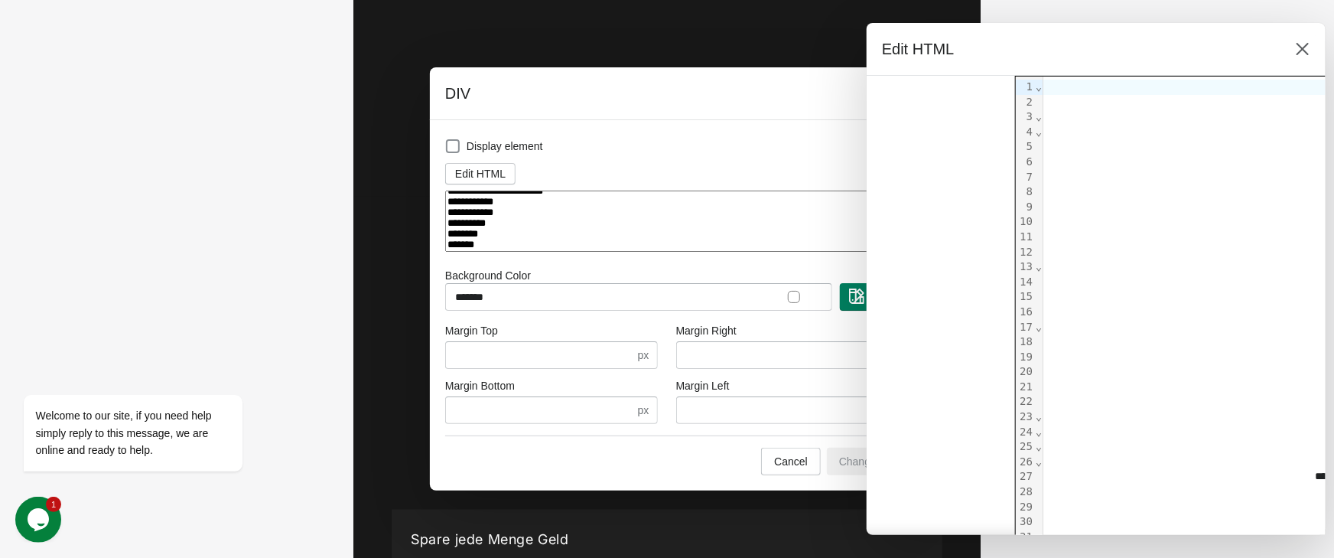
scroll to position [906, 0]
click at [788, 473] on button "Cancel" at bounding box center [791, 461] width 60 height 28
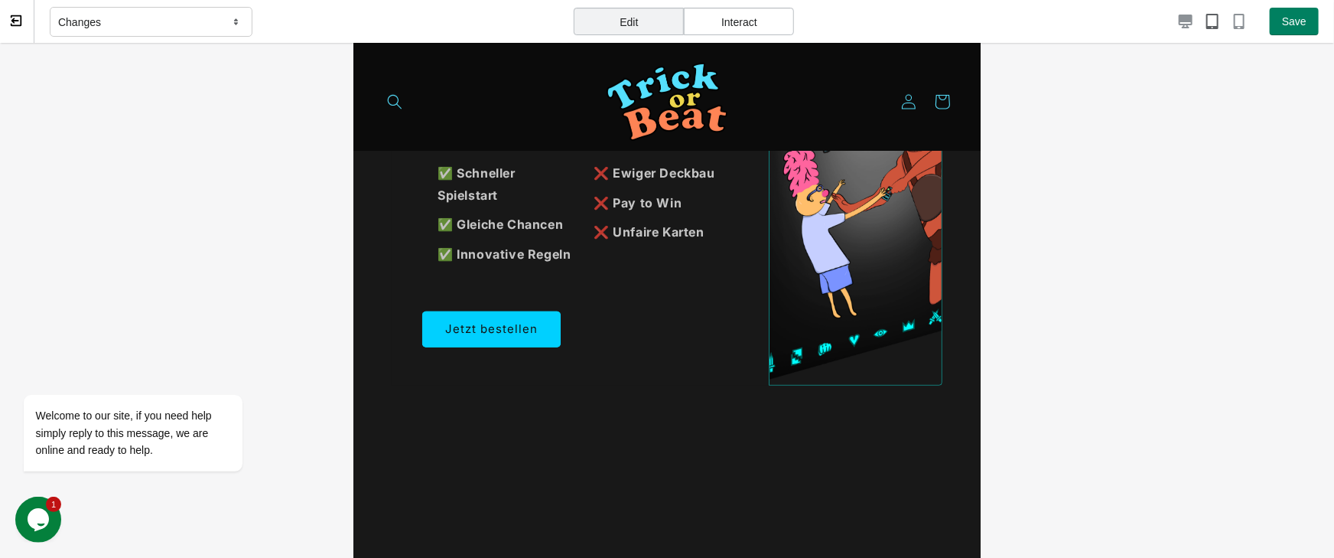
scroll to position [112, 0]
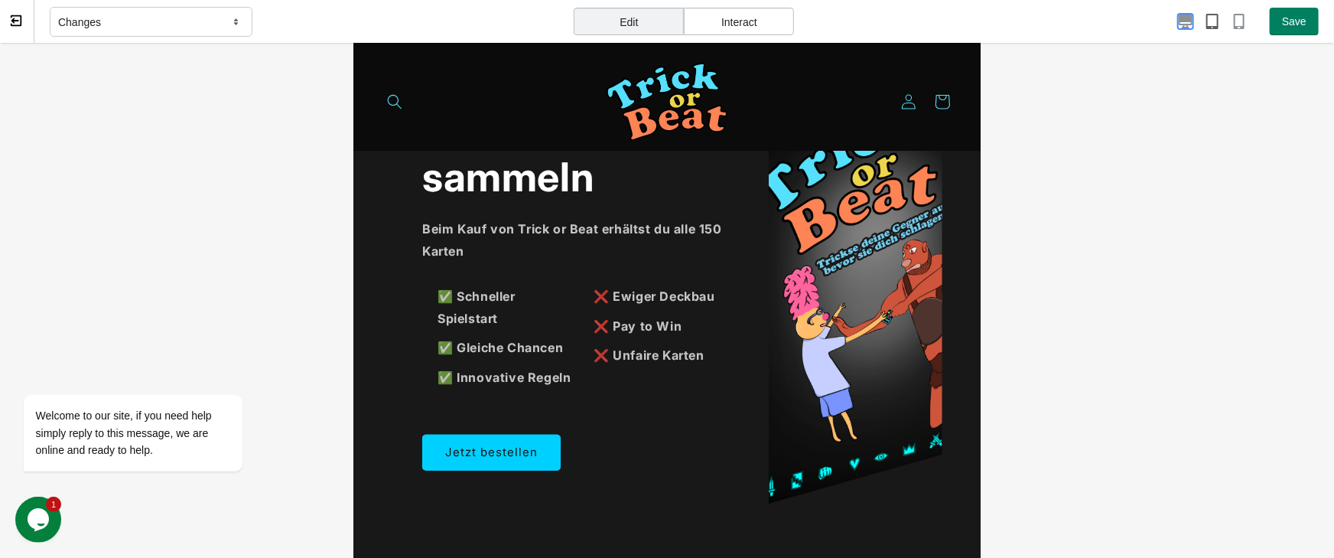
drag, startPoint x: 1188, startPoint y: 21, endPoint x: 1146, endPoint y: 8, distance: 44.3
click at [1162, 21] on icon "button" at bounding box center [1186, 22] width 14 height 14
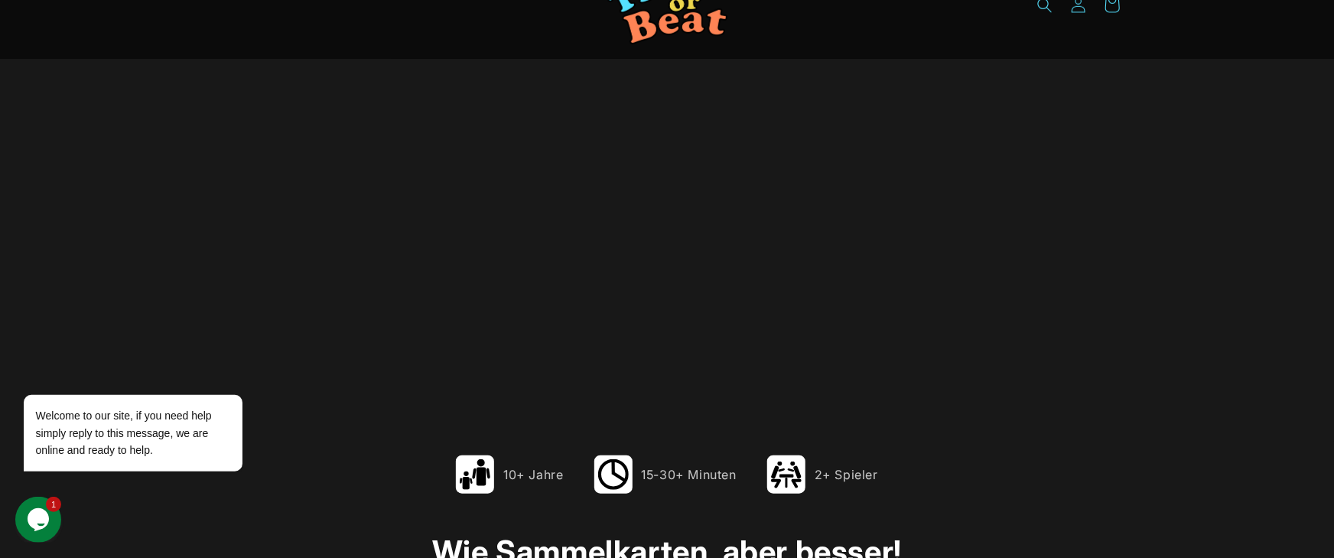
scroll to position [0, 0]
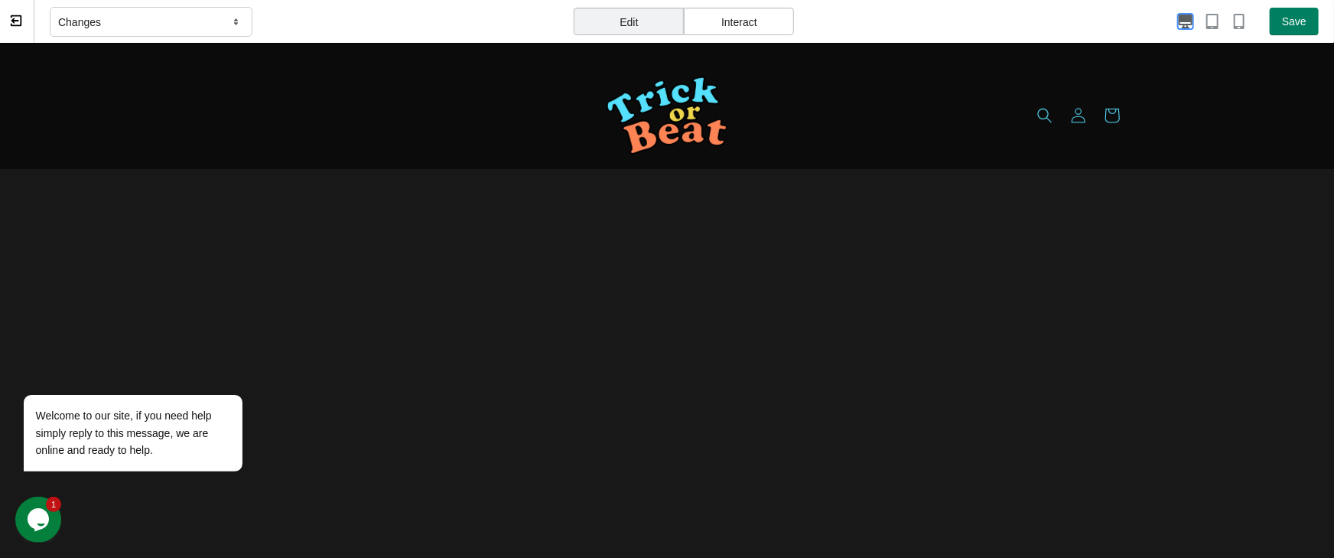
drag, startPoint x: 1332, startPoint y: 266, endPoint x: 1257, endPoint y: 23, distance: 254.7
click at [1162, 27] on icon "button" at bounding box center [1239, 21] width 11 height 15
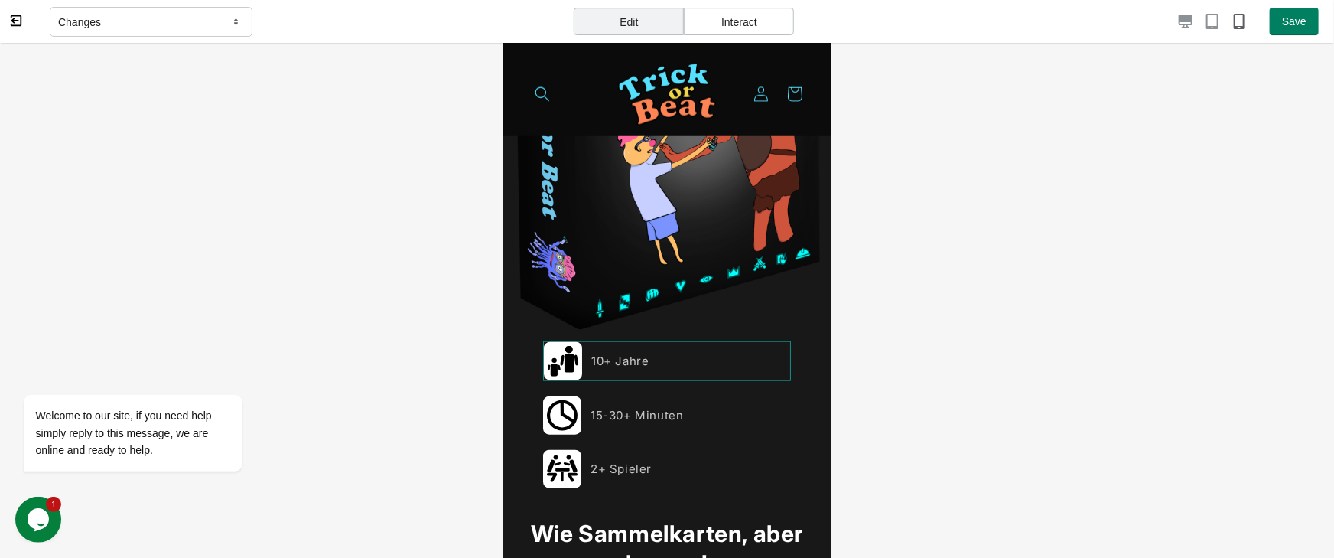
scroll to position [448, 0]
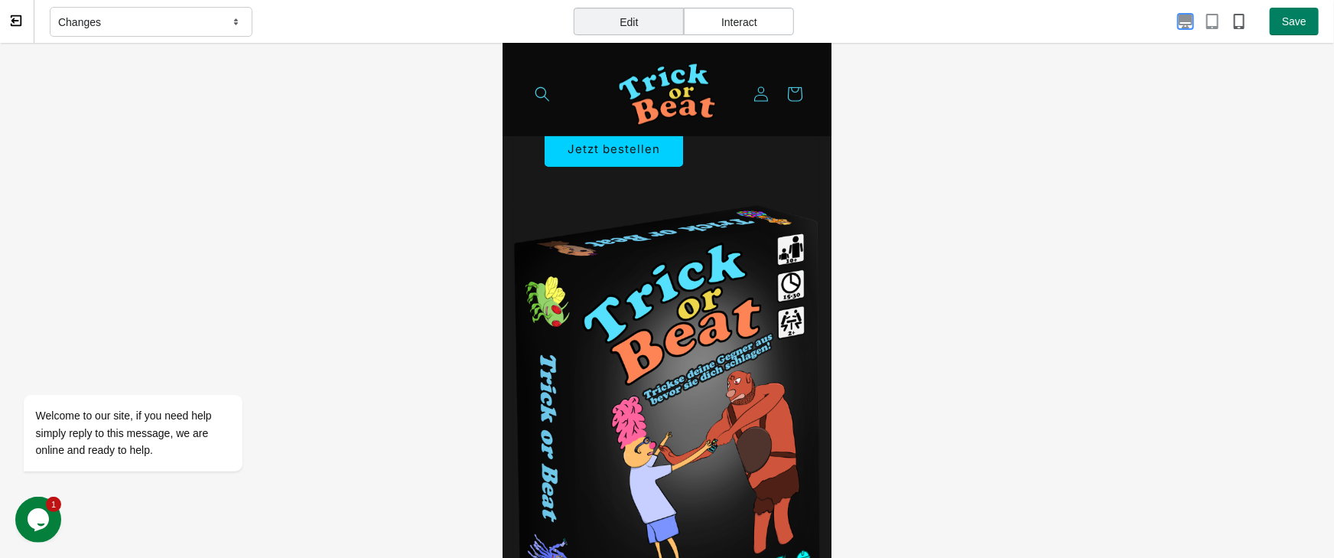
drag, startPoint x: 1188, startPoint y: 20, endPoint x: 1183, endPoint y: 31, distance: 11.7
click at [1162, 20] on icon "button" at bounding box center [1186, 22] width 14 height 14
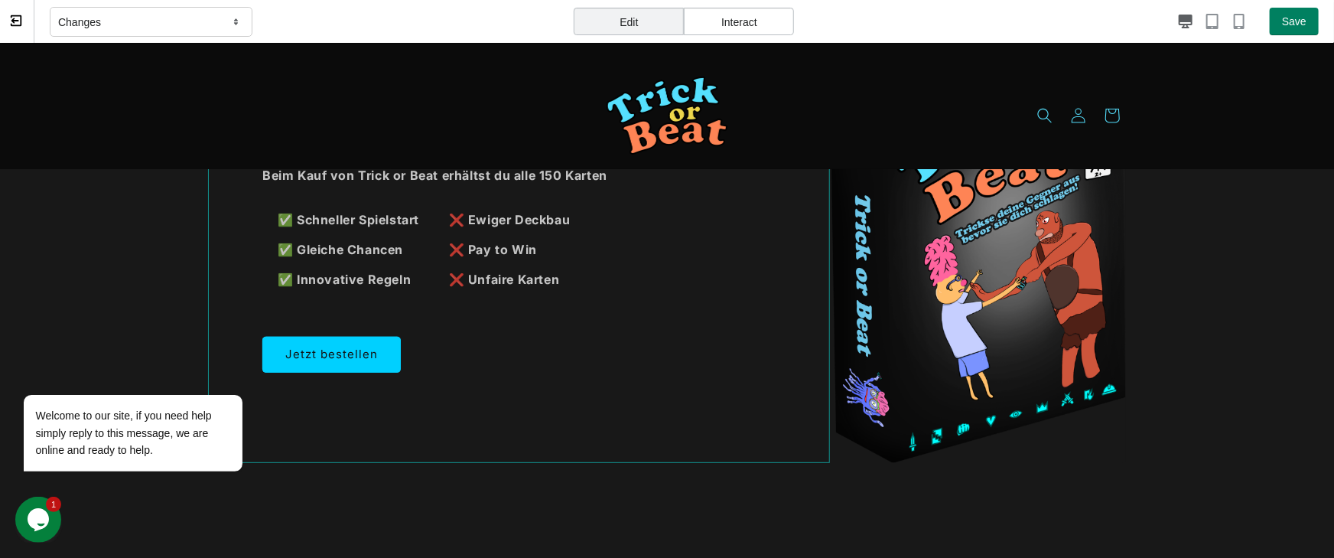
scroll to position [224, 0]
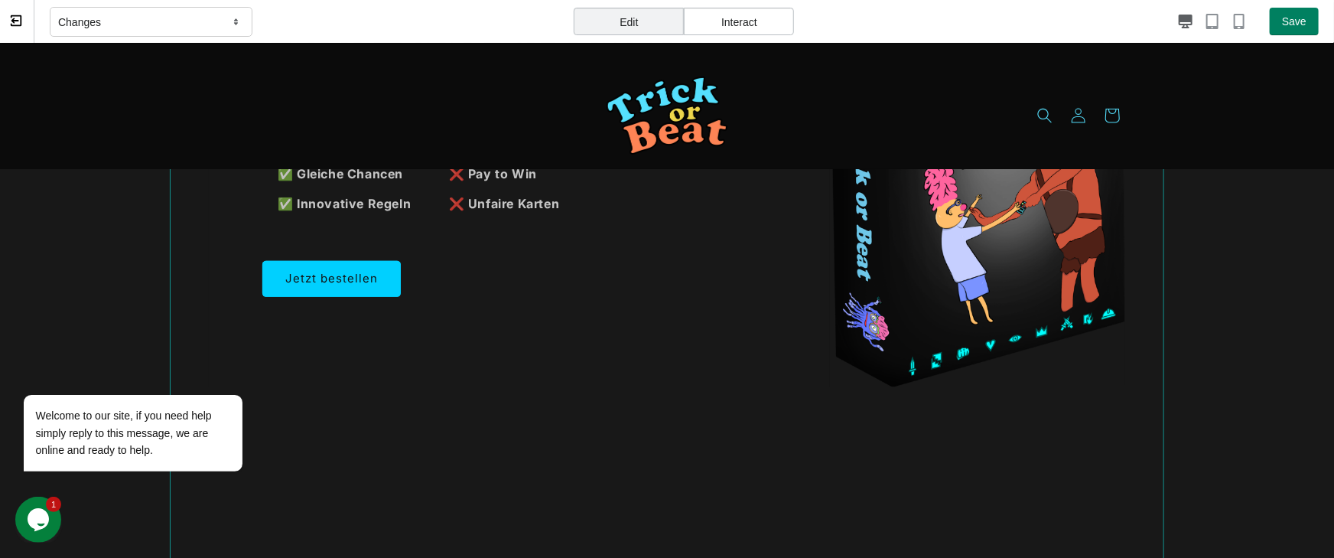
click at [789, 467] on div "Spiele, ohne zu sammeln Beim Kauf von Trick or Beat erhältst du alle 150 Karten…" at bounding box center [667, 430] width 994 height 913
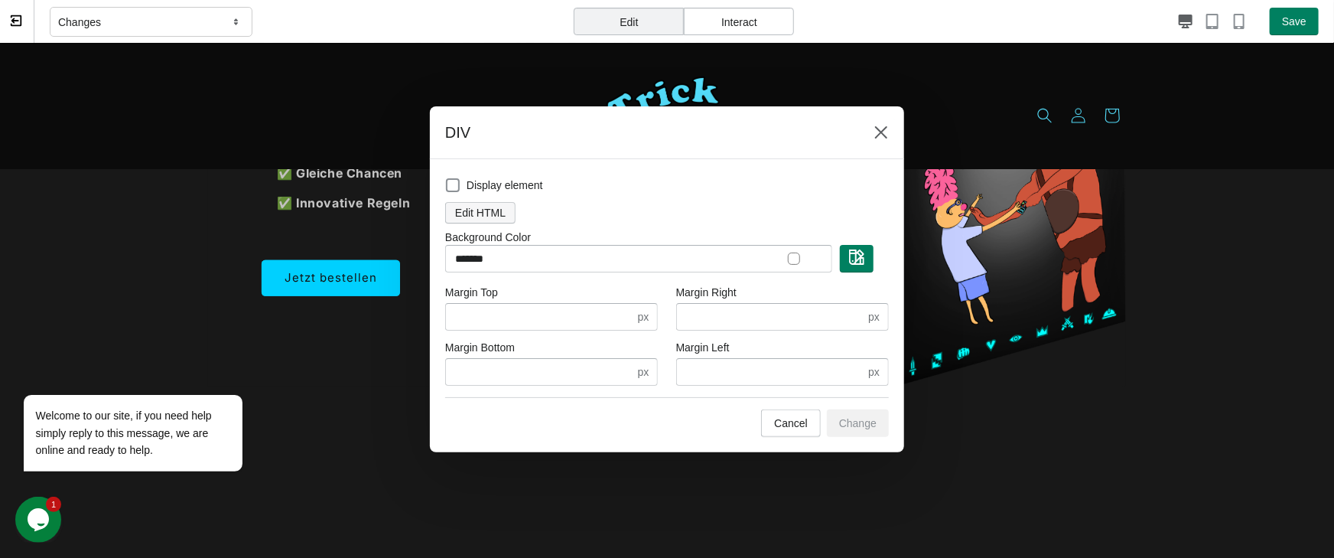
click at [470, 212] on span "Edit HTML" at bounding box center [480, 213] width 50 height 12
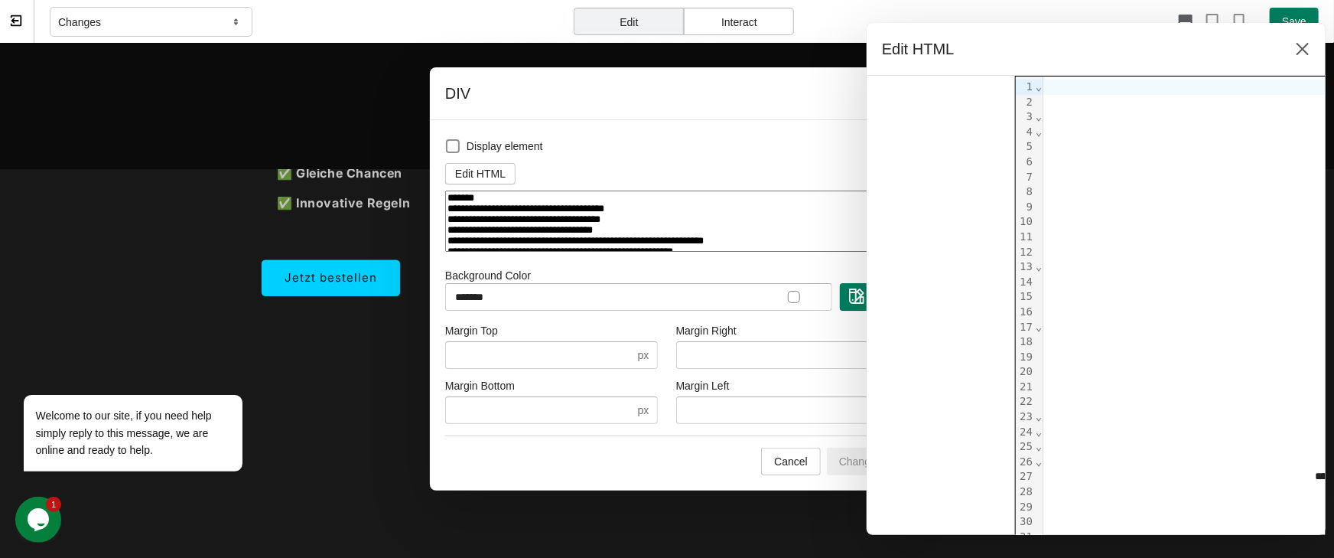
click at [668, 229] on textarea at bounding box center [667, 221] width 444 height 62
click at [677, 207] on textarea at bounding box center [667, 221] width 444 height 62
paste textarea "**********"
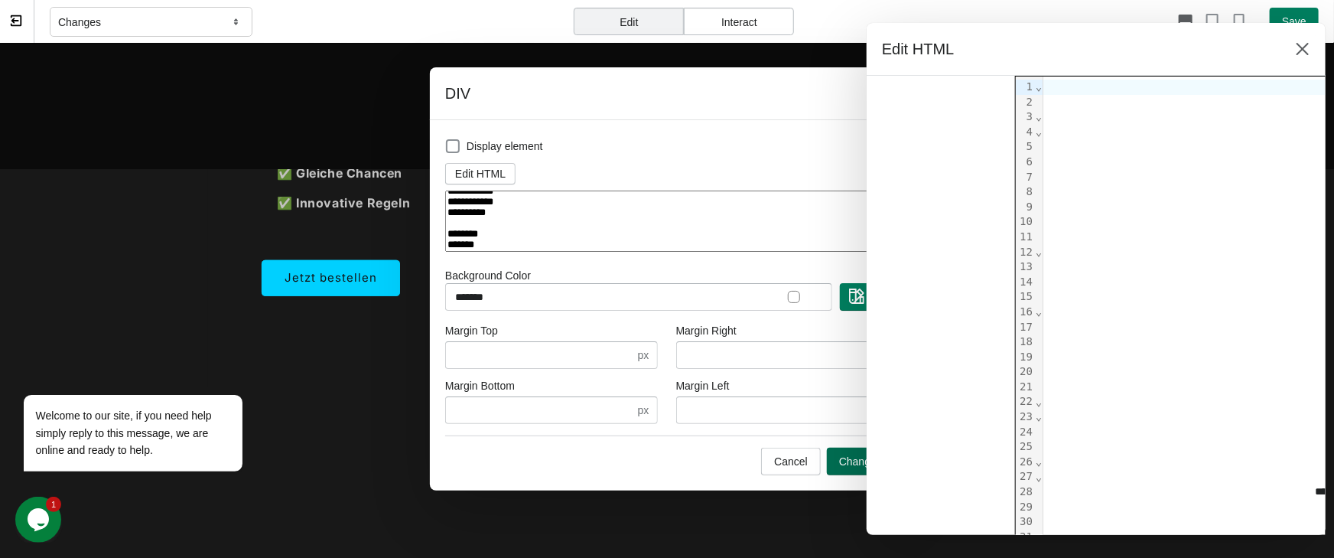
type textarea "**********"
click at [854, 460] on span "Change" at bounding box center [857, 461] width 37 height 12
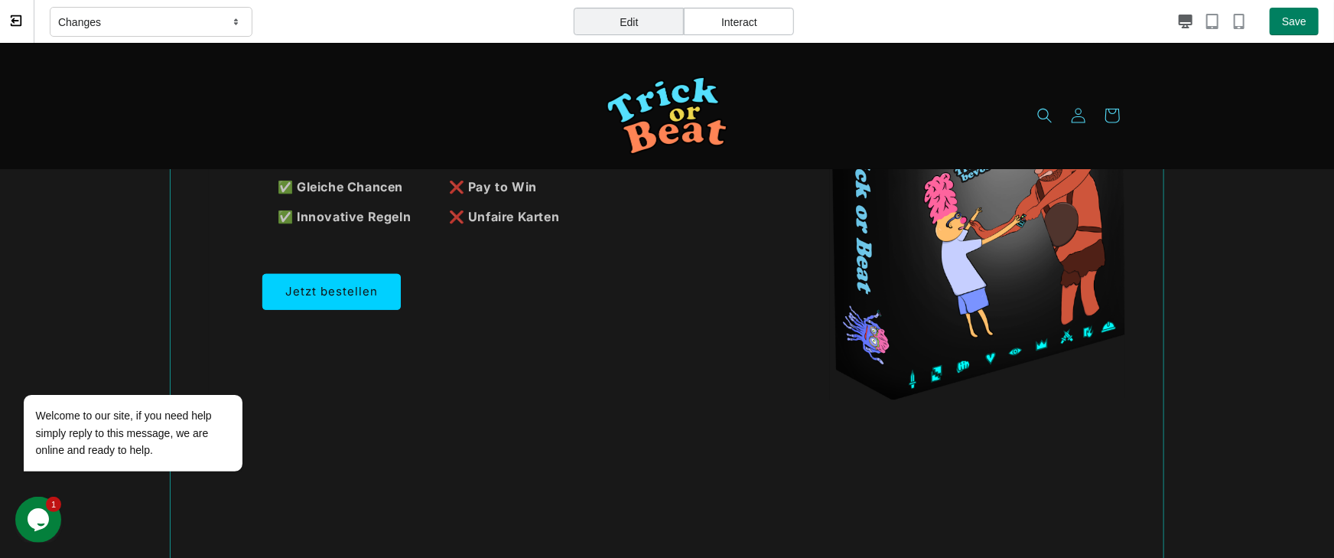
scroll to position [0, 0]
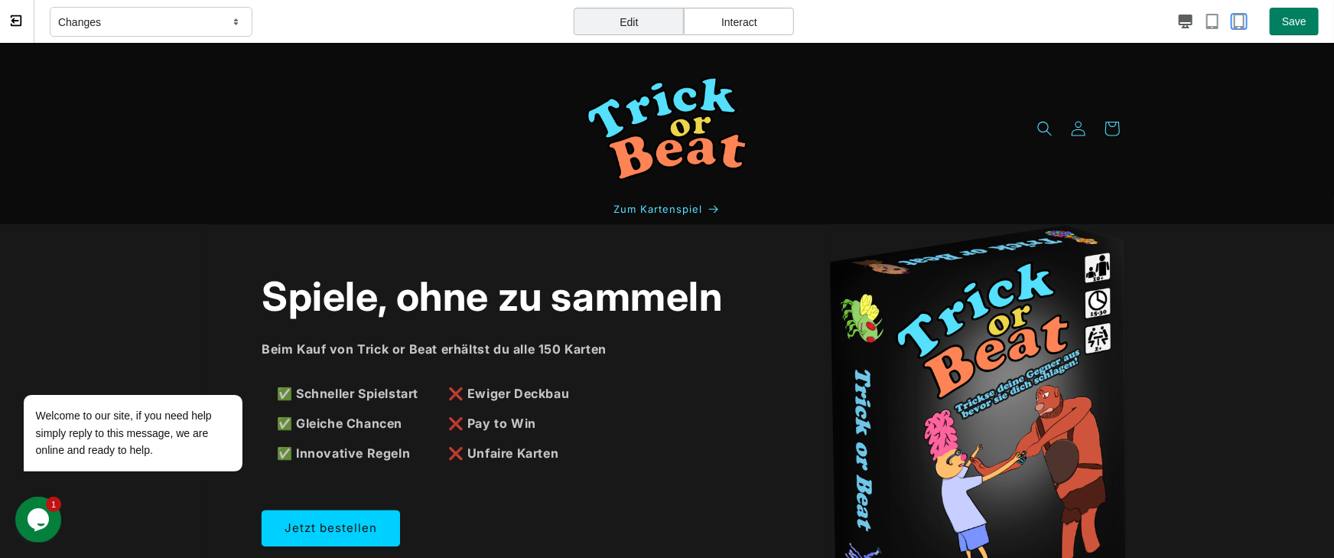
click at [1162, 18] on icon "button" at bounding box center [1238, 21] width 15 height 15
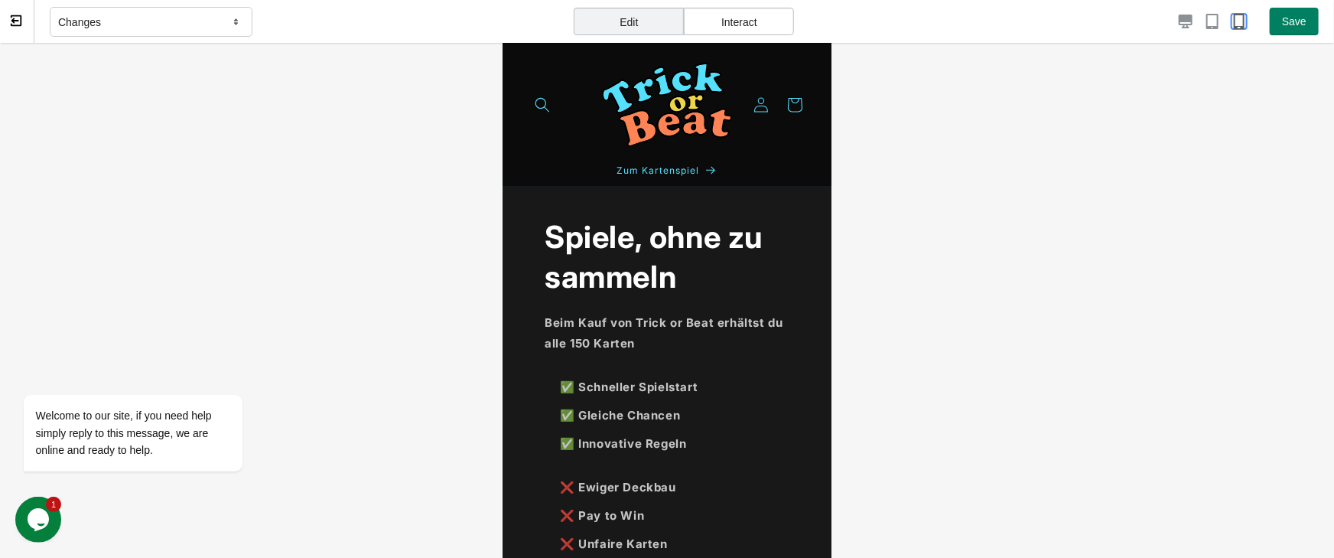
click at [1162, 17] on icon "button" at bounding box center [1238, 21] width 15 height 15
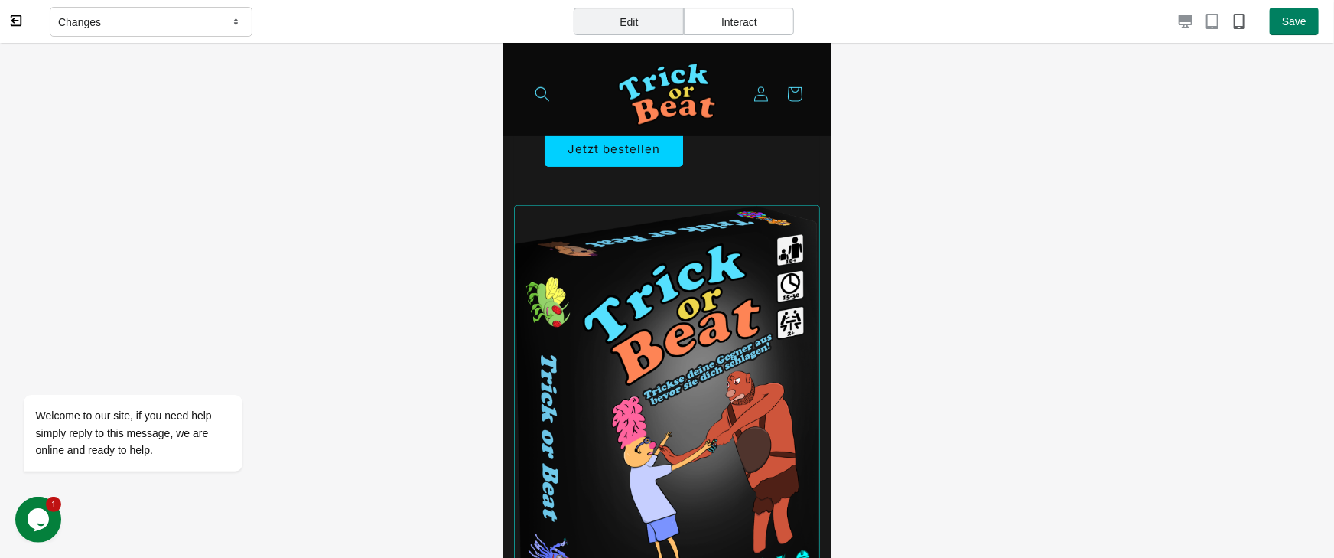
scroll to position [897, 0]
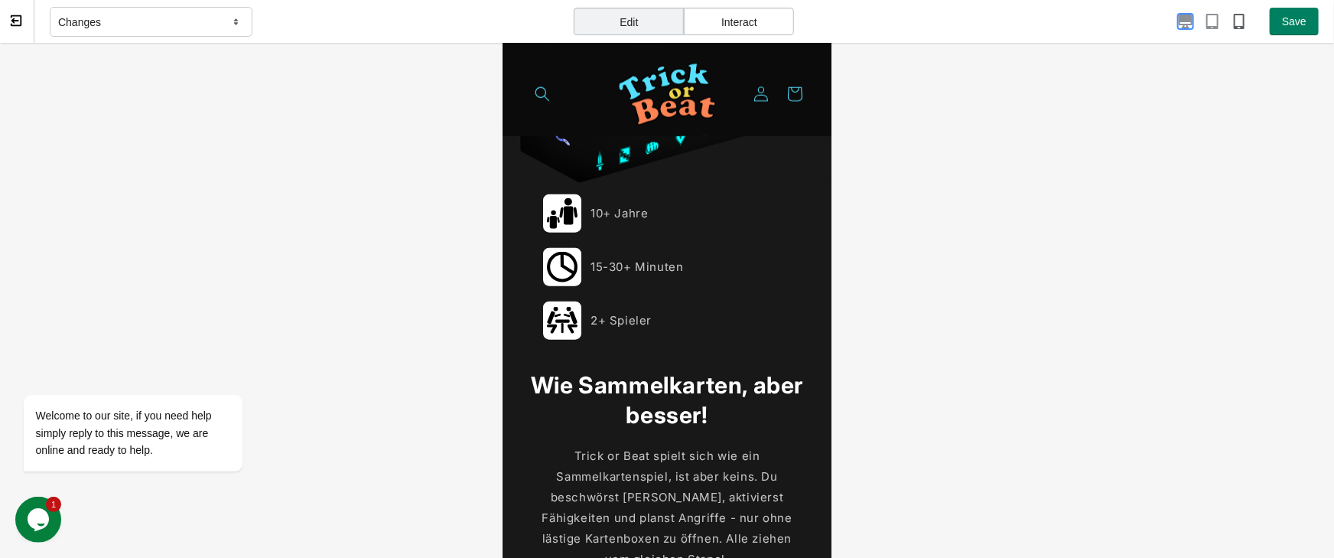
click at [1162, 18] on icon "button" at bounding box center [1186, 22] width 14 height 14
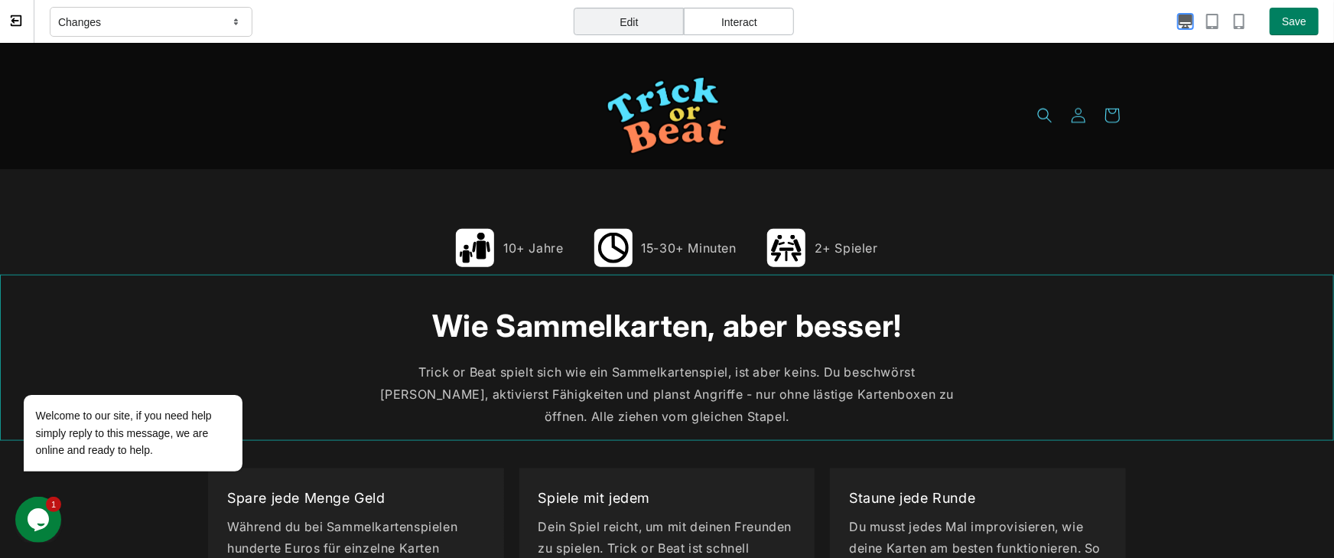
scroll to position [673, 0]
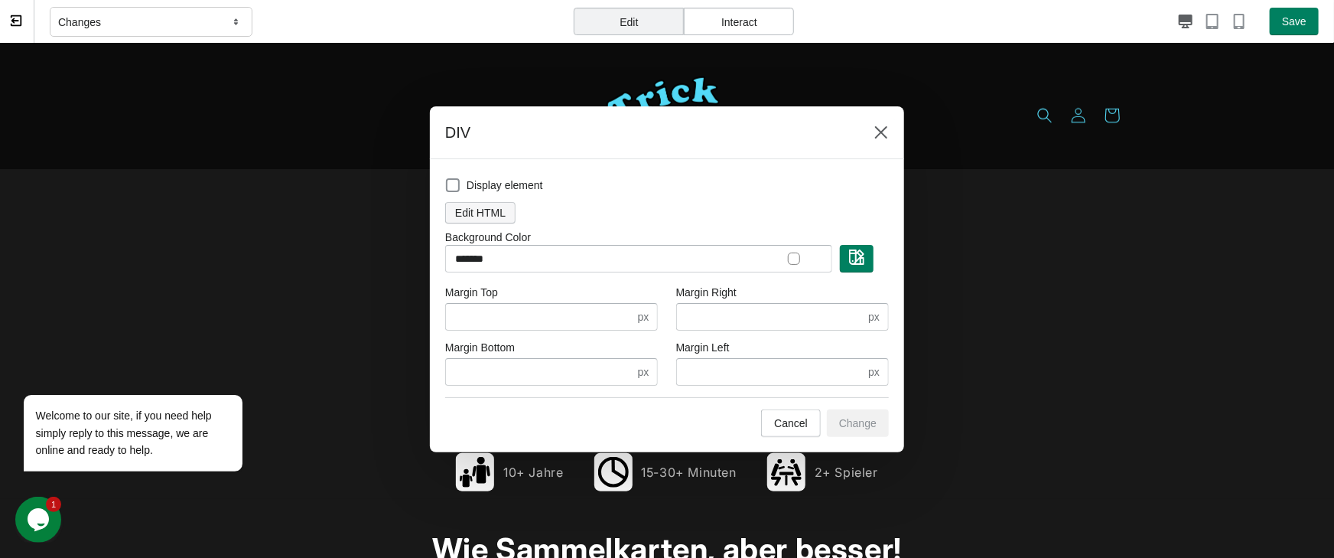
click at [504, 210] on button "Edit HTML" at bounding box center [480, 212] width 70 height 21
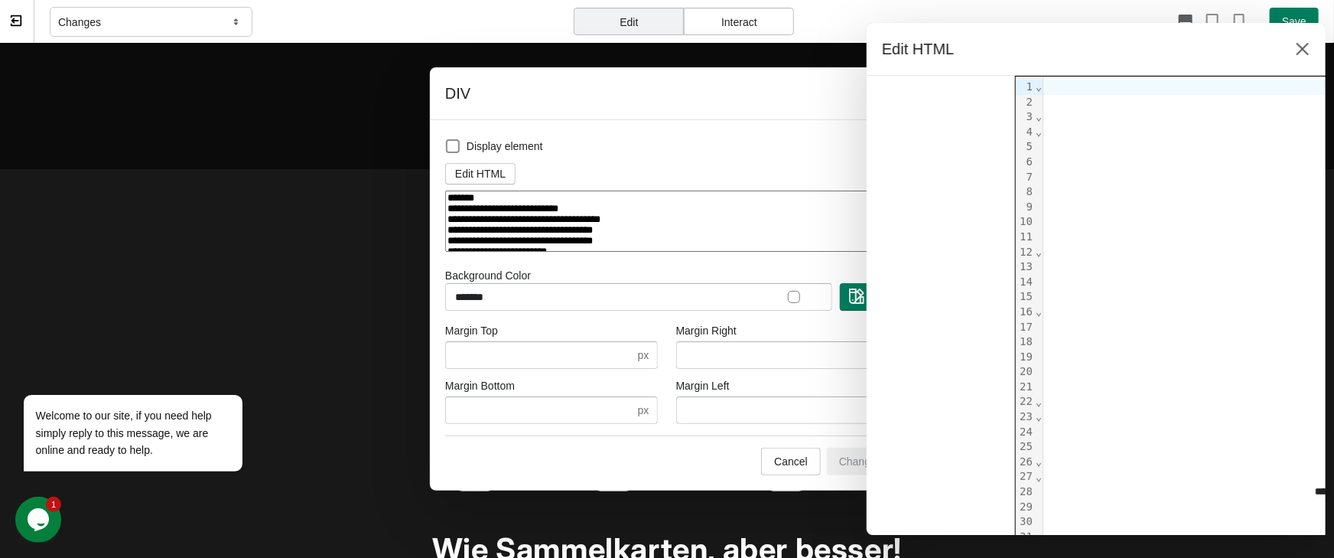
click at [660, 236] on textarea at bounding box center [667, 221] width 444 height 62
paste textarea "**********"
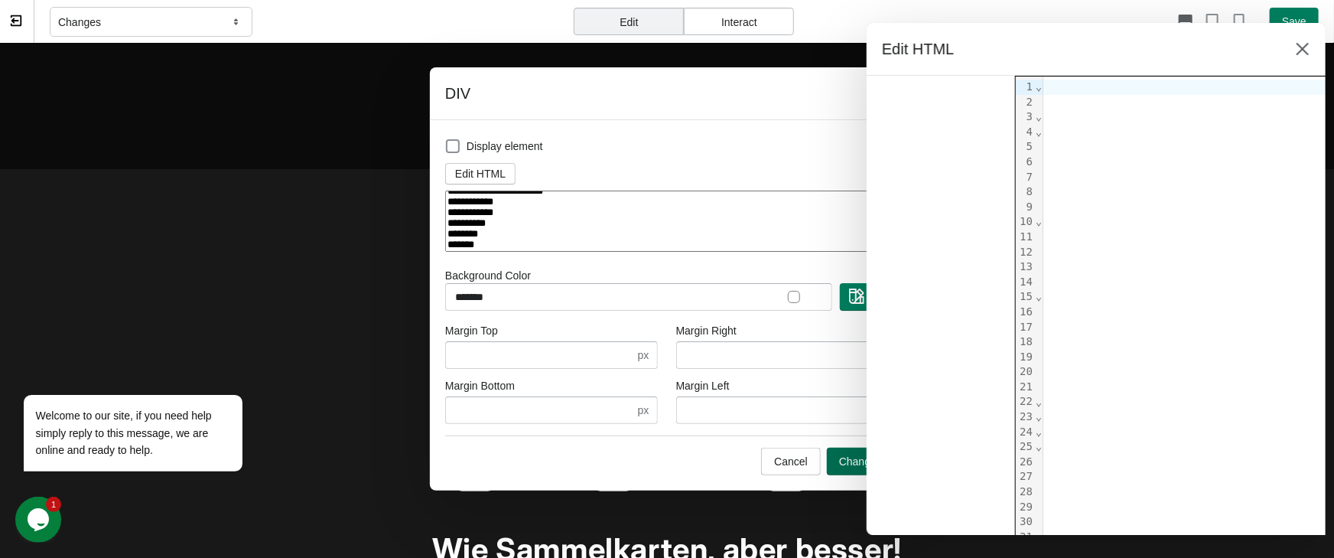
type textarea "**********"
click at [852, 463] on span "Change" at bounding box center [857, 461] width 37 height 12
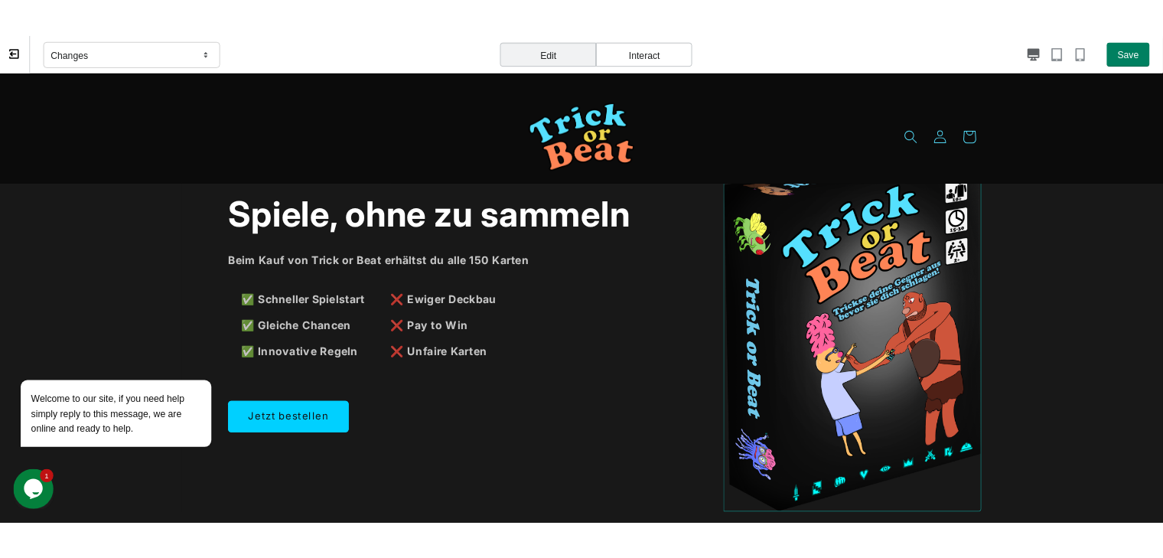
scroll to position [0, 0]
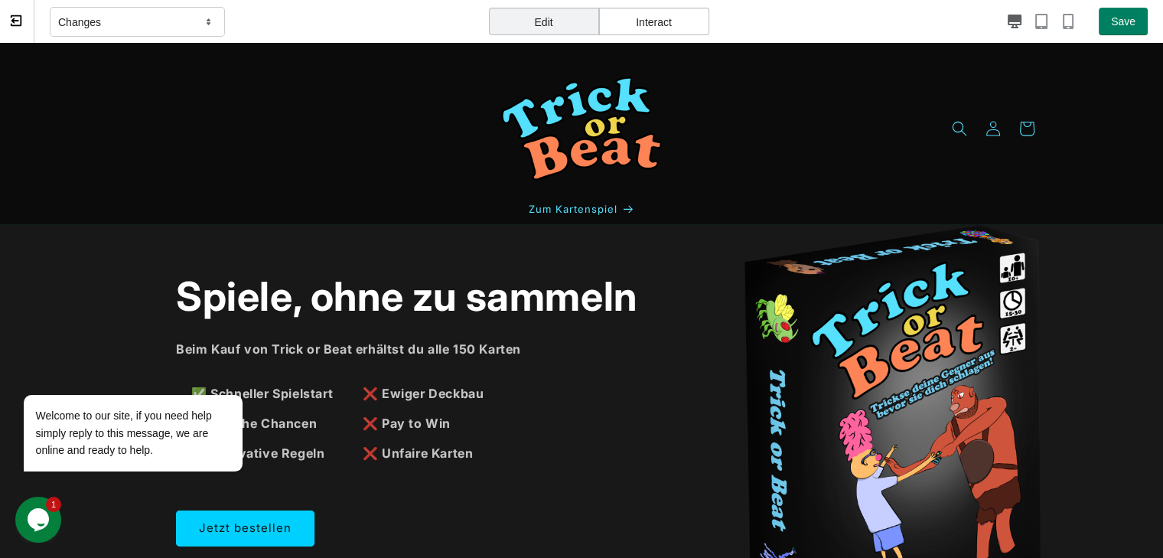
click at [22, 28] on span at bounding box center [16, 21] width 15 height 15
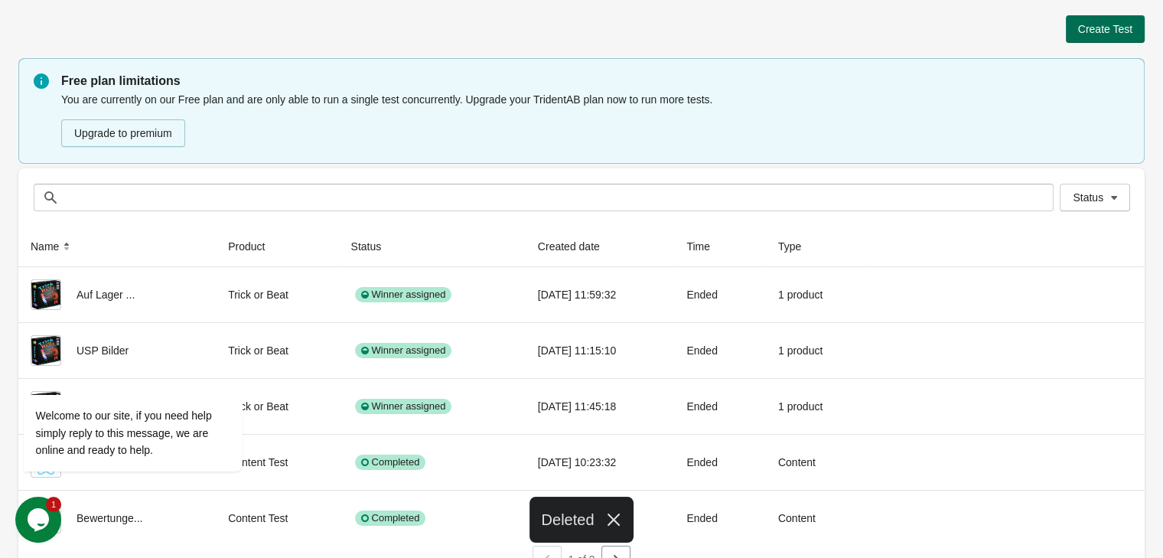
click at [1099, 35] on span "Create Test" at bounding box center [1105, 29] width 54 height 12
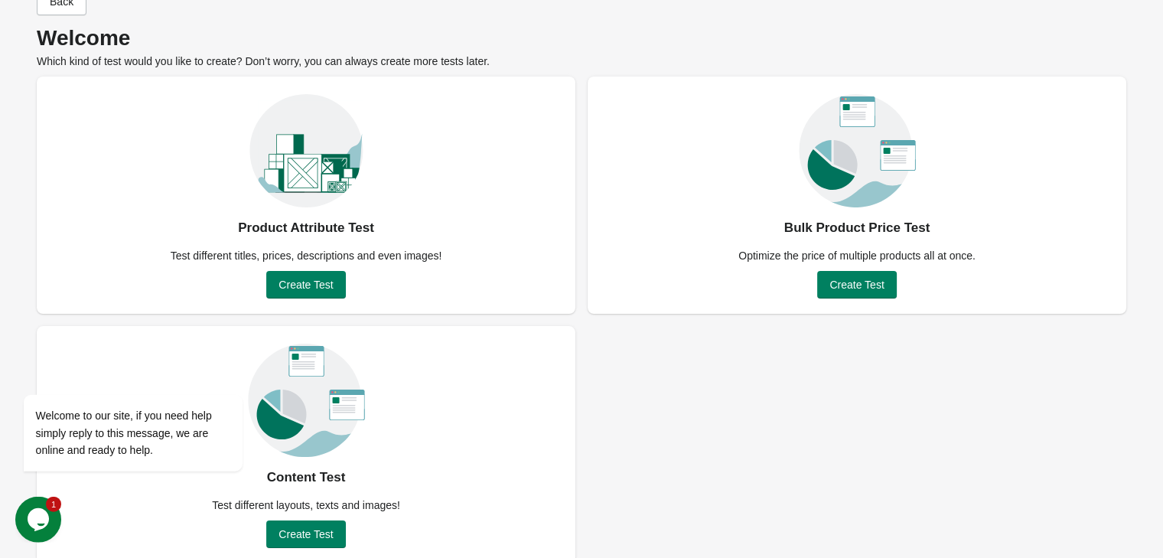
scroll to position [60, 0]
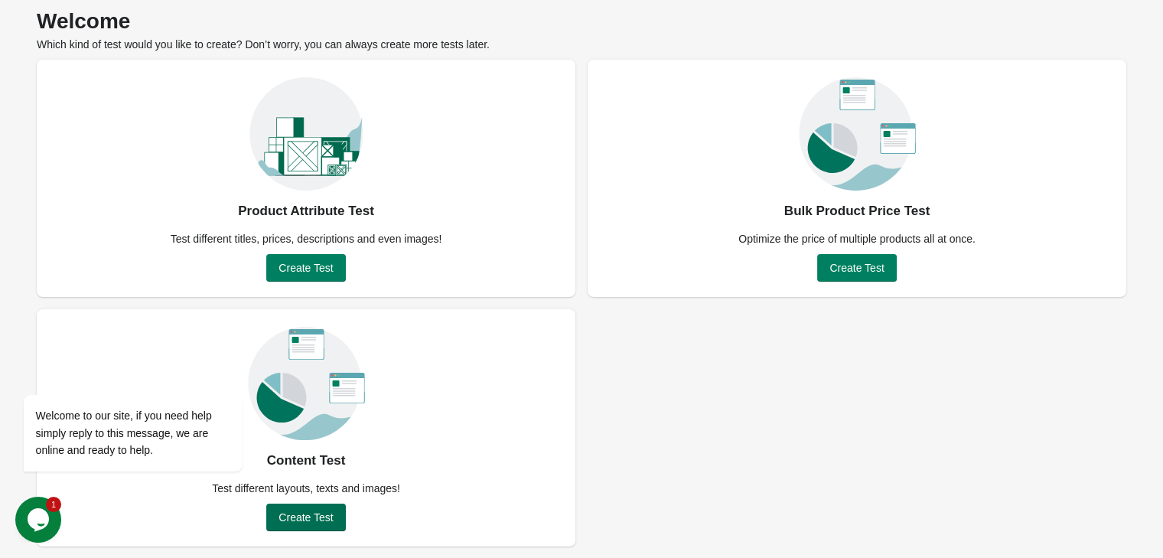
click at [289, 523] on span "Create Test" at bounding box center [305, 517] width 54 height 12
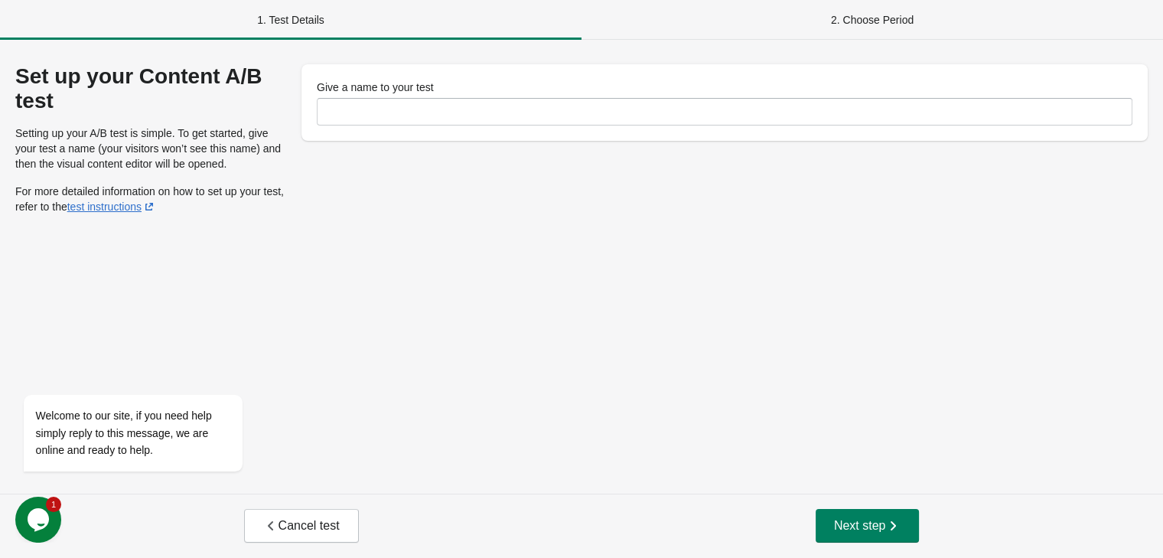
click at [434, 126] on div "Give a name to your test" at bounding box center [724, 102] width 846 height 76
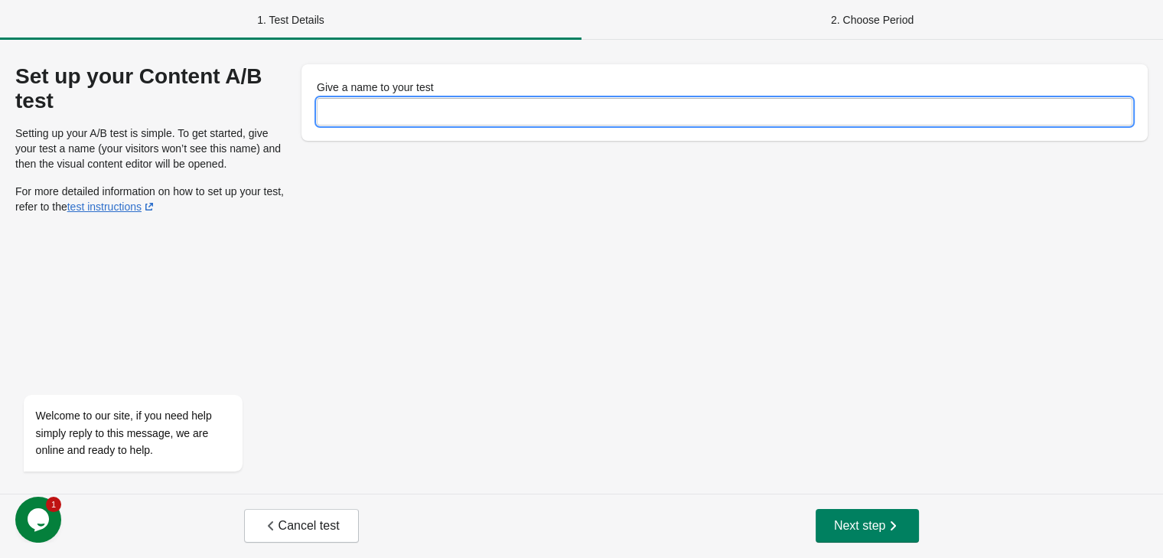
click at [400, 102] on input "Give a name to your test" at bounding box center [724, 112] width 815 height 28
type input "**********"
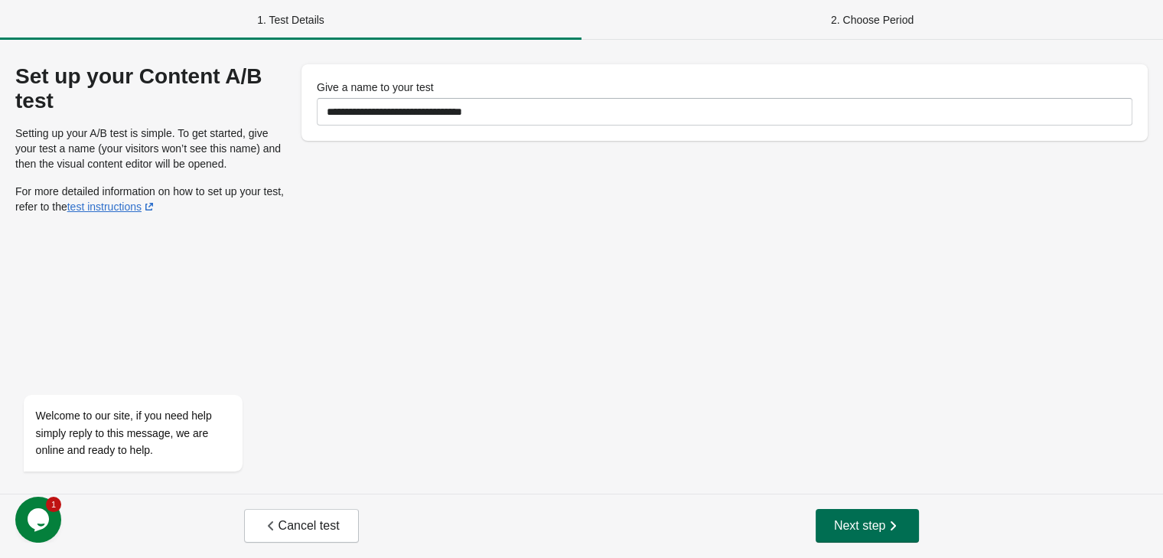
click at [864, 523] on span "Next step" at bounding box center [867, 525] width 67 height 15
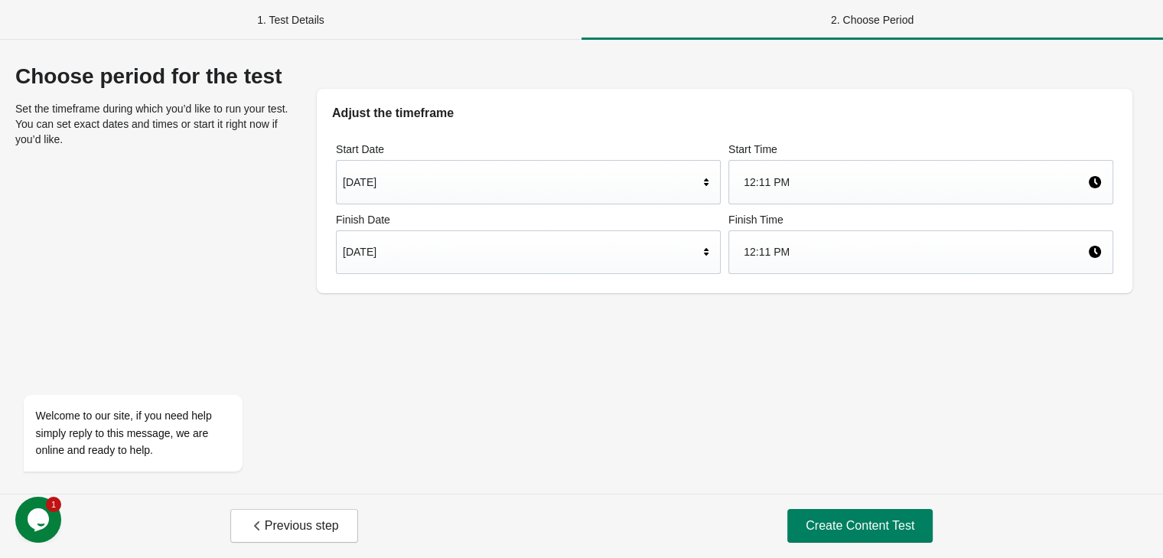
click at [813, 178] on div "12:11 PM" at bounding box center [914, 182] width 343 height 29
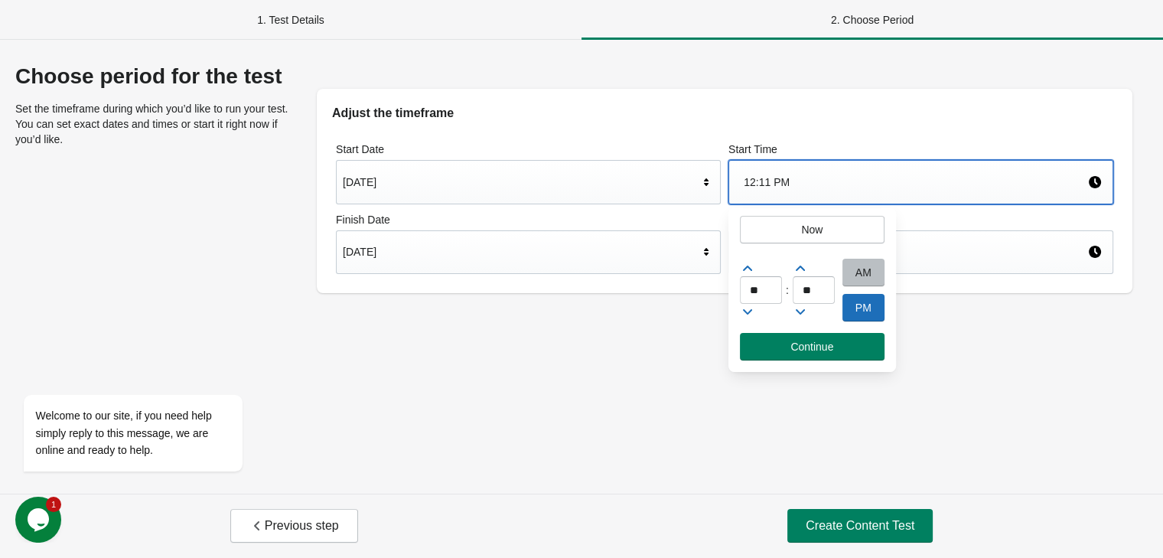
click at [743, 310] on icon at bounding box center [747, 311] width 9 height 5
click at [747, 274] on icon at bounding box center [747, 268] width 15 height 15
type input "*"
click at [851, 533] on span "Create Content Test" at bounding box center [859, 525] width 109 height 15
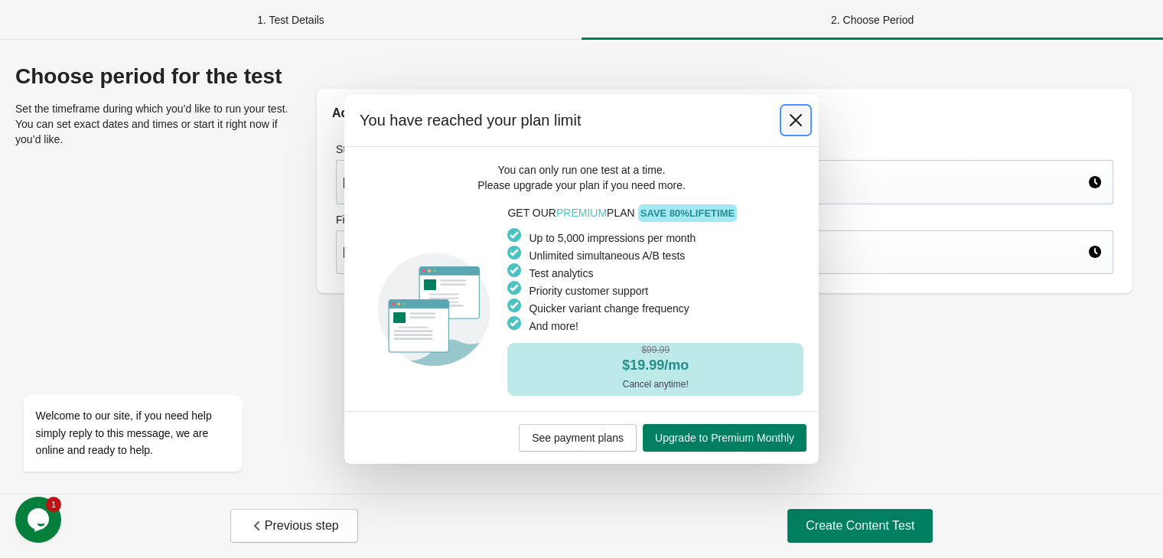
click at [808, 125] on button at bounding box center [796, 120] width 28 height 28
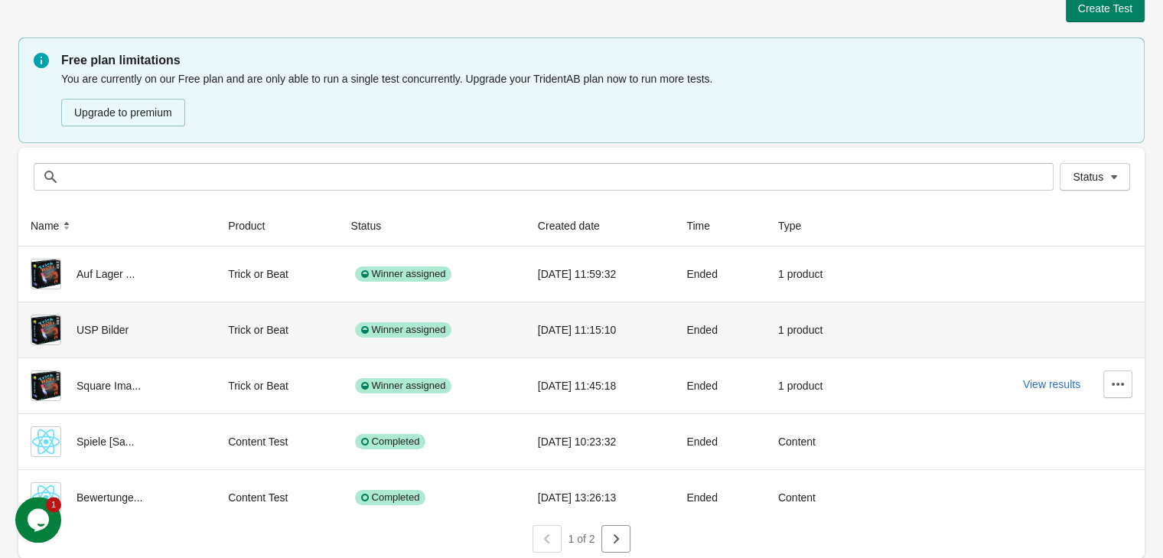
scroll to position [27, 0]
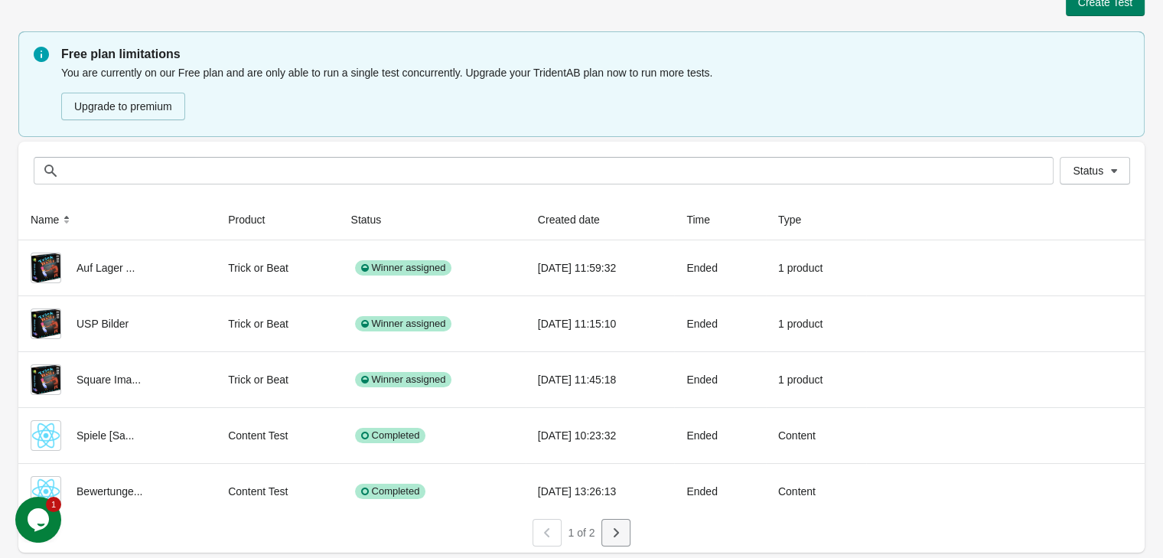
click at [629, 529] on button "button" at bounding box center [615, 533] width 29 height 28
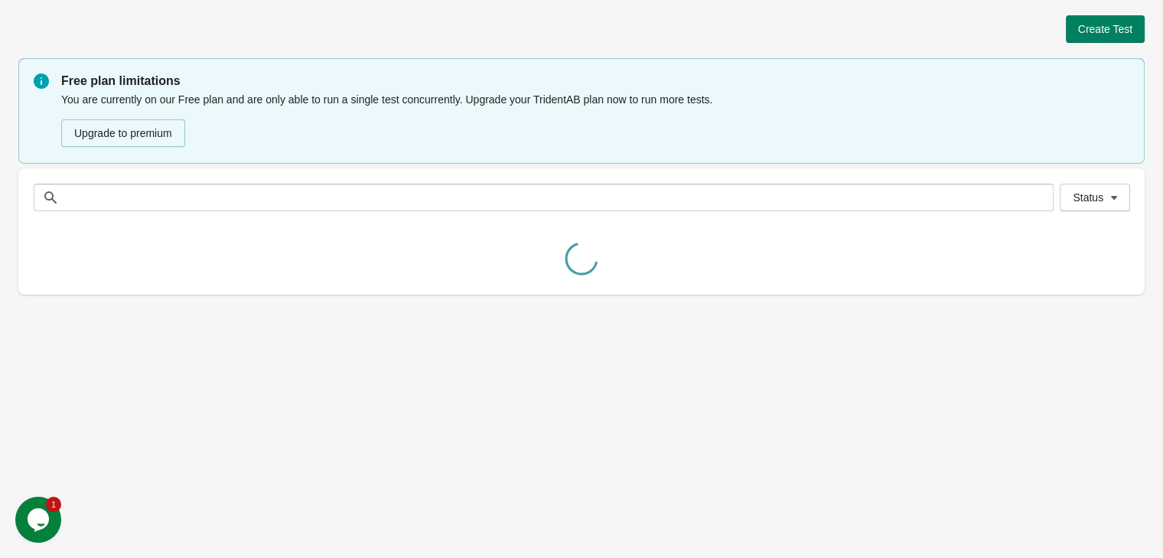
scroll to position [0, 0]
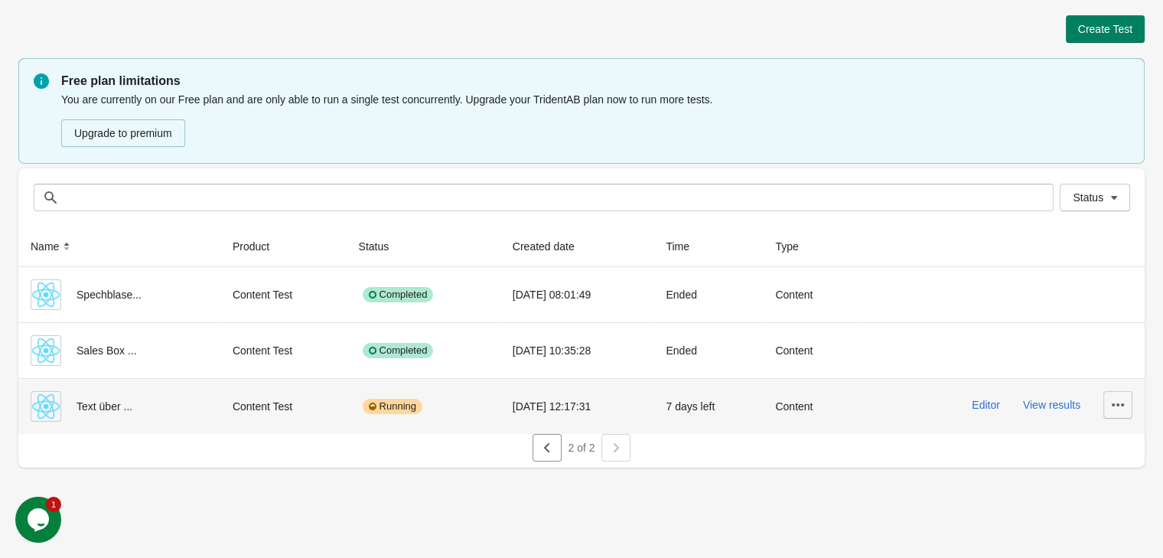
click at [1119, 408] on icon "button" at bounding box center [1117, 404] width 15 height 15
click at [1119, 434] on button "Delete" at bounding box center [1103, 443] width 43 height 31
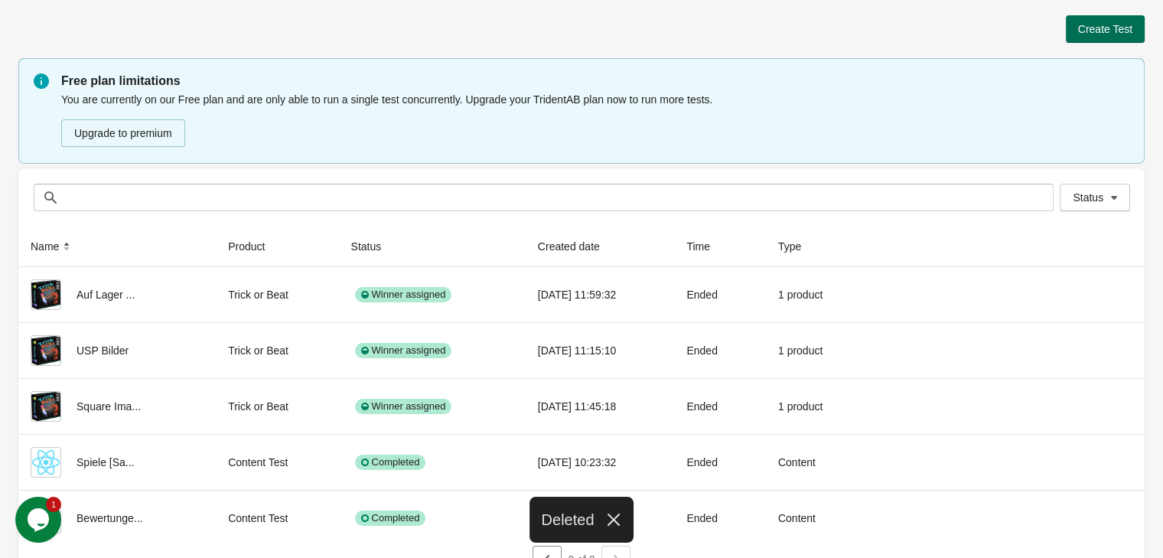
click at [1124, 35] on span "Create Test" at bounding box center [1105, 29] width 54 height 12
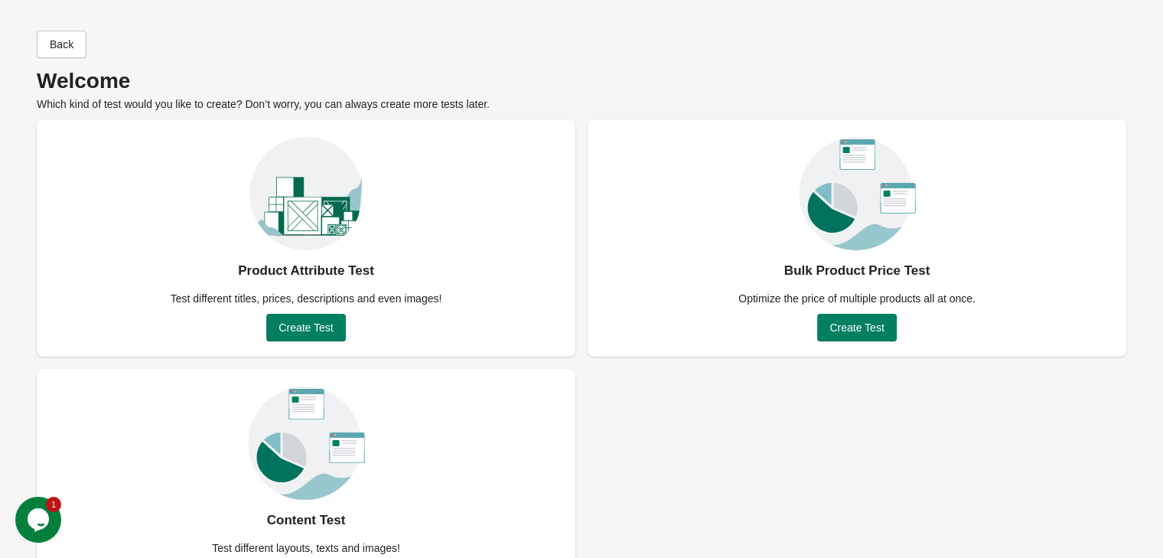
scroll to position [60, 0]
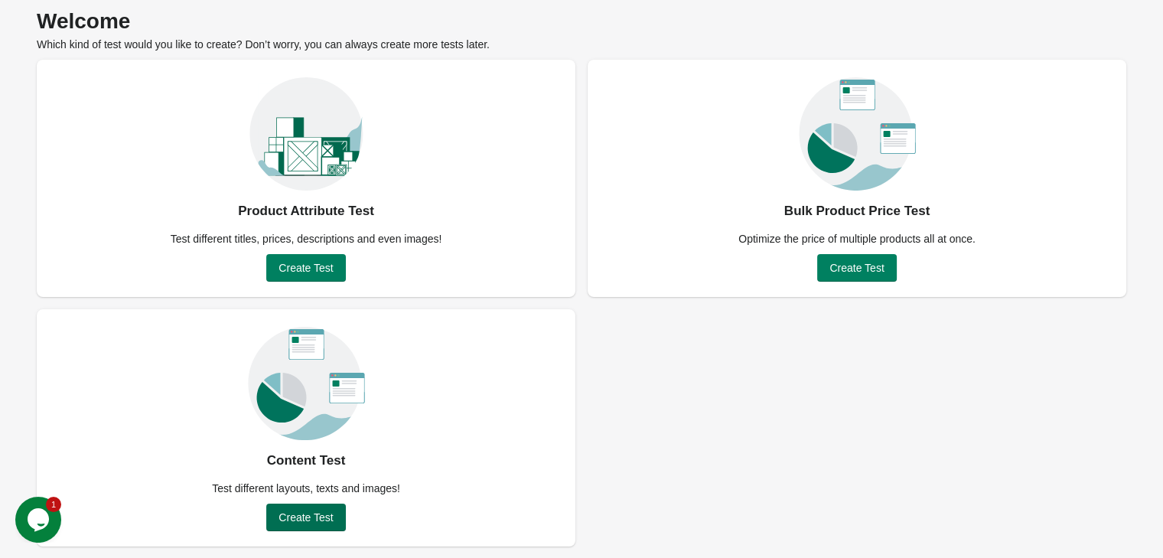
click at [318, 506] on button "Create Test" at bounding box center [305, 517] width 79 height 28
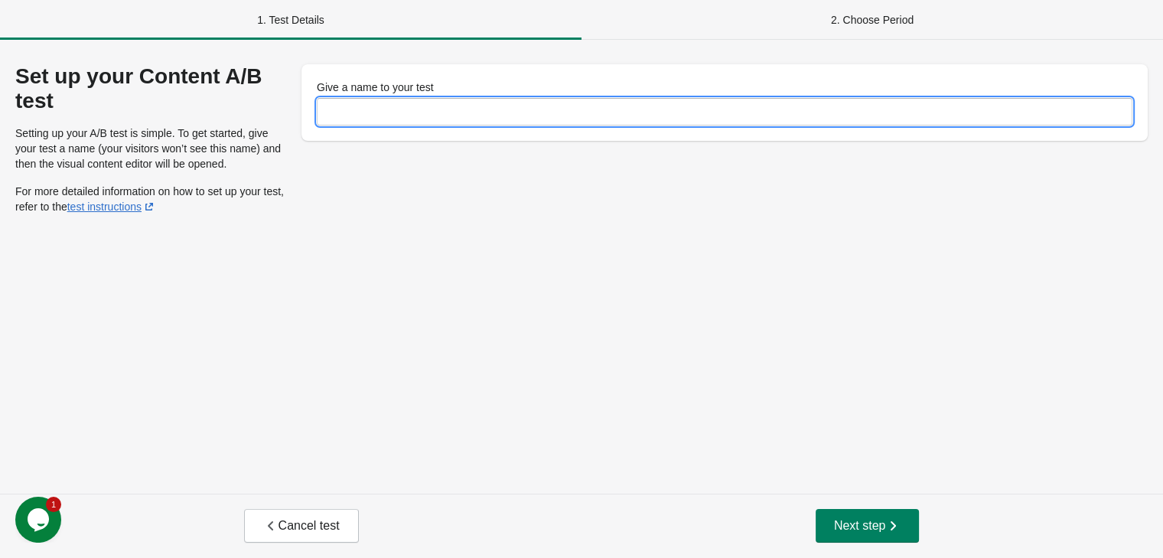
click at [355, 125] on input "Give a name to your test" at bounding box center [724, 112] width 815 height 28
type input "**********"
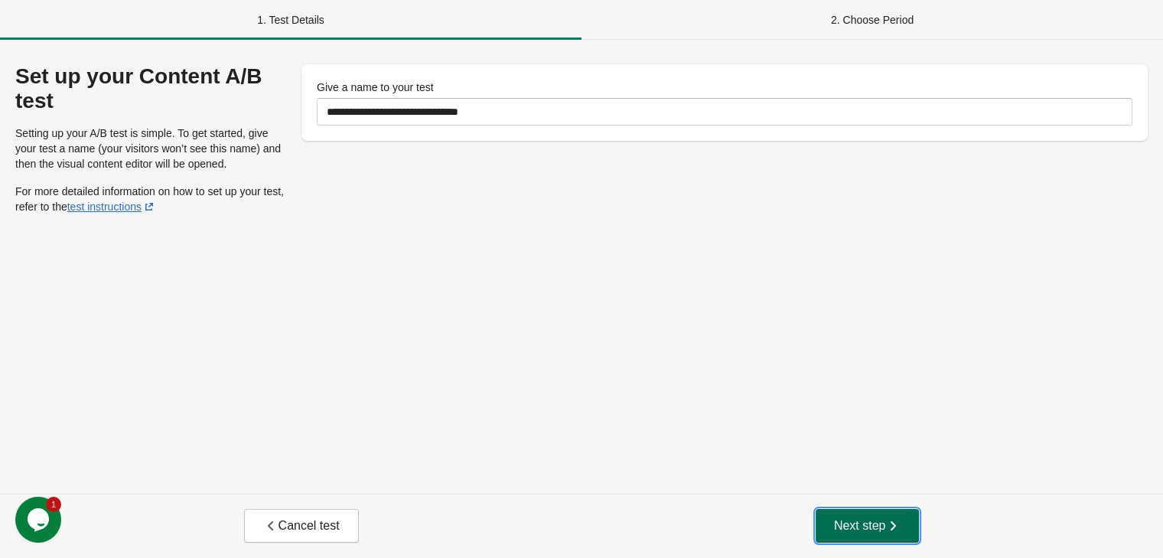
click at [872, 523] on span "Next step" at bounding box center [867, 525] width 67 height 15
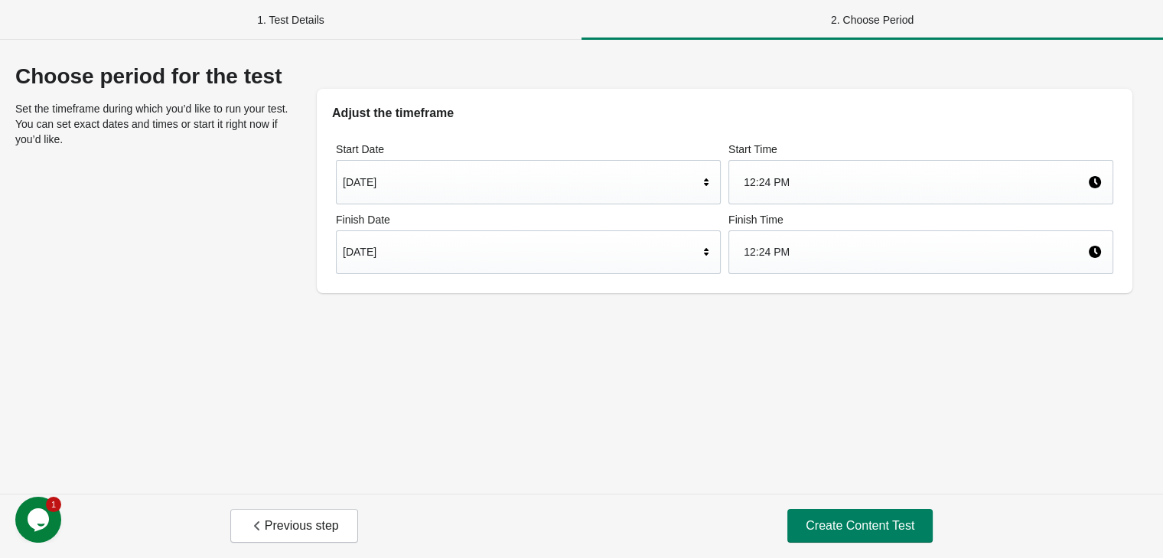
click at [821, 181] on div "12:24 PM" at bounding box center [914, 182] width 343 height 29
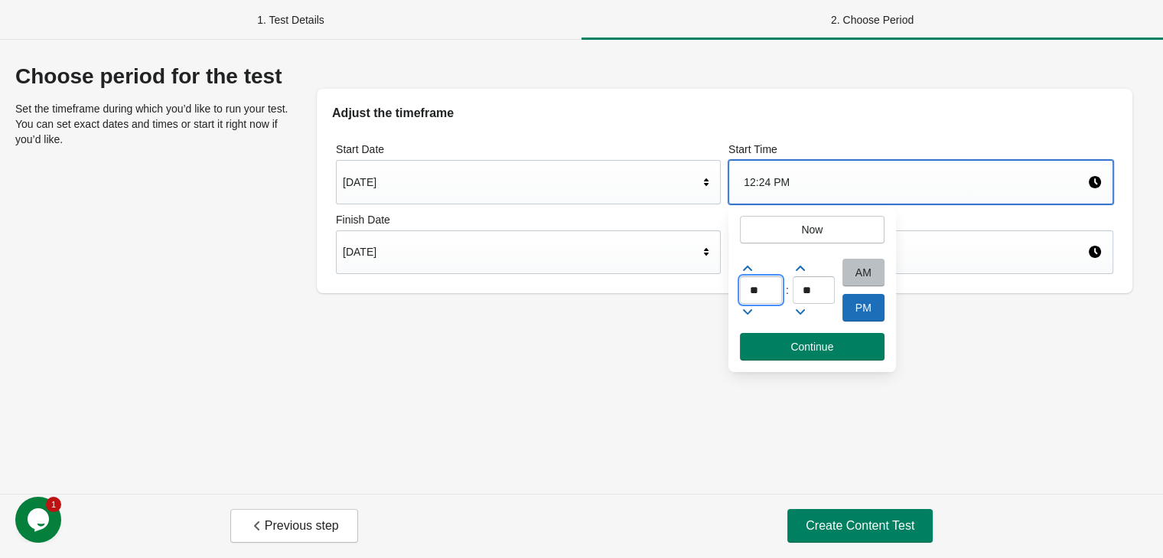
click at [757, 303] on input "**" at bounding box center [761, 290] width 42 height 28
click at [750, 310] on icon at bounding box center [747, 311] width 9 height 5
click at [749, 262] on icon at bounding box center [747, 268] width 15 height 15
type input "*"
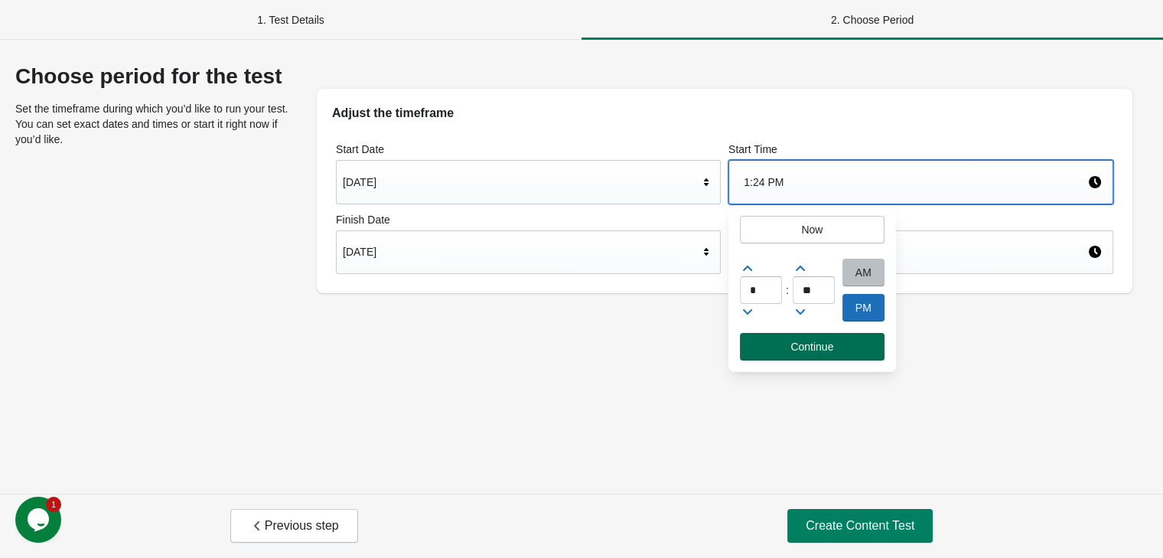
click at [792, 348] on span "Continue" at bounding box center [811, 346] width 43 height 12
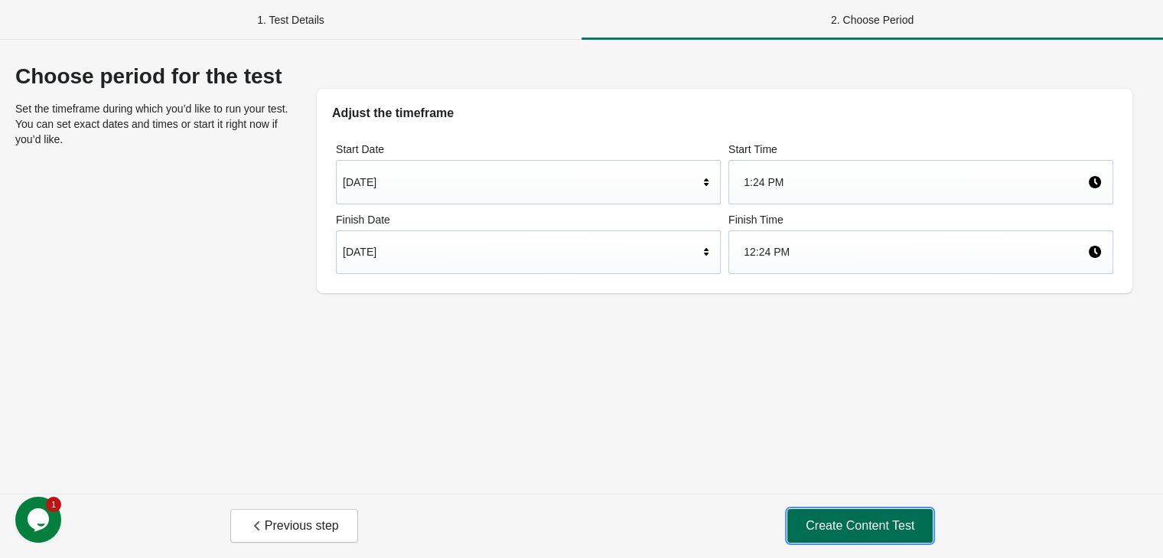
click at [828, 520] on span "Create Content Test" at bounding box center [859, 525] width 109 height 15
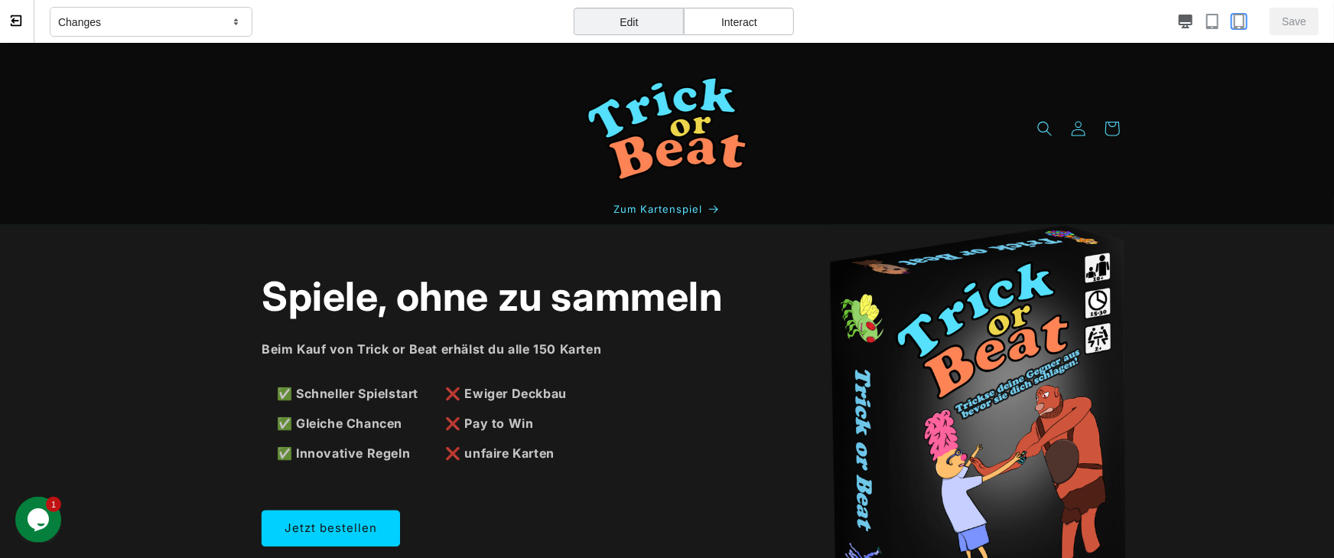
click at [1162, 14] on icon "button" at bounding box center [1239, 21] width 11 height 15
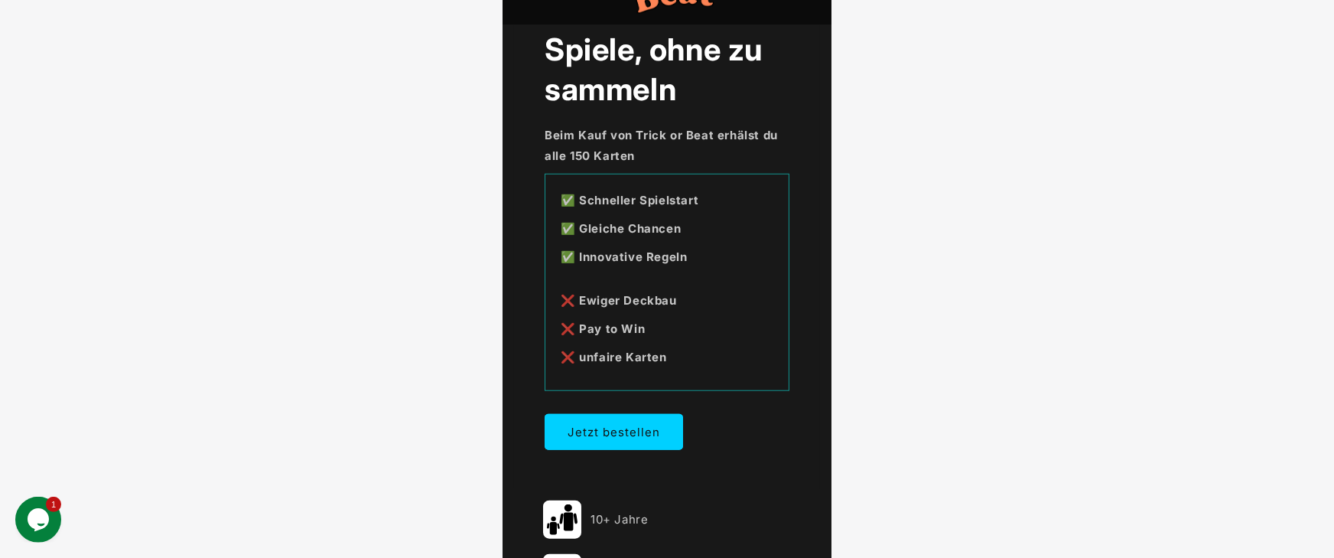
scroll to position [550, 0]
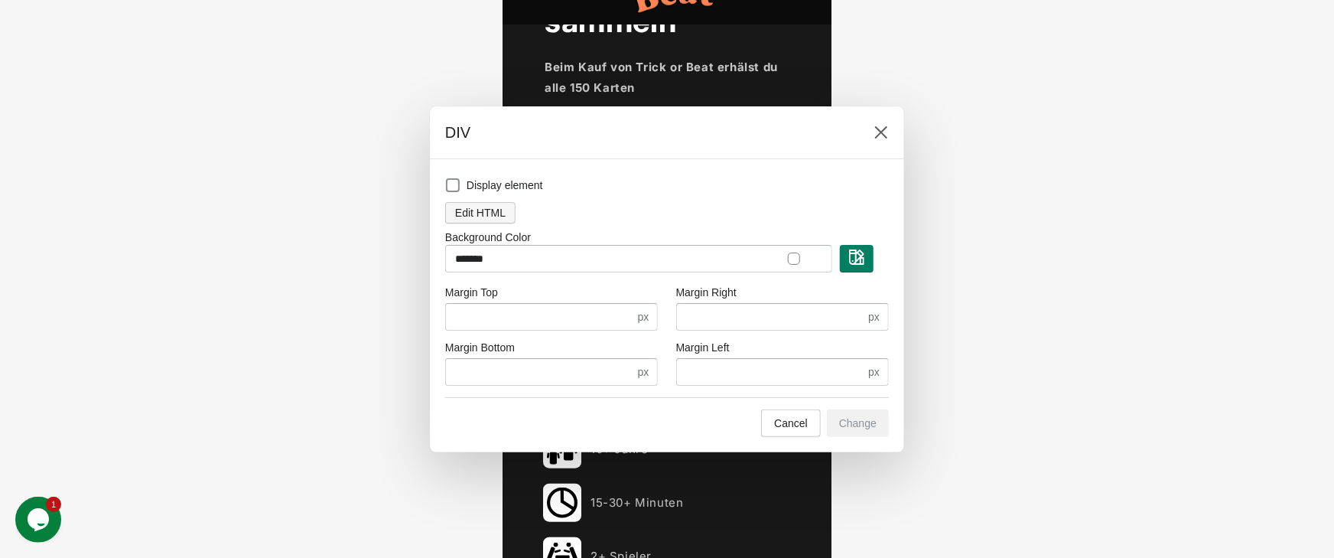
click at [506, 209] on button "Edit HTML" at bounding box center [480, 212] width 70 height 21
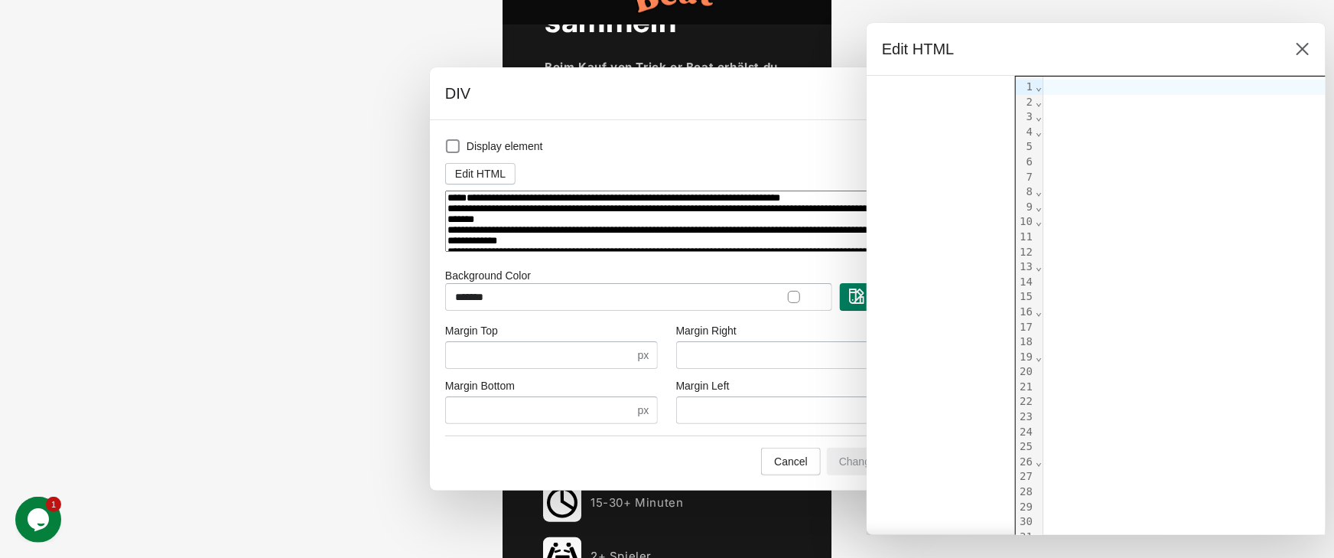
click at [568, 226] on textarea at bounding box center [667, 221] width 444 height 62
click at [499, 213] on textarea at bounding box center [667, 221] width 444 height 62
click at [458, 194] on textarea at bounding box center [667, 221] width 444 height 62
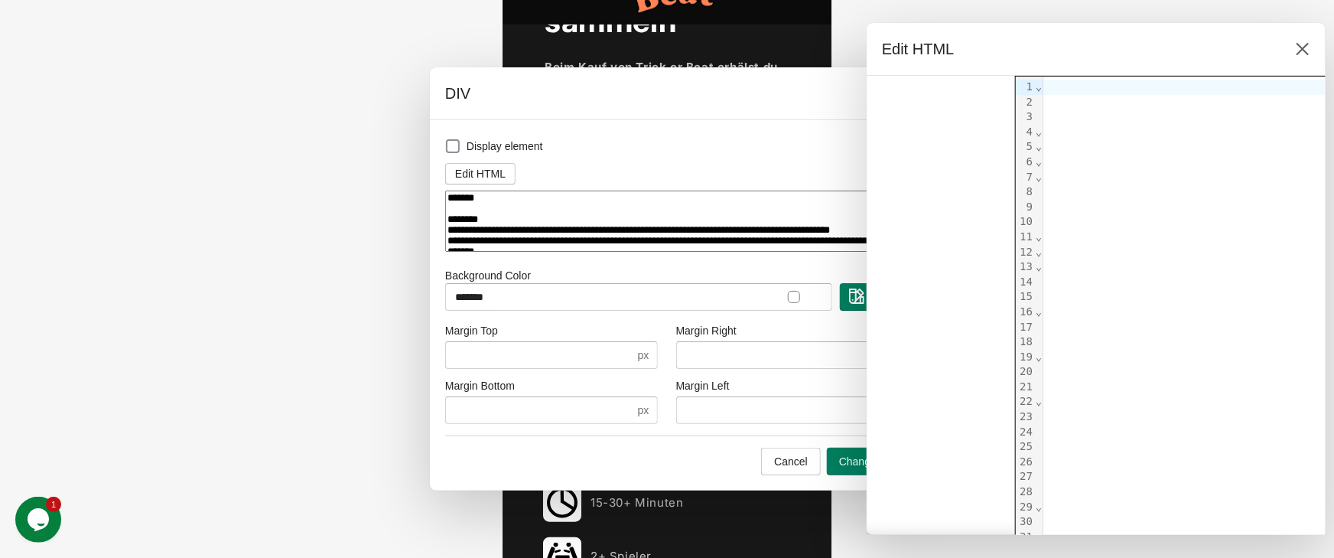
paste textarea "**********"
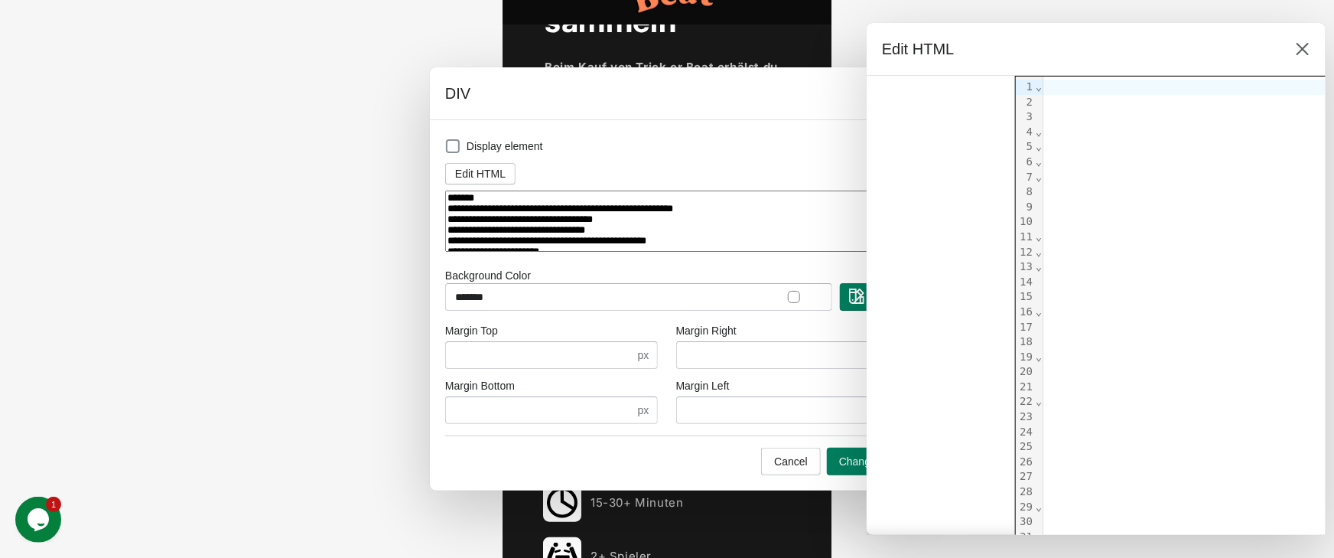
scroll to position [109, 0]
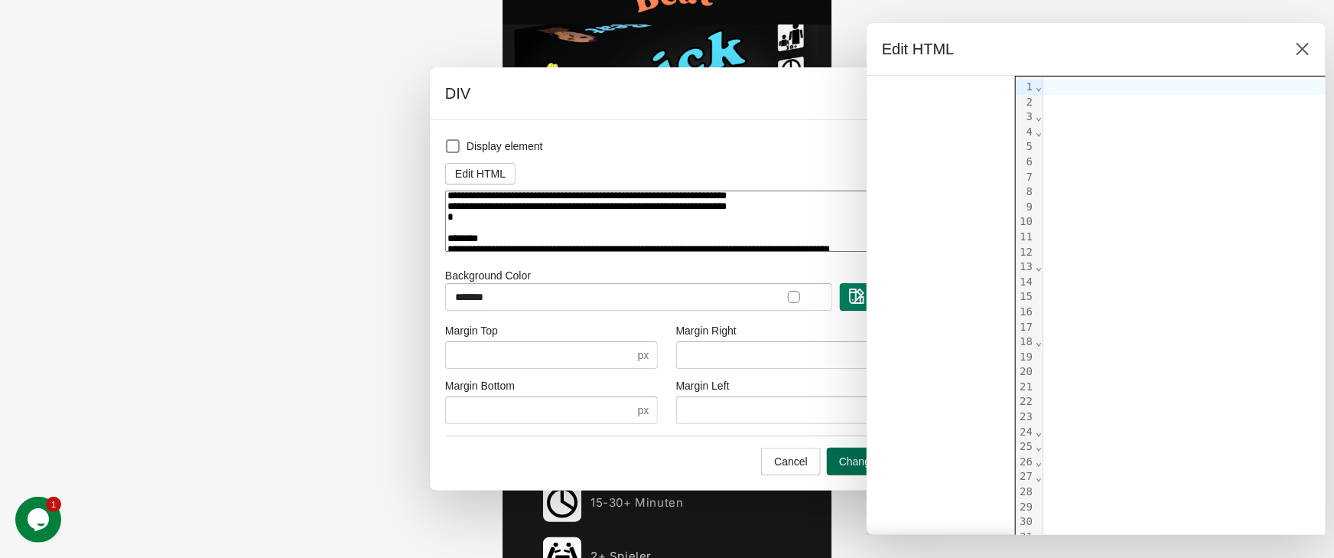
type textarea "**********"
click at [846, 457] on span "Change" at bounding box center [857, 461] width 37 height 12
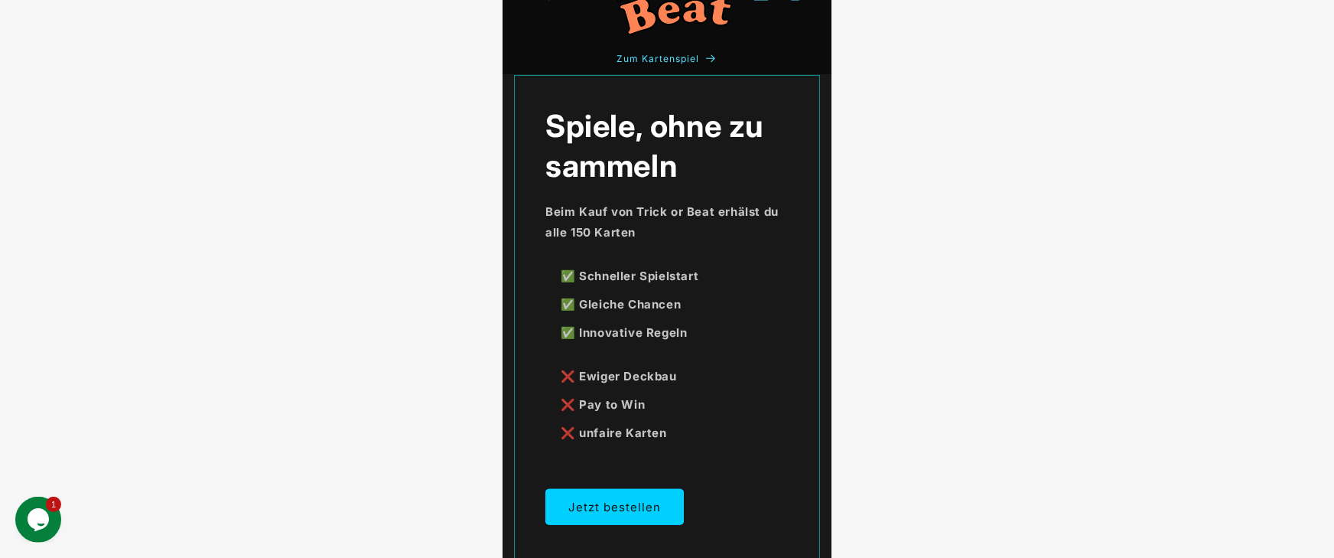
scroll to position [0, 0]
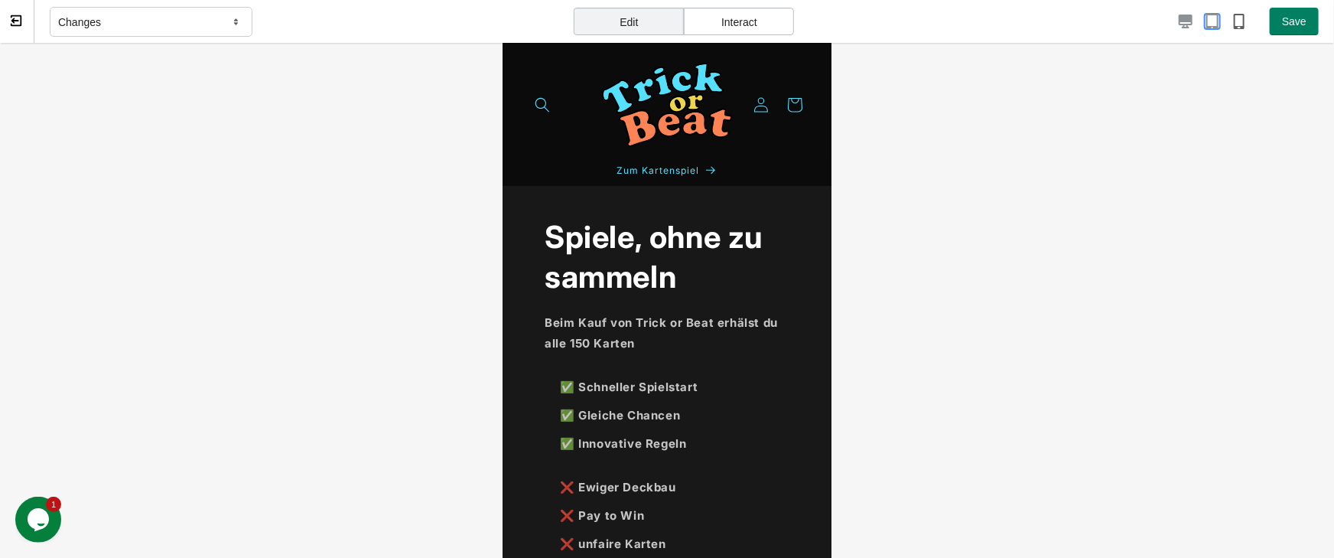
click at [1162, 27] on icon "button" at bounding box center [1212, 21] width 12 height 15
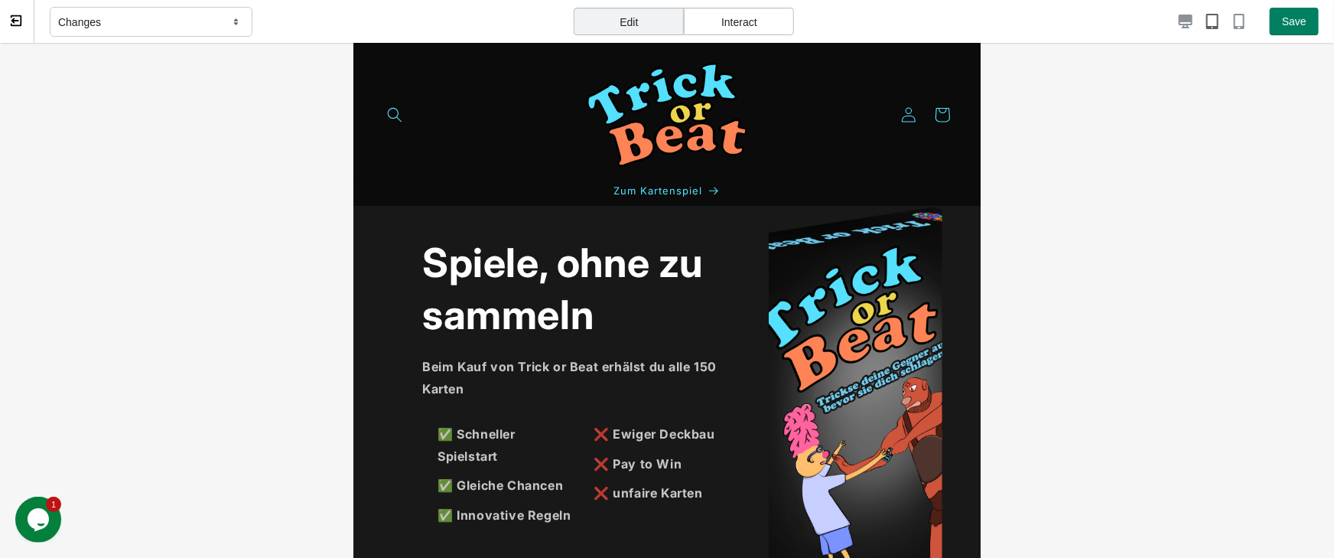
click at [1162, 20] on div at bounding box center [1029, 21] width 436 height 15
click at [1162, 22] on icon "button" at bounding box center [1186, 22] width 14 height 14
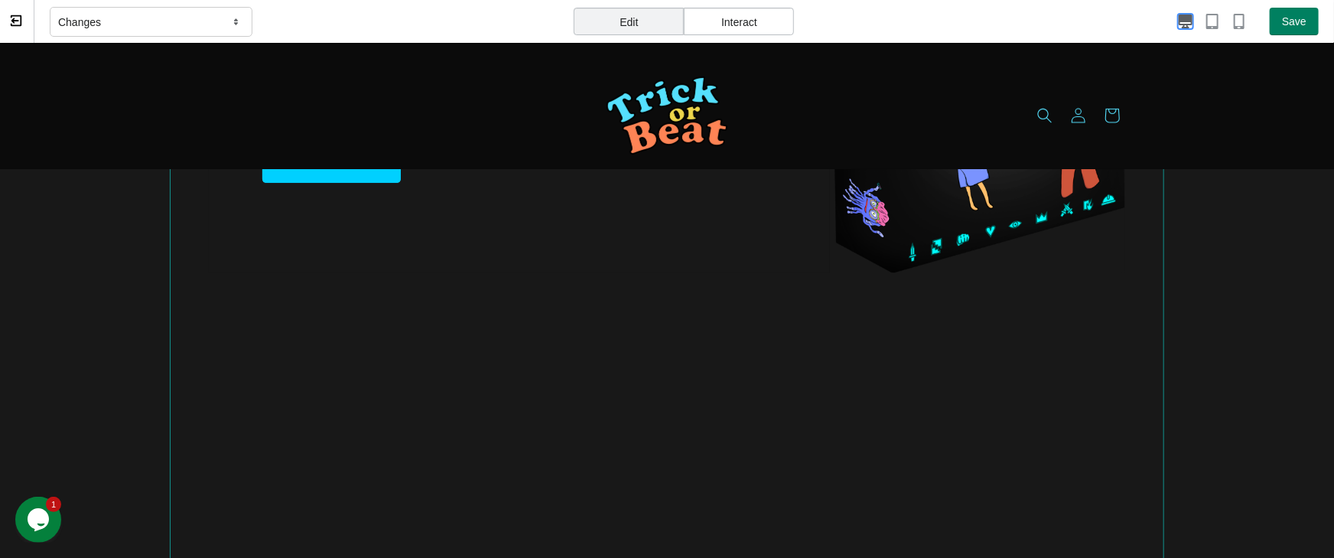
scroll to position [224, 0]
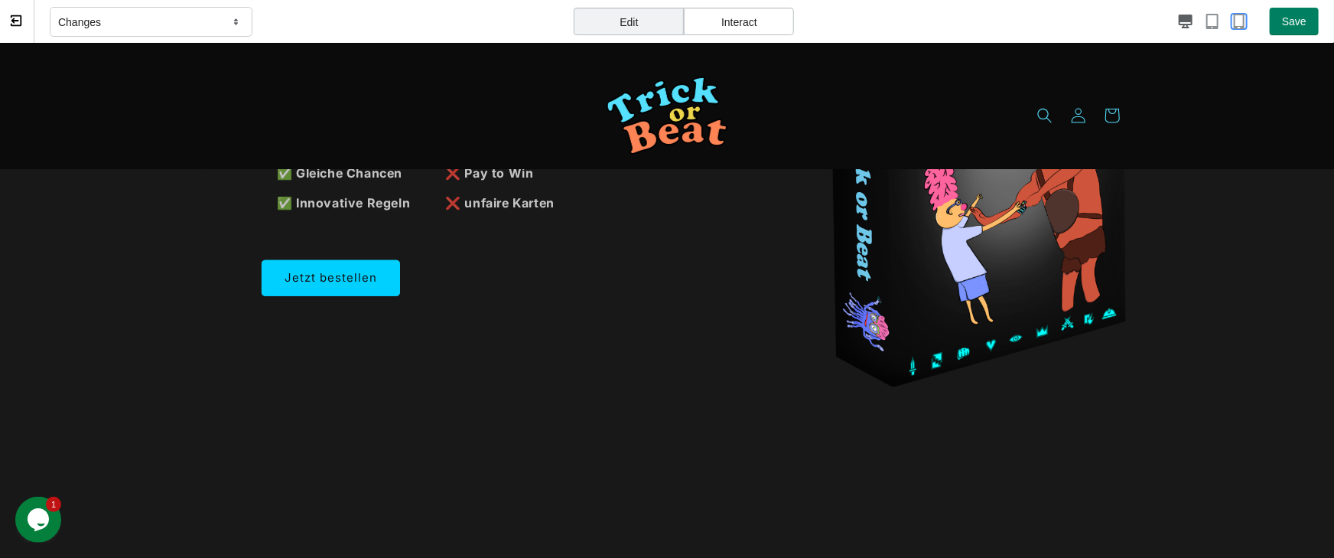
click at [1162, 14] on icon "button" at bounding box center [1239, 21] width 11 height 15
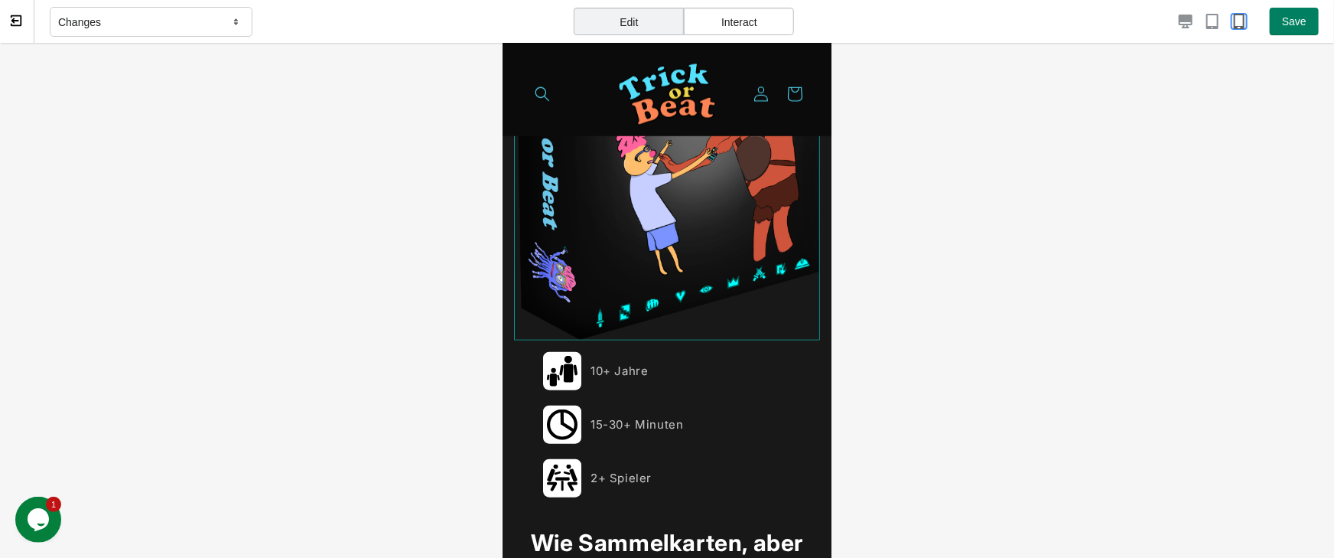
scroll to position [785, 0]
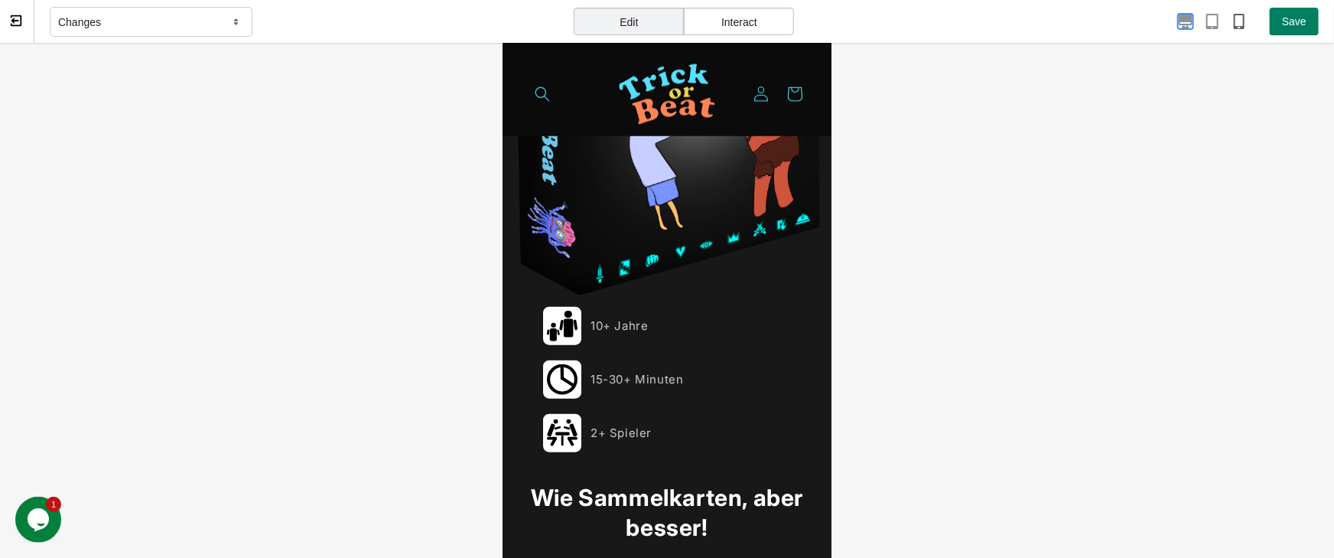
click at [1162, 18] on icon "button" at bounding box center [1186, 22] width 14 height 14
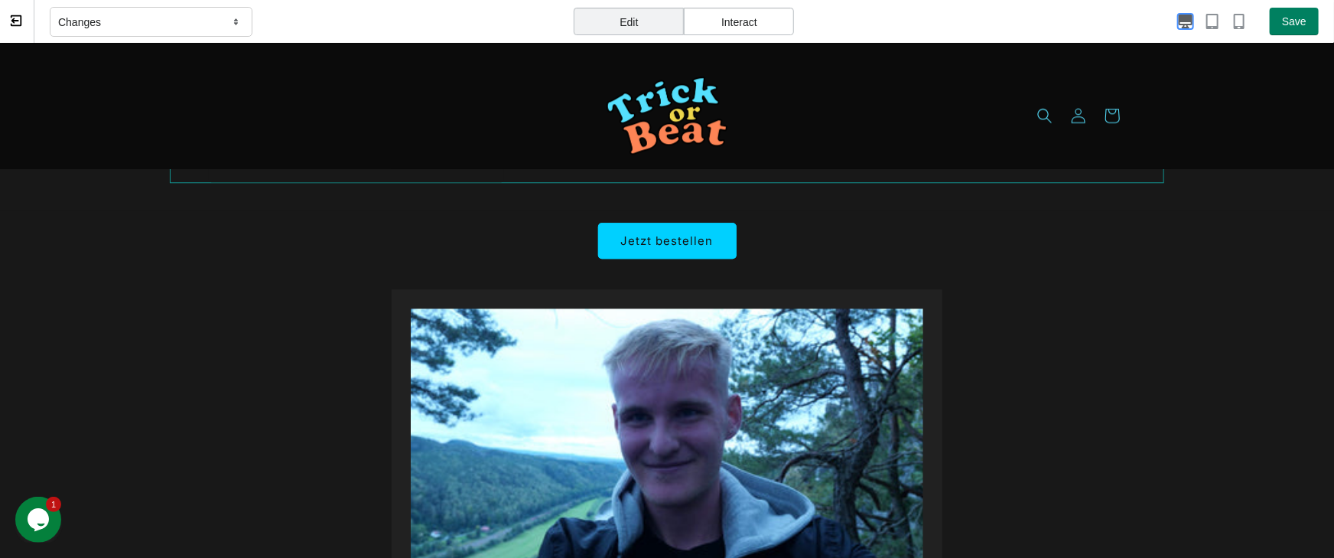
scroll to position [2243, 0]
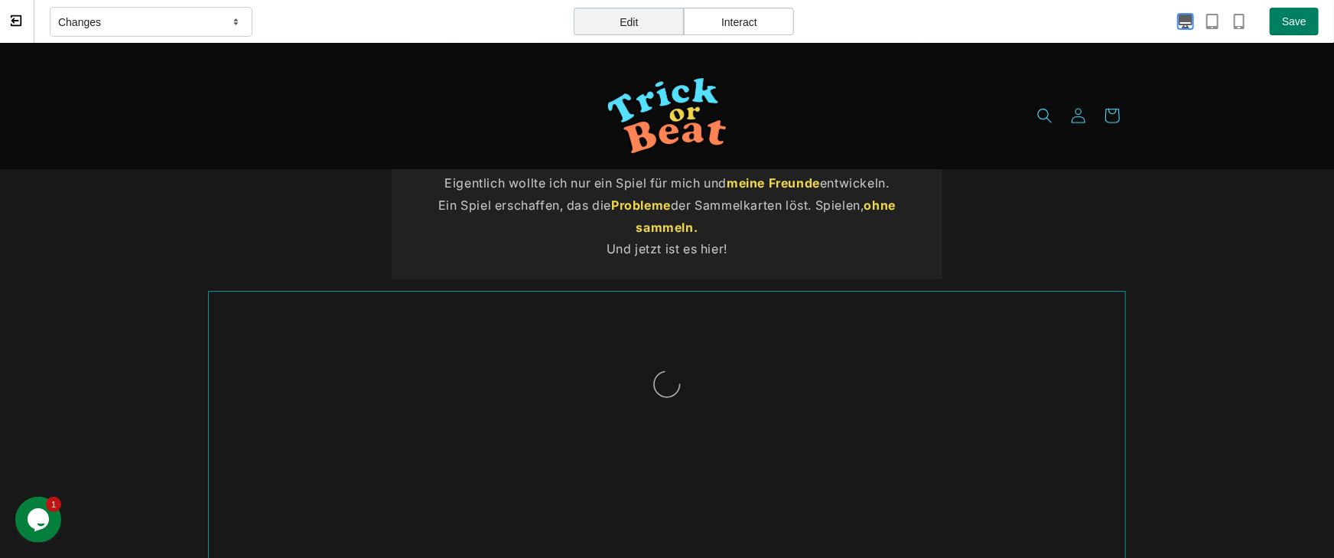
select select "********"
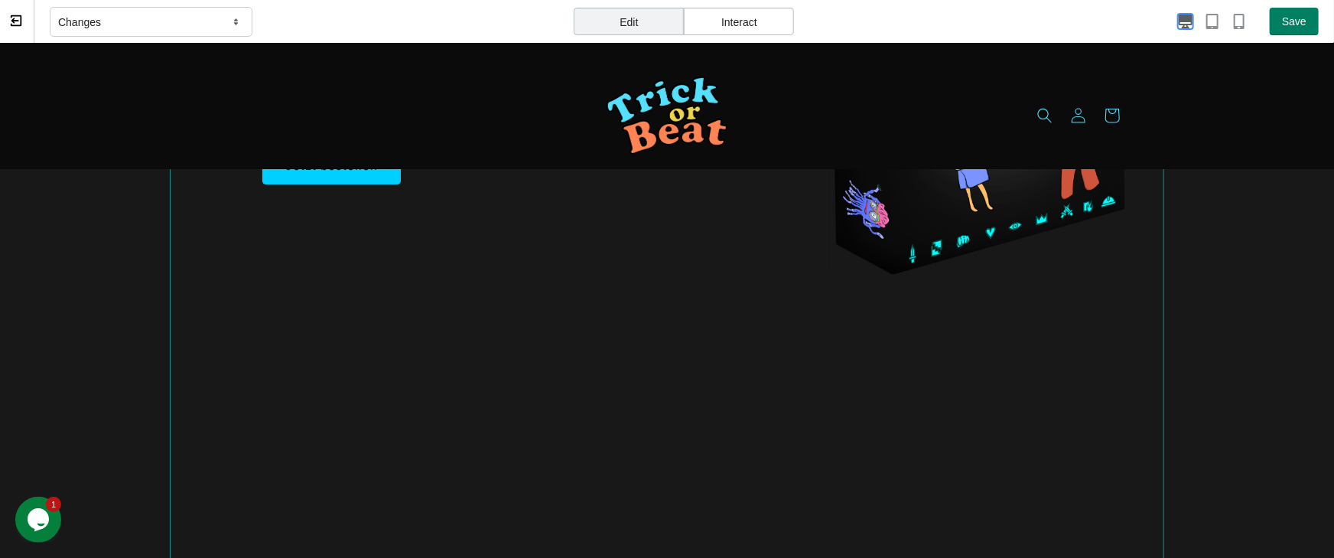
scroll to position [337, 0]
click at [923, 364] on div "Spiele, ohne zu sammeln Beim Kauf von Trick or Beat erhälst du alle 150 Karten …" at bounding box center [667, 318] width 994 height 913
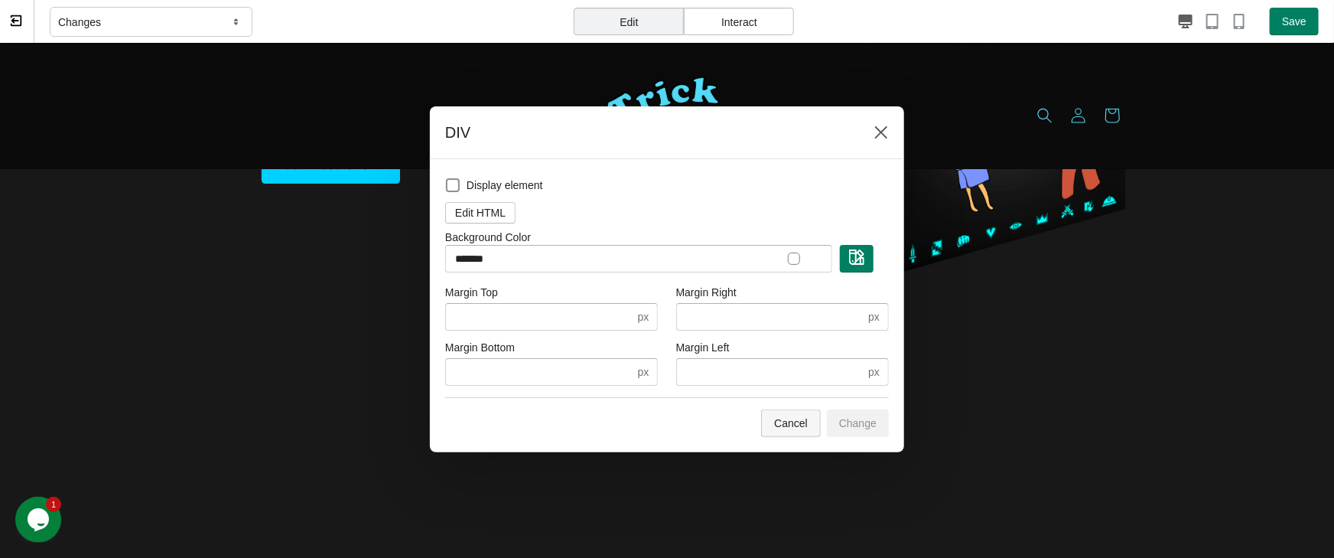
click at [780, 422] on span "Cancel" at bounding box center [791, 423] width 34 height 12
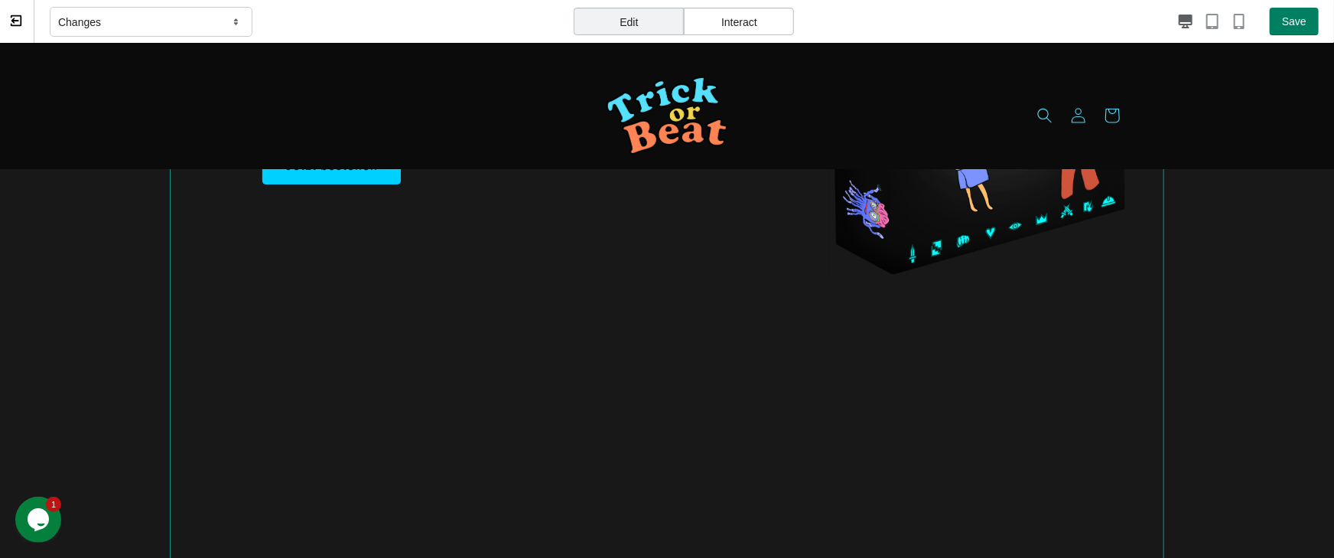
click at [1123, 420] on div "Spiele, ohne zu sammeln Beim Kauf von Trick or Beat erhälst du alle 150 Karten …" at bounding box center [667, 318] width 994 height 913
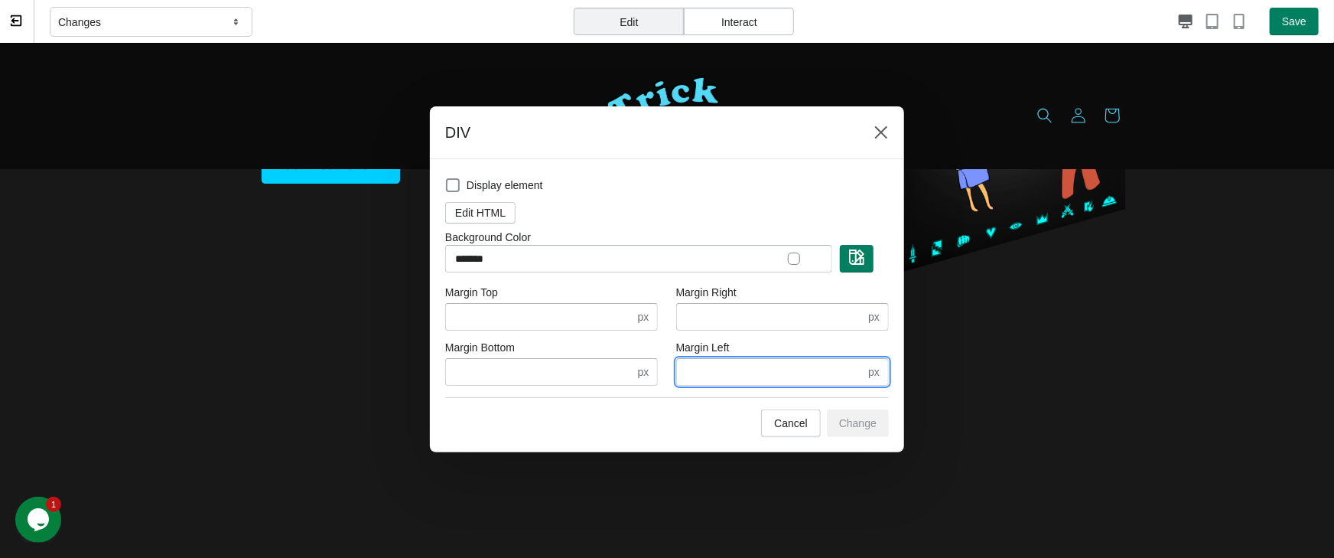
drag, startPoint x: 716, startPoint y: 372, endPoint x: 637, endPoint y: 366, distance: 79.0
click at [676, 366] on input "*****" at bounding box center [771, 372] width 190 height 28
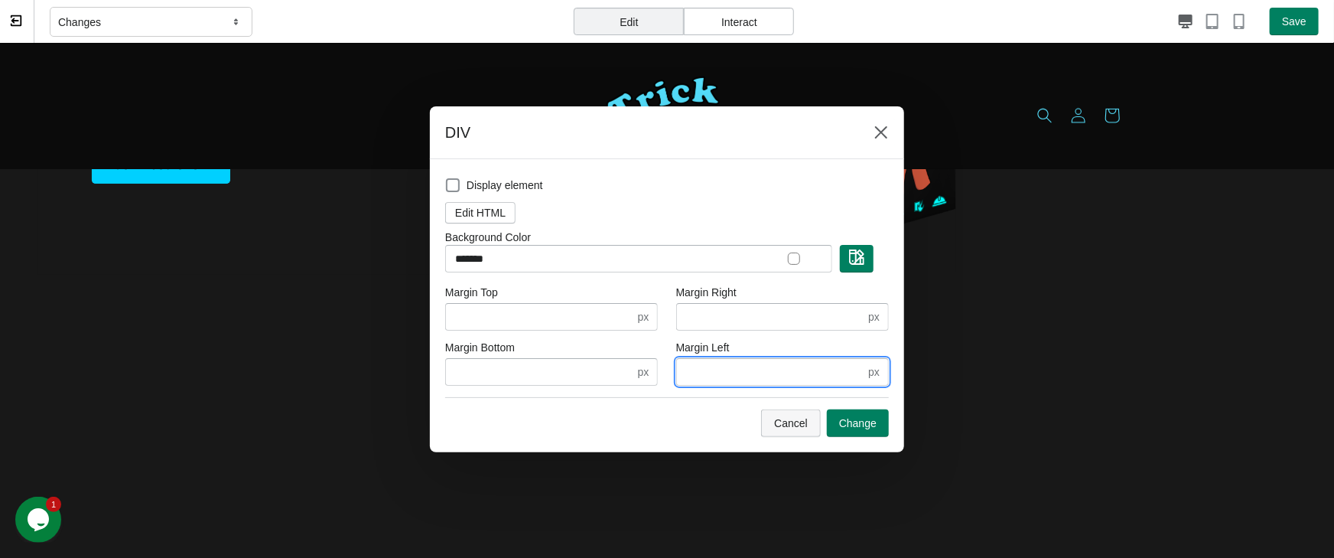
type input "*"
click at [779, 415] on button "Cancel" at bounding box center [791, 423] width 60 height 28
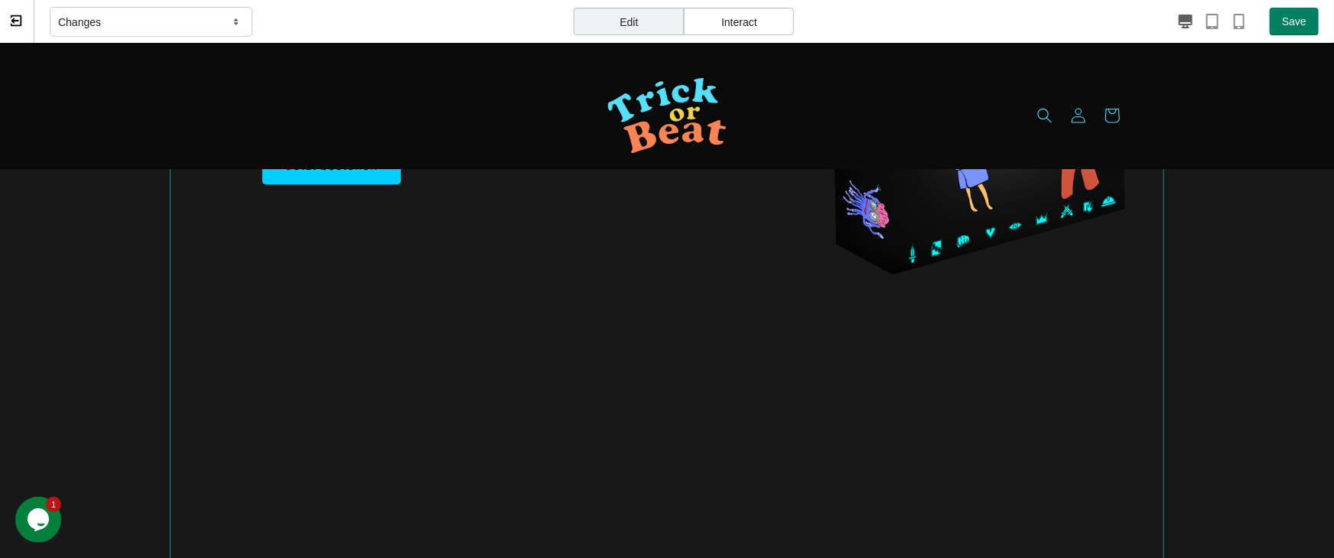
click at [775, 451] on div "Spiele, ohne zu sammeln Beim Kauf von Trick or Beat erhälst du alle 150 Karten …" at bounding box center [667, 318] width 994 height 913
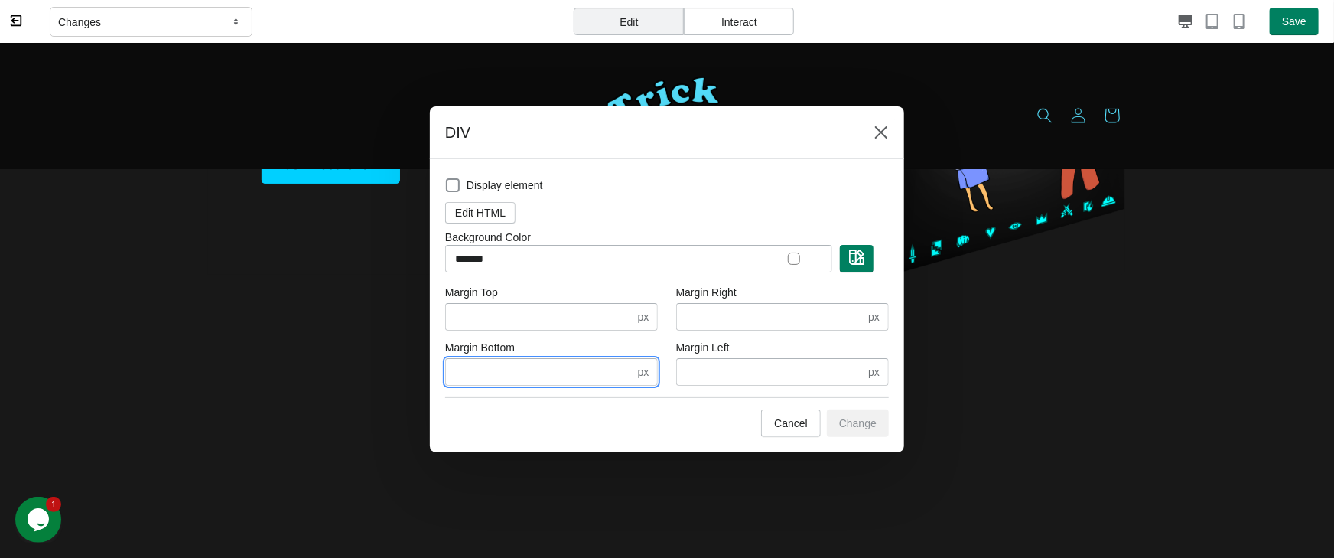
click at [493, 373] on input "*" at bounding box center [540, 372] width 190 height 28
type input "****"
click at [852, 421] on span "Change" at bounding box center [857, 423] width 37 height 12
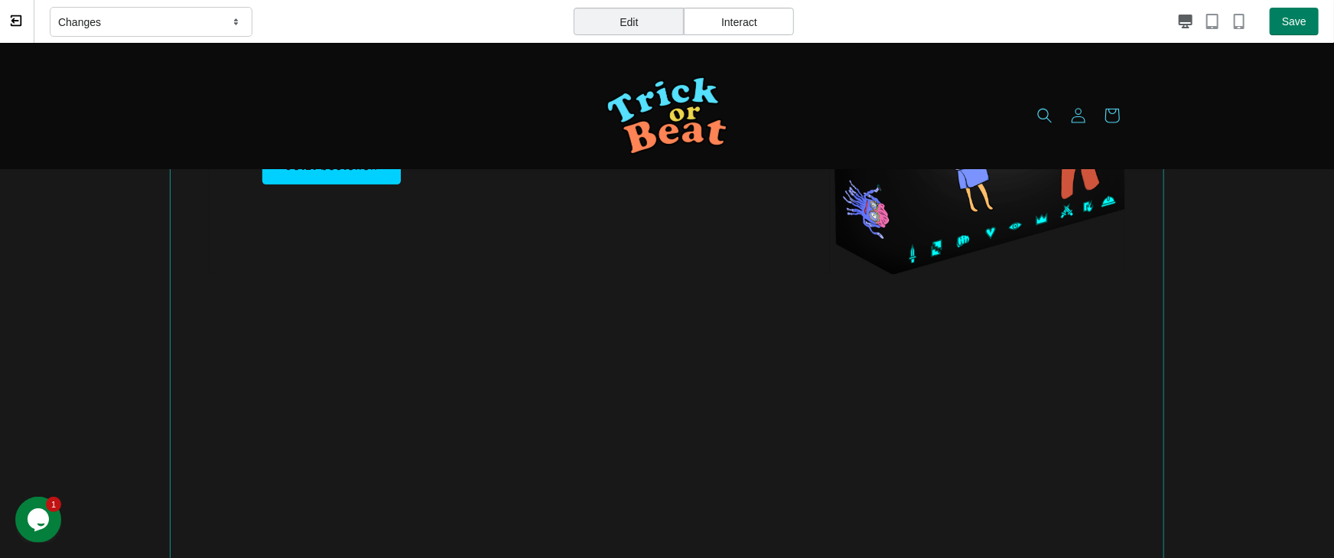
scroll to position [561, 0]
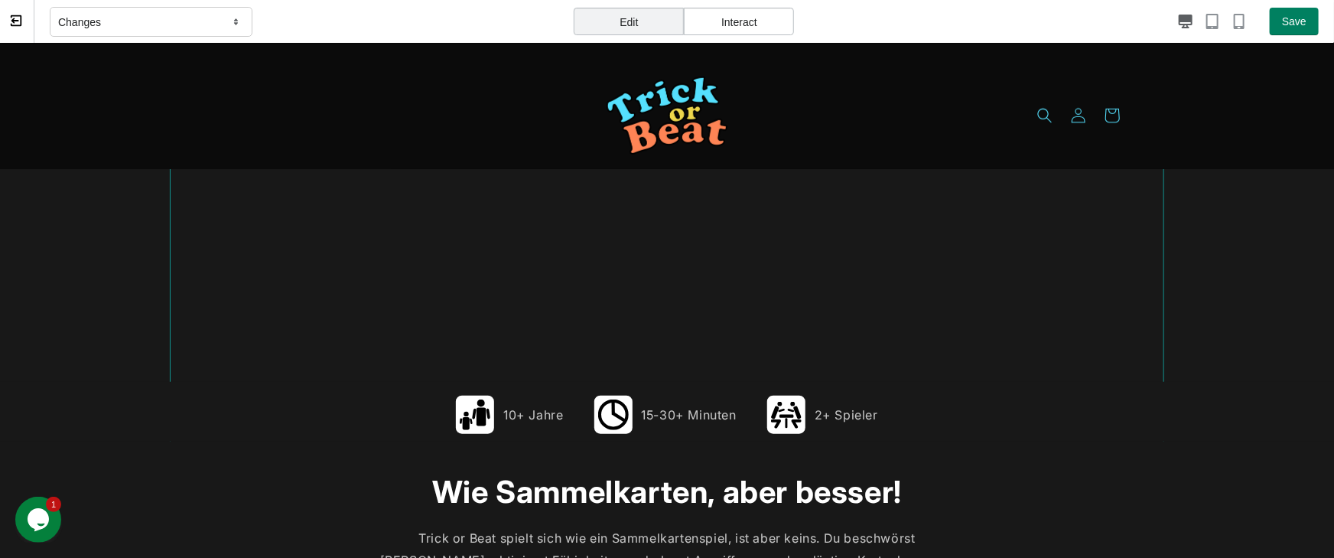
click at [960, 356] on div "Spiele, ohne zu sammeln Beim Kauf von Trick or Beat erhälst du alle 150 Karten …" at bounding box center [667, 93] width 994 height 913
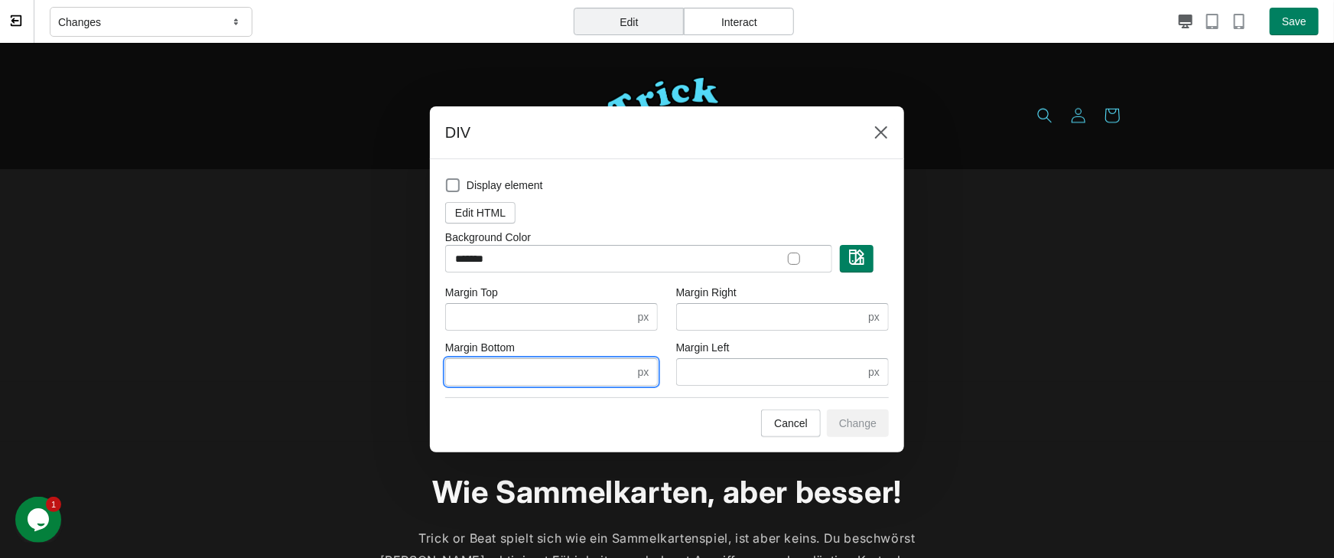
drag, startPoint x: 535, startPoint y: 375, endPoint x: 425, endPoint y: 372, distance: 109.4
click at [445, 372] on input "****" at bounding box center [540, 372] width 190 height 28
click at [425, 372] on div at bounding box center [667, 279] width 1334 height 558
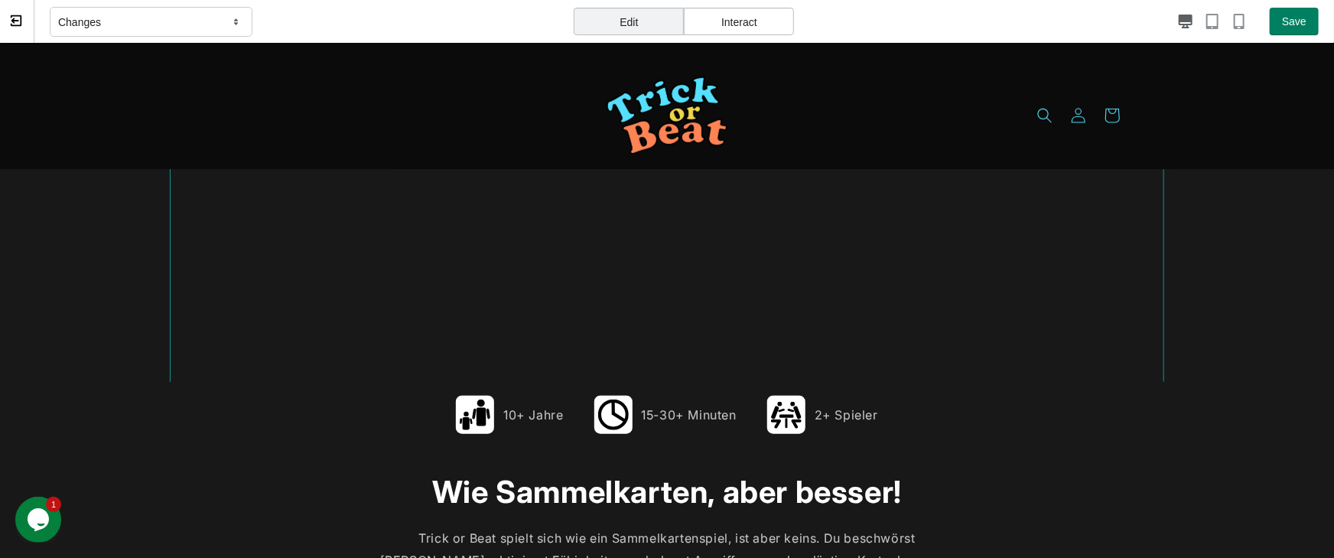
click at [675, 307] on div "Spiele, ohne zu sammeln Beim Kauf von Trick or Beat erhälst du alle 150 Karten …" at bounding box center [667, 93] width 994 height 913
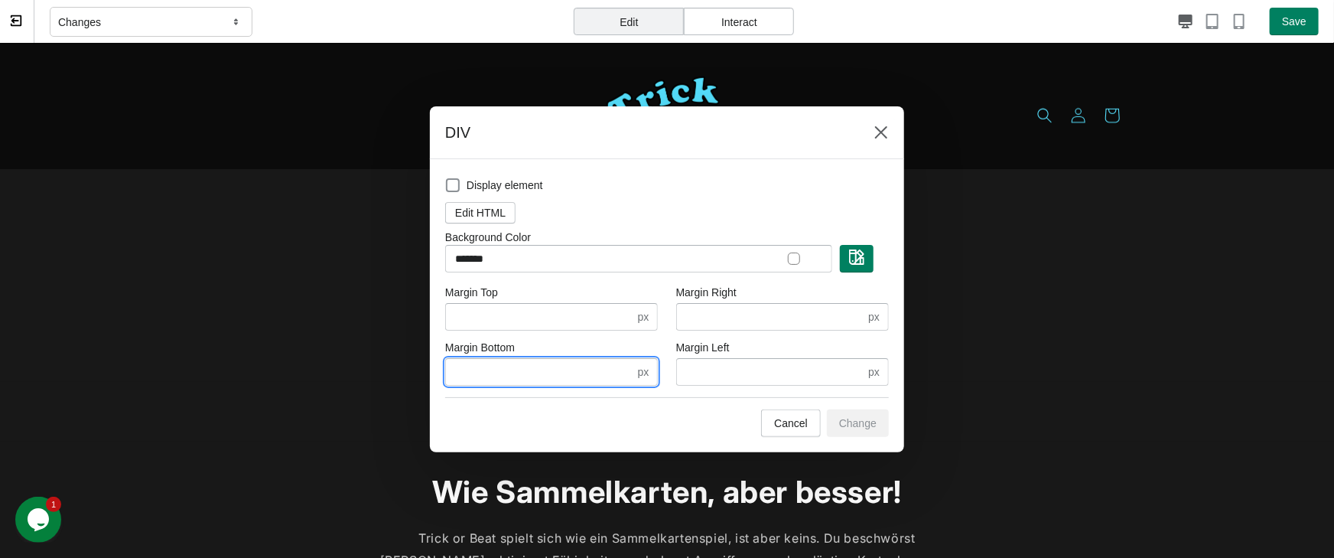
click at [497, 360] on input "****" at bounding box center [540, 372] width 190 height 28
click at [497, 367] on input "****" at bounding box center [540, 372] width 190 height 28
click at [503, 367] on input "****" at bounding box center [540, 372] width 190 height 28
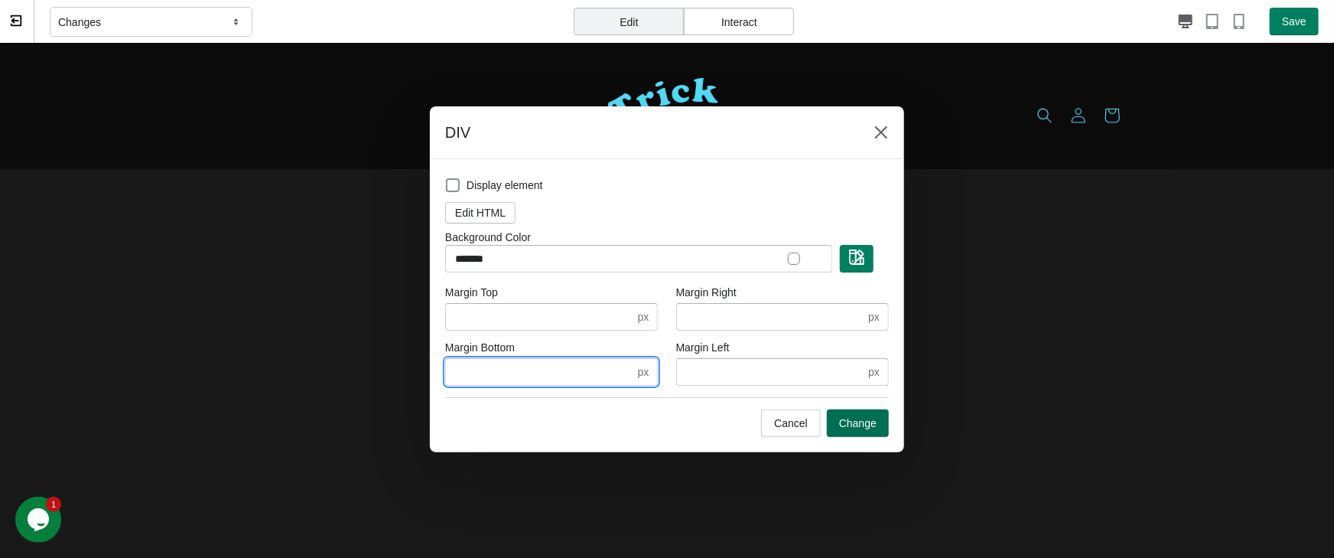
type input "*"
click at [866, 418] on span "Change" at bounding box center [857, 423] width 37 height 12
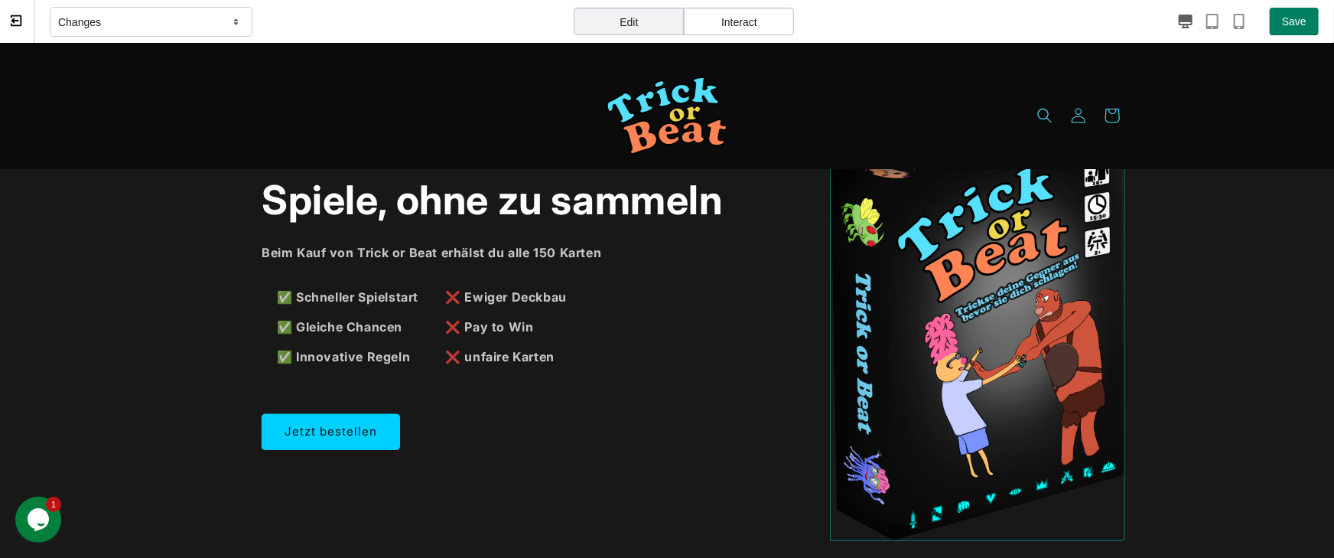
scroll to position [0, 0]
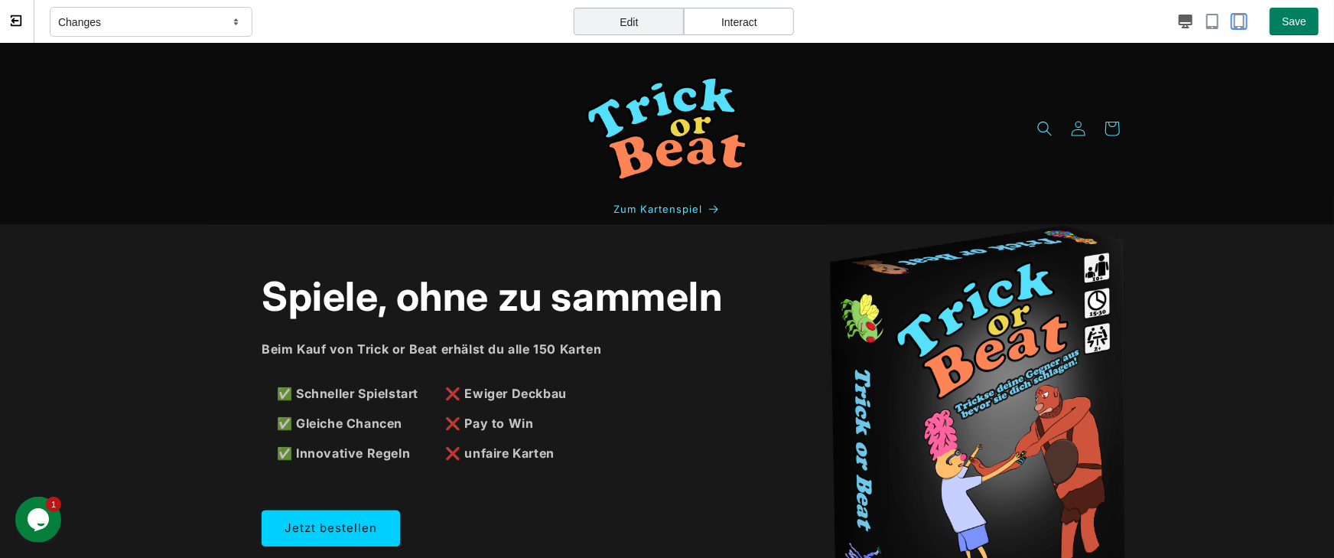
click at [1162, 17] on icon "button" at bounding box center [1238, 21] width 15 height 15
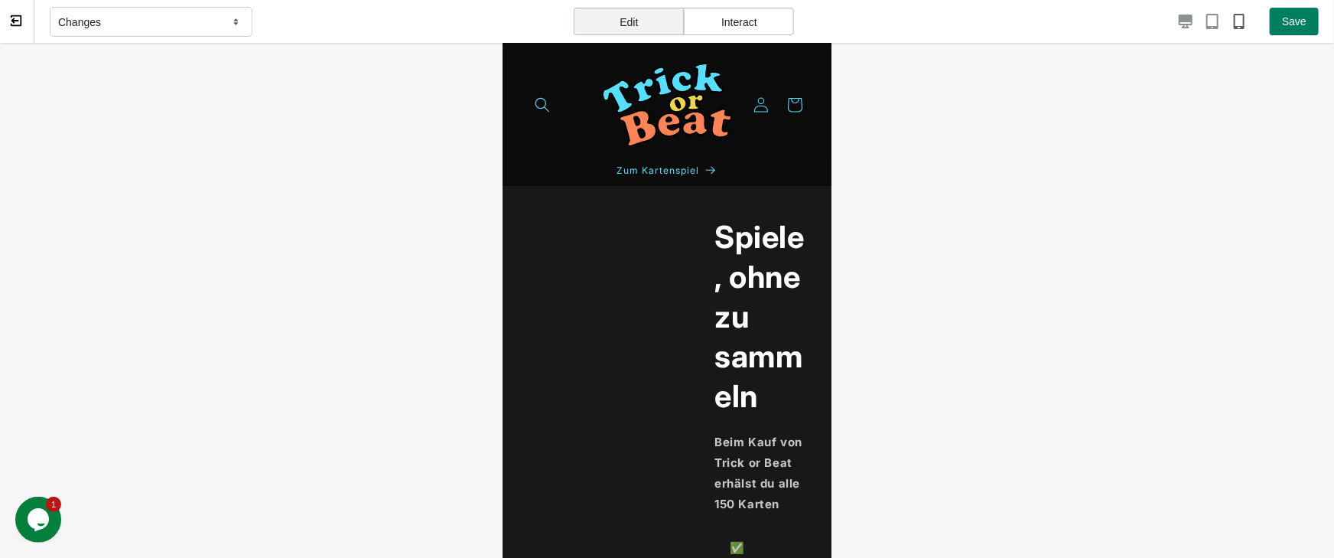
click at [1162, 24] on div at bounding box center [1029, 21] width 436 height 15
click at [1162, 22] on icon "button" at bounding box center [1186, 22] width 14 height 14
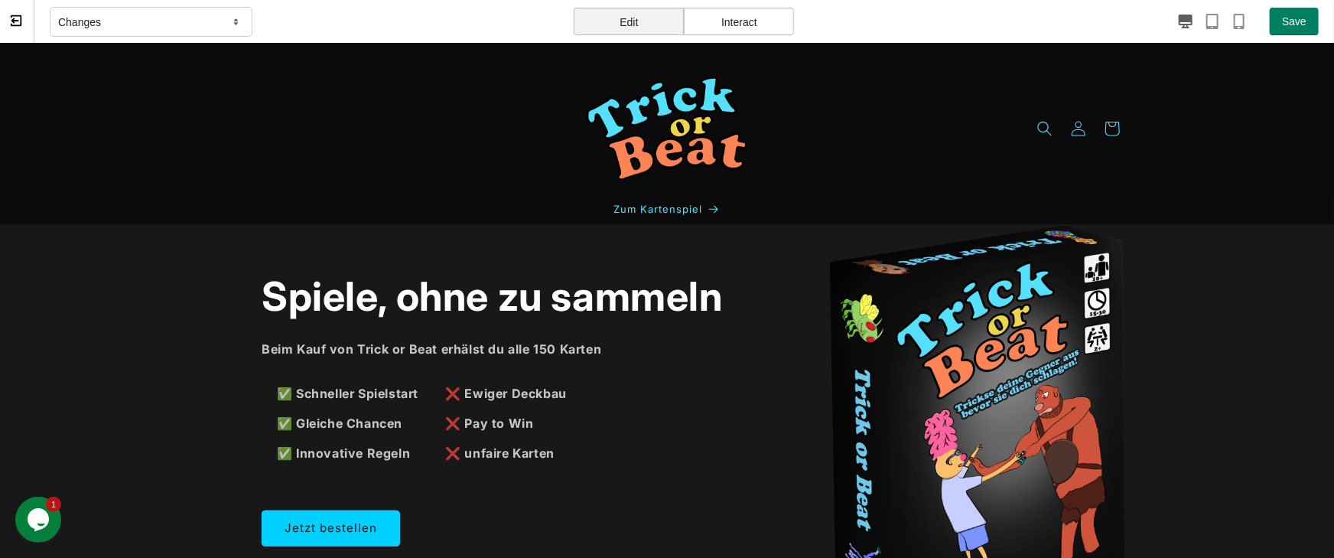
drag, startPoint x: 1233, startPoint y: 20, endPoint x: 1246, endPoint y: 22, distance: 13.2
click at [1162, 20] on div at bounding box center [1029, 21] width 436 height 15
click at [1162, 21] on icon "button" at bounding box center [1212, 21] width 15 height 15
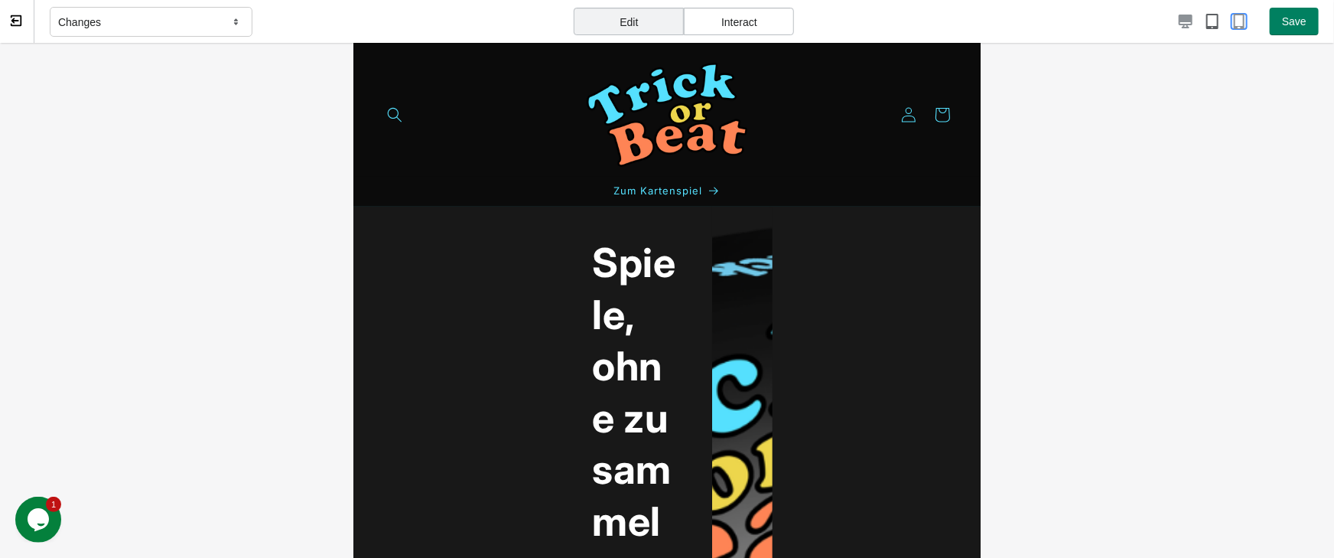
click at [1162, 18] on icon "button" at bounding box center [1238, 21] width 15 height 15
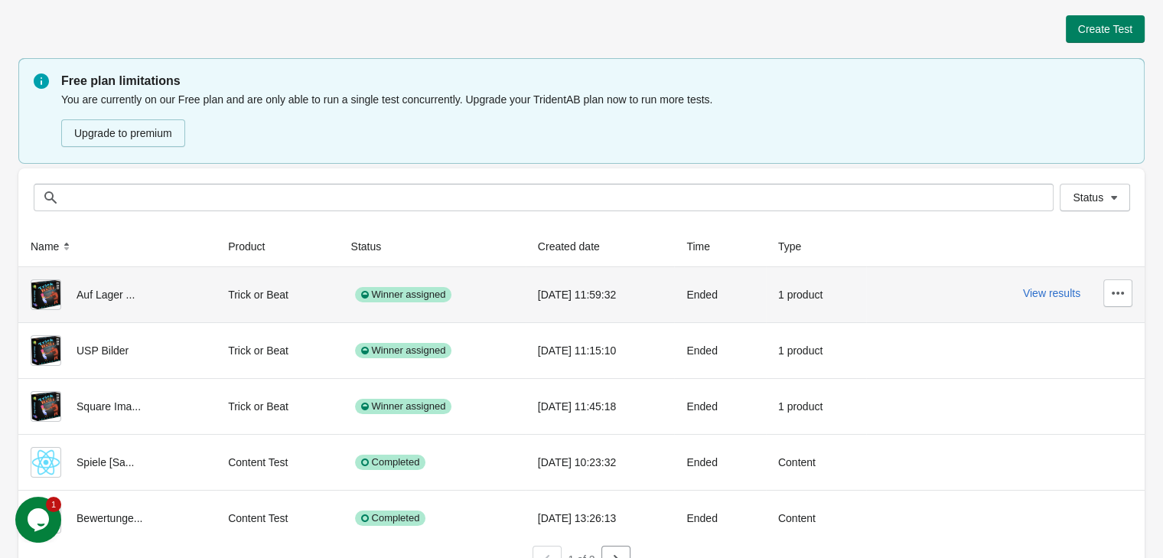
scroll to position [27, 0]
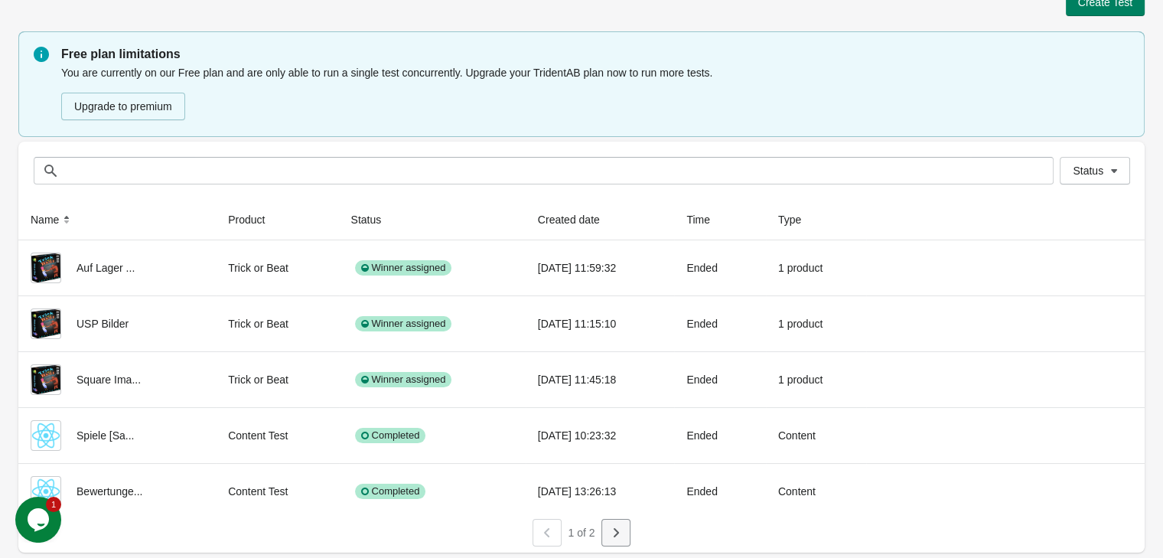
click at [618, 529] on icon "button" at bounding box center [615, 532] width 15 height 15
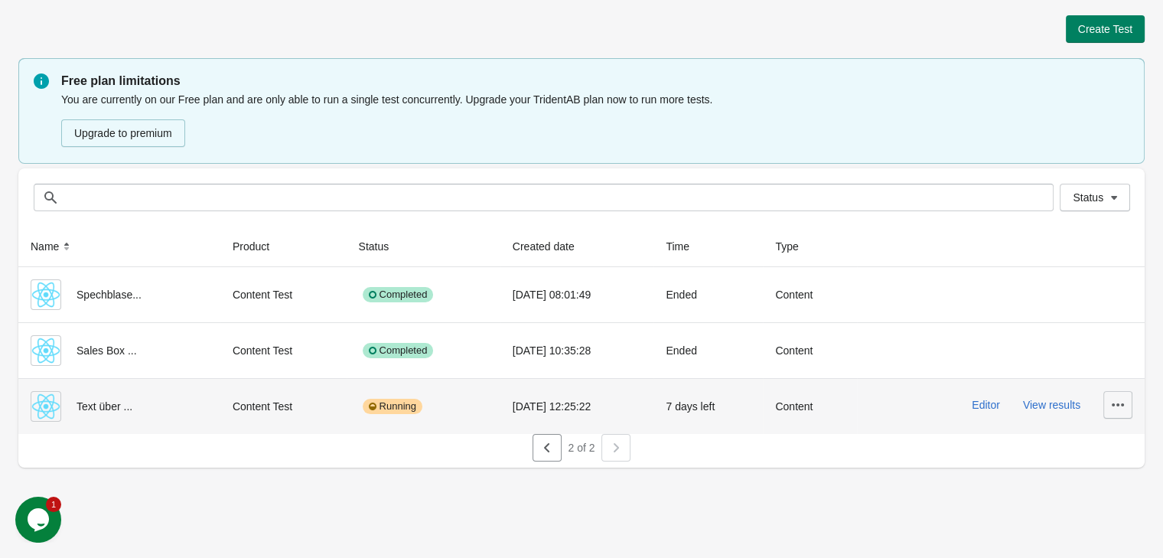
click at [1113, 408] on icon "button" at bounding box center [1117, 404] width 15 height 15
click at [1110, 447] on span "Delete" at bounding box center [1103, 444] width 31 height 15
